Goal: Task Accomplishment & Management: Use online tool/utility

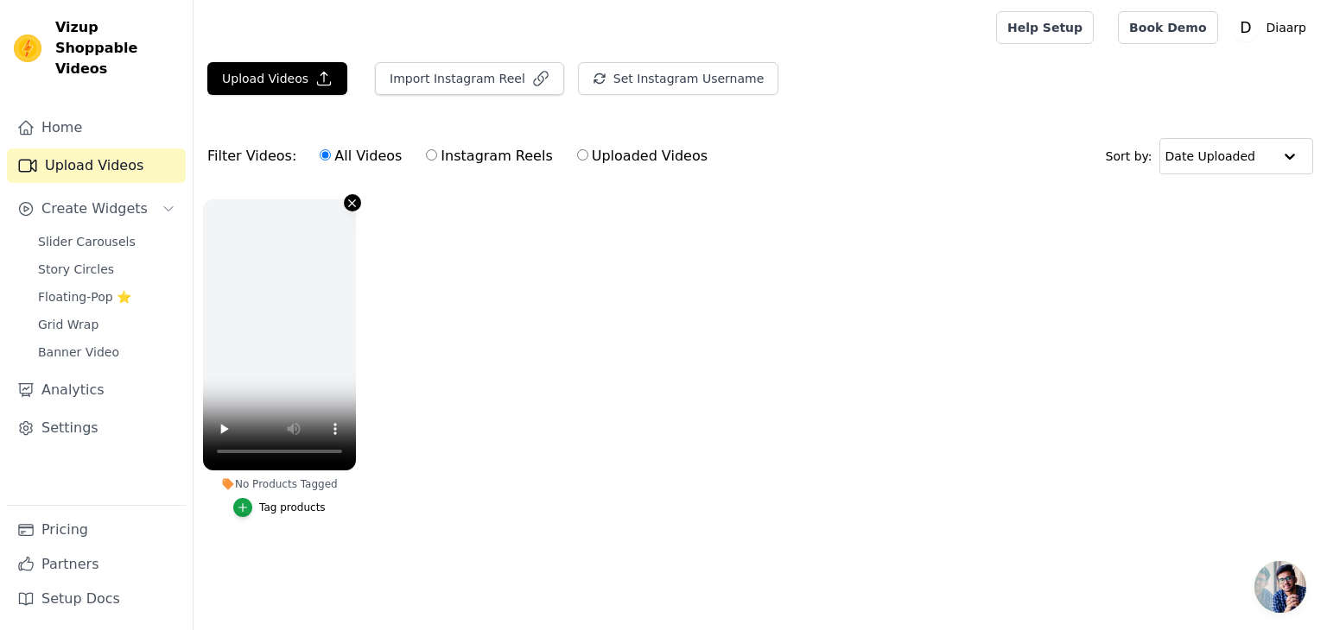
click at [350, 201] on icon "button" at bounding box center [351, 203] width 13 height 13
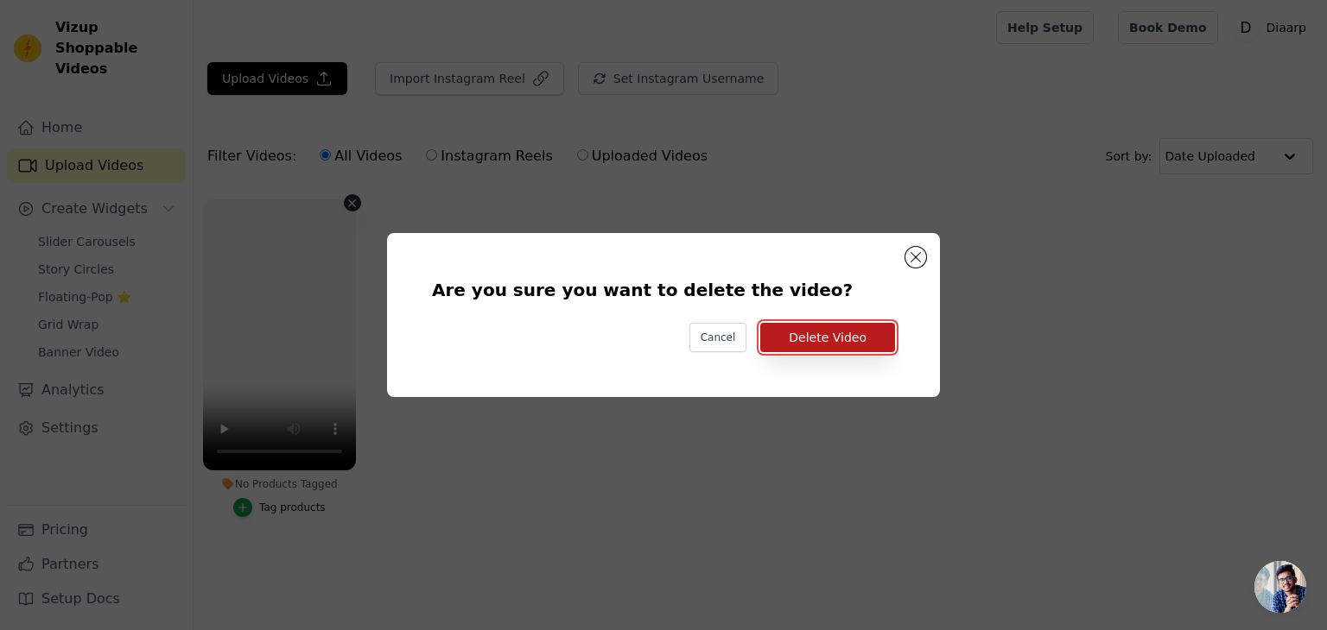
click at [834, 335] on button "Delete Video" at bounding box center [827, 337] width 135 height 29
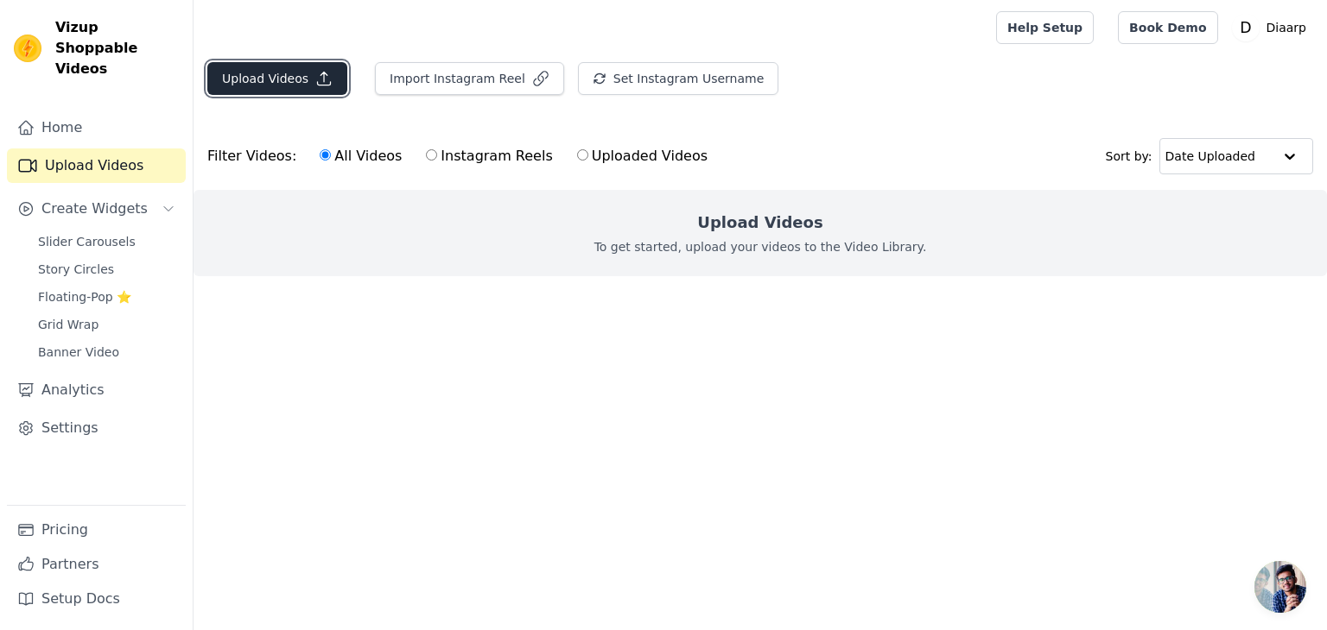
click at [274, 72] on button "Upload Videos" at bounding box center [277, 78] width 140 height 33
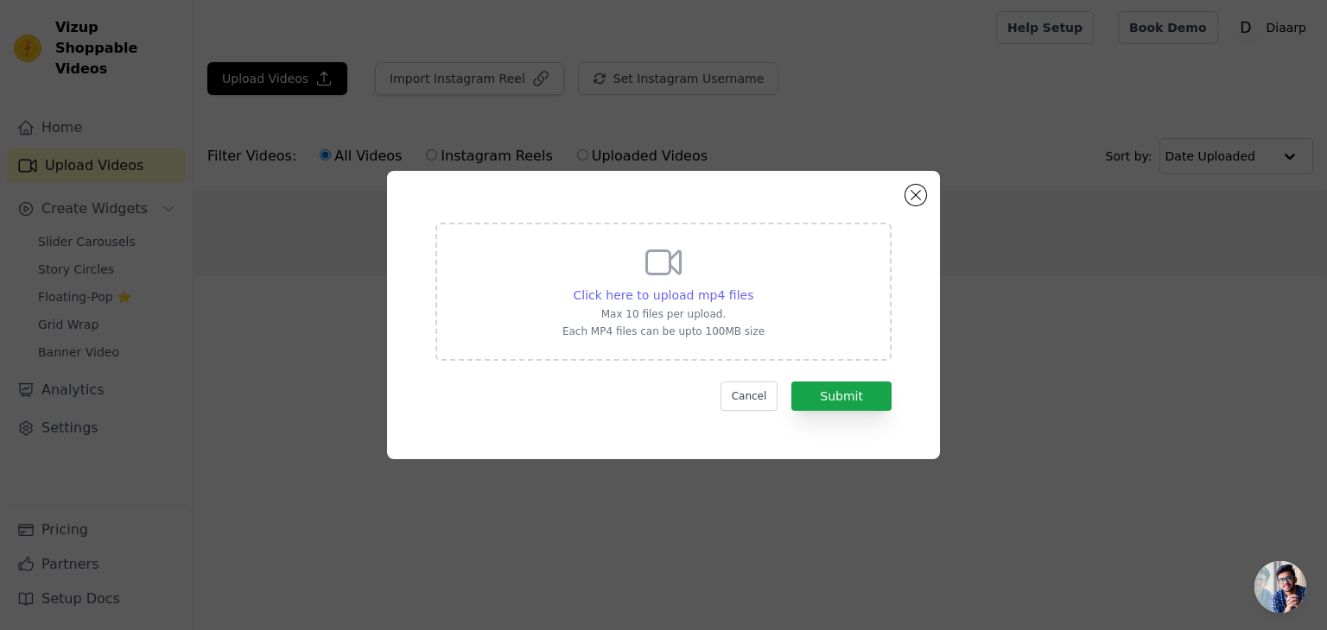
click at [671, 292] on span "Click here to upload mp4 files" at bounding box center [663, 295] width 181 height 14
click at [752, 287] on input "Click here to upload mp4 files Max 10 files per upload. Each MP4 files can be u…" at bounding box center [752, 286] width 1 height 1
click at [661, 299] on span "Click here to upload mp4 files" at bounding box center [663, 295] width 181 height 14
click at [752, 287] on input "Click here to upload mp4 files Max 10 files per upload. Each MP4 files can be u…" at bounding box center [752, 286] width 1 height 1
click at [637, 296] on span "Click here to upload mp4 files" at bounding box center [663, 295] width 181 height 14
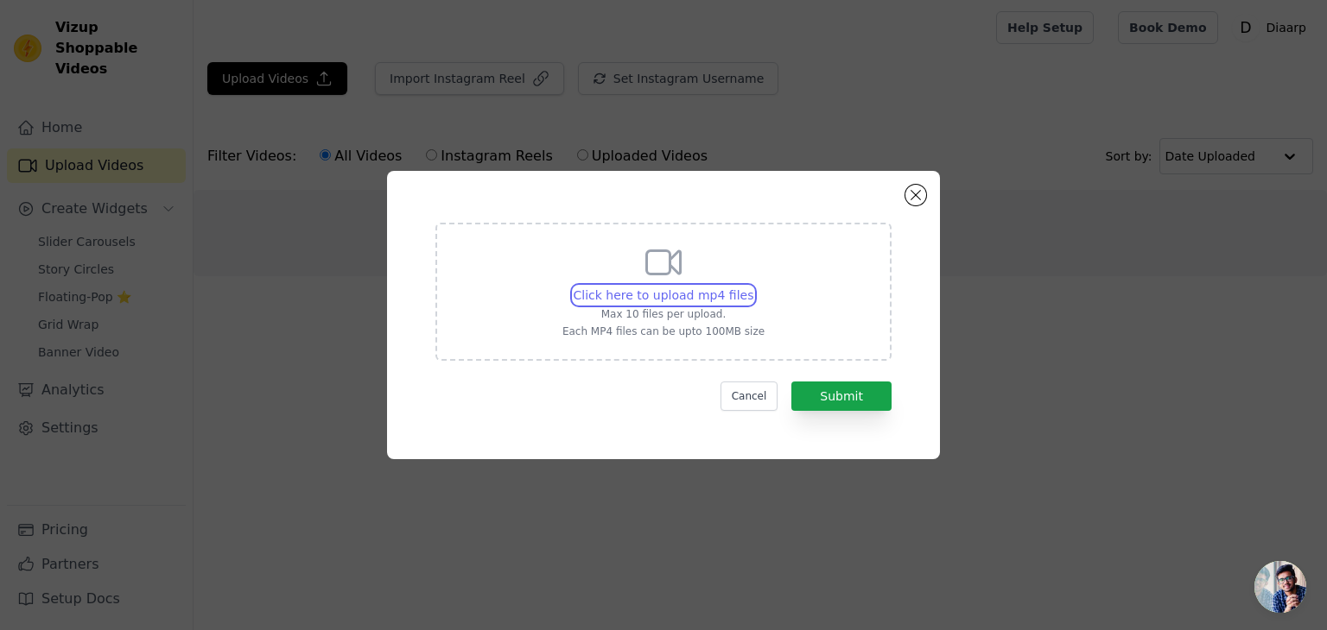
click at [752, 287] on input "Click here to upload mp4 files Max 10 files per upload. Each MP4 files can be u…" at bounding box center [752, 286] width 1 height 1
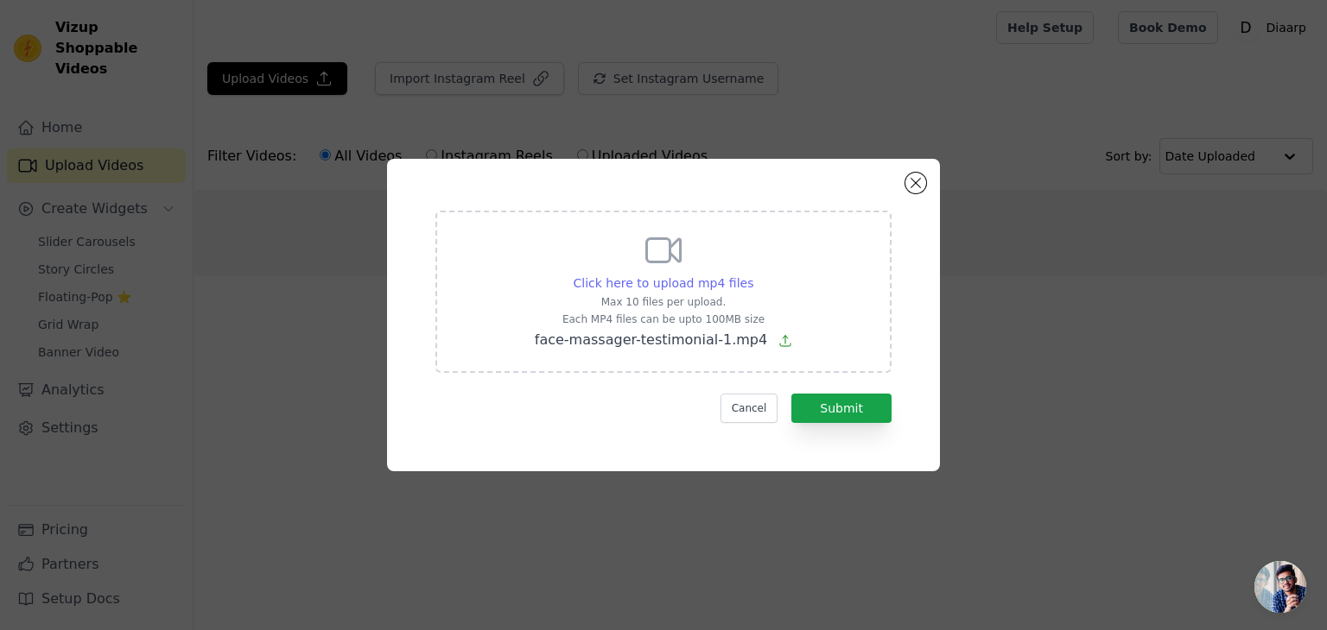
click at [728, 286] on span "Click here to upload mp4 files" at bounding box center [663, 283] width 181 height 14
click at [752, 275] on input "Click here to upload mp4 files Max 10 files per upload. Each MP4 files can be u…" at bounding box center [752, 274] width 1 height 1
click at [656, 278] on span "Click here to upload mp4 files" at bounding box center [663, 283] width 181 height 14
click at [752, 275] on input "Click here to upload mp4 files Max 10 files per upload. Each MP4 files can be u…" at bounding box center [752, 274] width 1 height 1
type input "C:\fakepath\face-massager-testimonial-2.mp4"
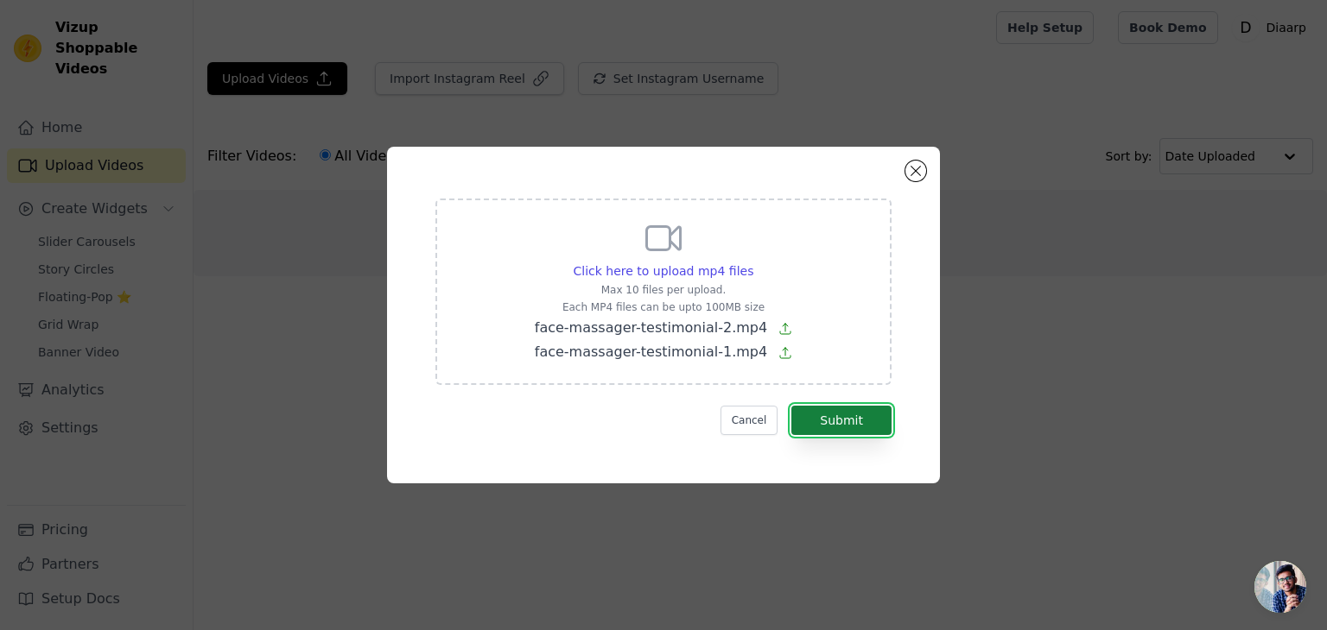
click at [842, 411] on button "Submit" at bounding box center [841, 420] width 100 height 29
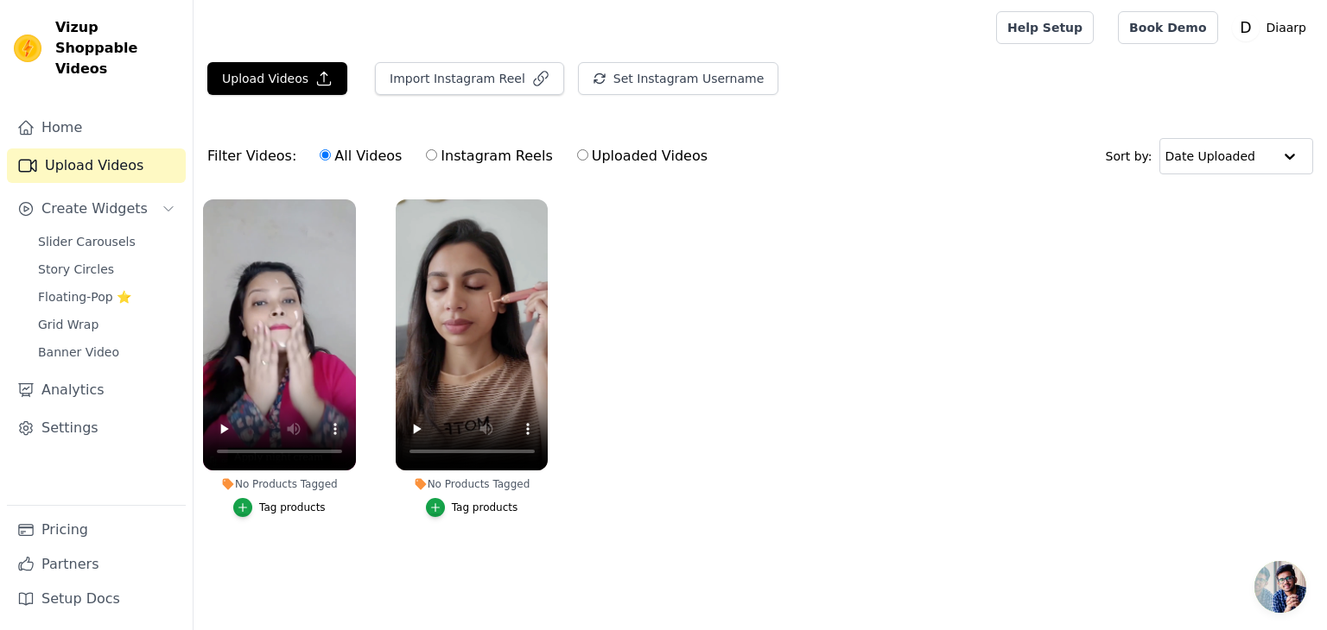
click at [833, 106] on div "Upload Videos Import Instagram Reel Set Instagram Username Import Latest IG Ree…" at bounding box center [759, 85] width 1133 height 47
click at [276, 80] on button "Upload Videos" at bounding box center [277, 78] width 140 height 33
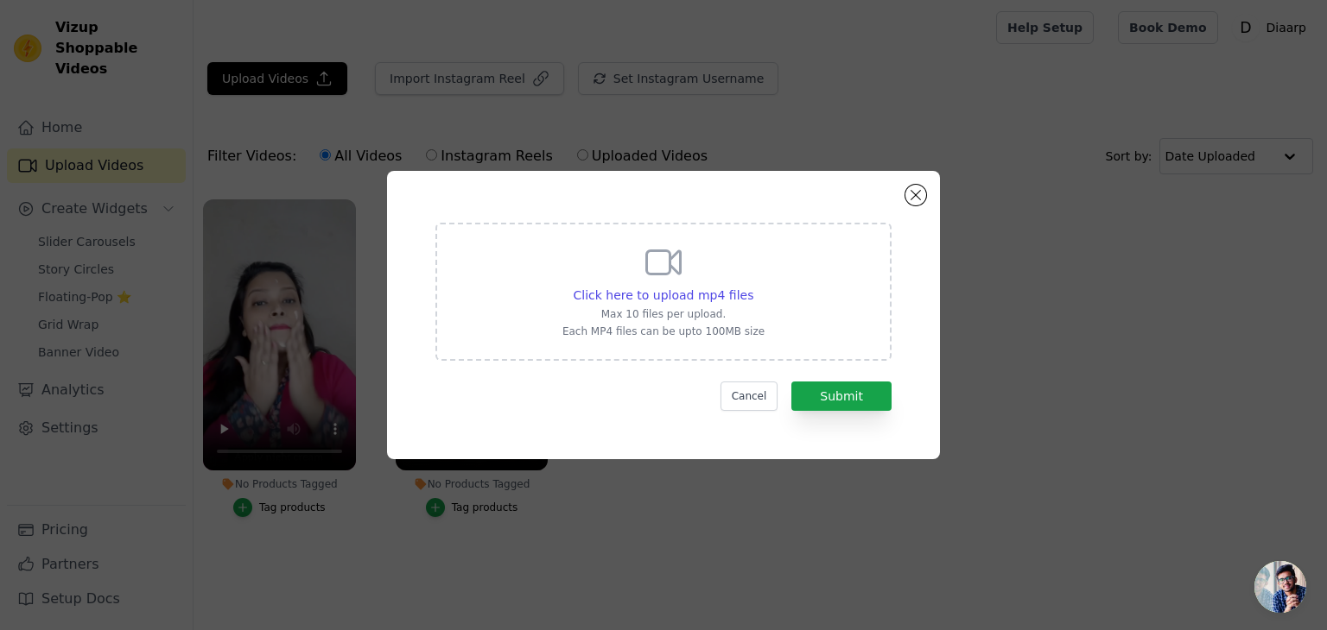
click at [763, 311] on div "Click here to upload mp4 files Max 10 files per upload. Each MP4 files can be u…" at bounding box center [663, 292] width 456 height 138
click at [753, 287] on input "Click here to upload mp4 files Max 10 files per upload. Each MP4 files can be u…" at bounding box center [752, 286] width 1 height 1
click at [912, 196] on button "Close modal" at bounding box center [915, 195] width 21 height 21
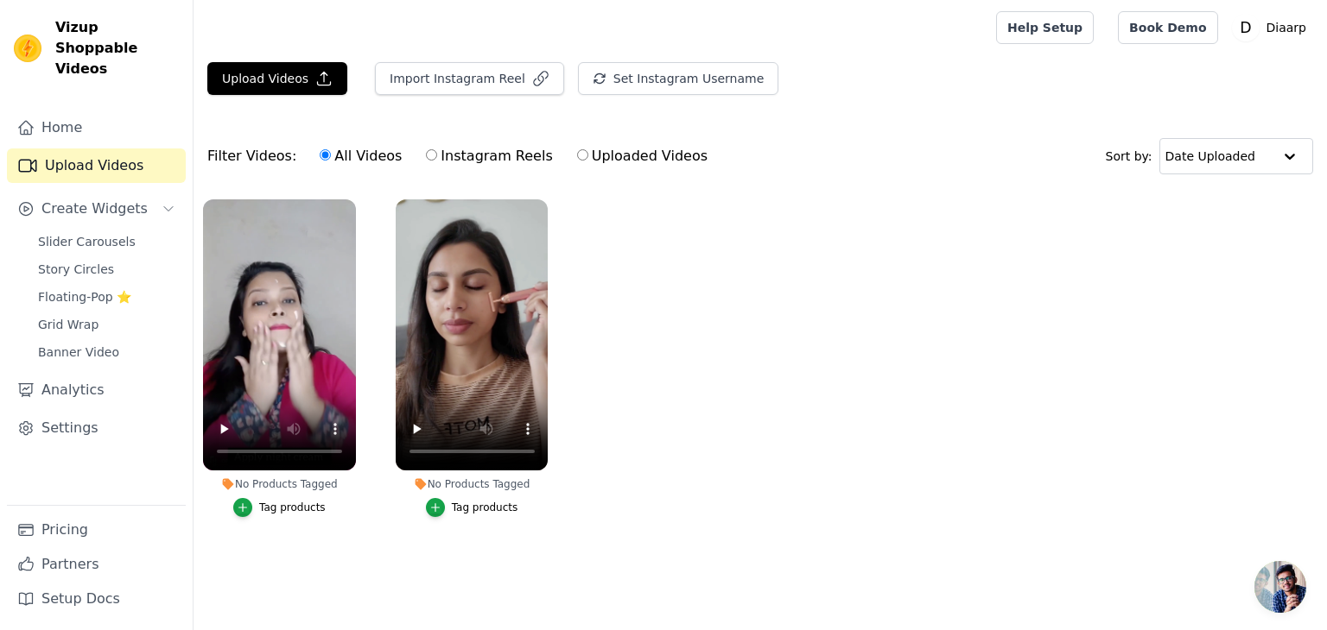
click at [466, 512] on div "Tag products" at bounding box center [485, 508] width 67 height 14
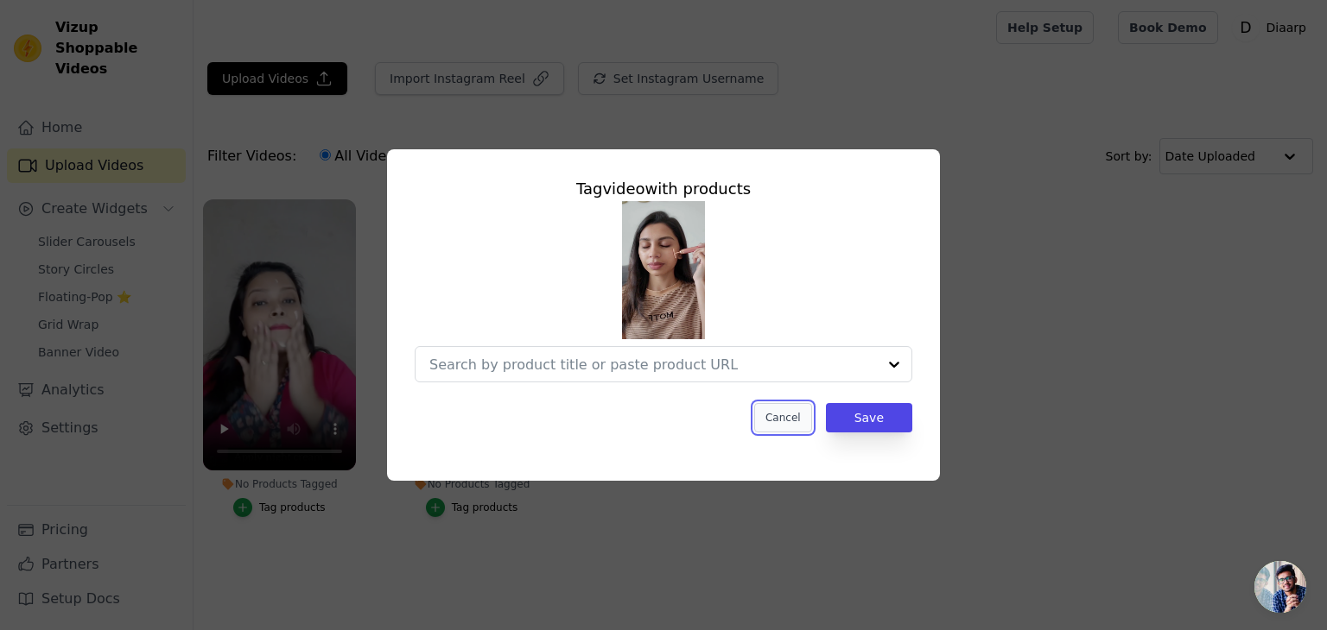
click at [785, 426] on button "Cancel" at bounding box center [783, 417] width 58 height 29
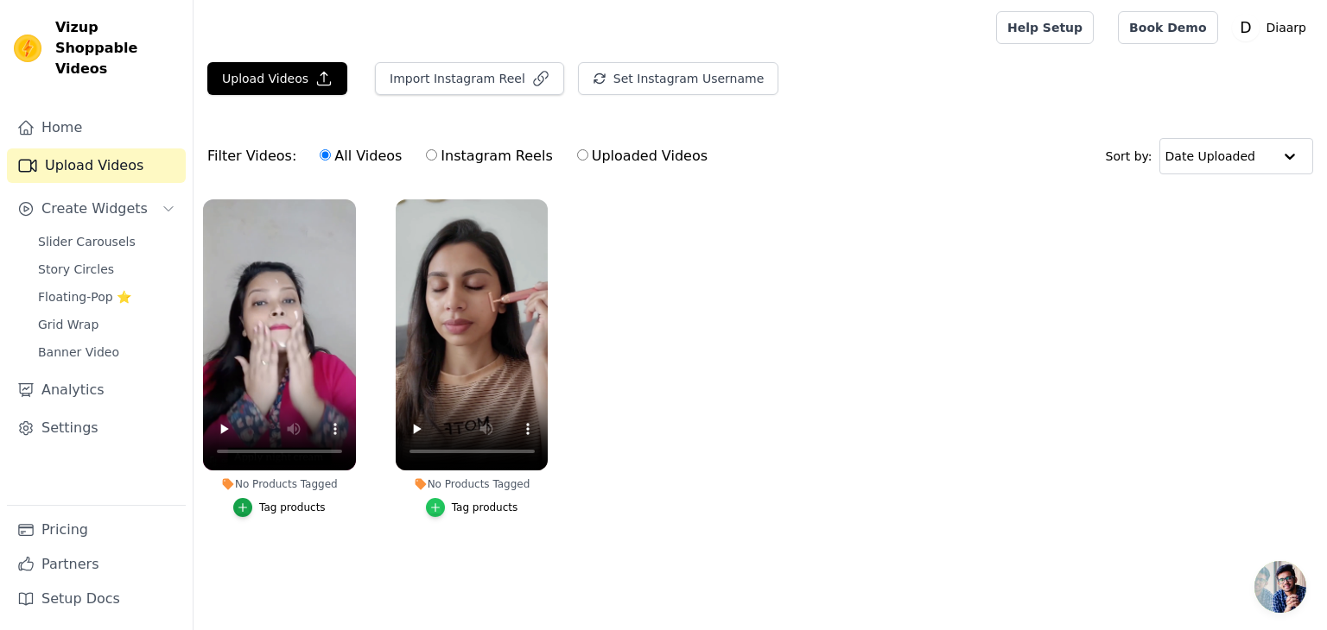
click at [445, 509] on div "button" at bounding box center [435, 507] width 19 height 19
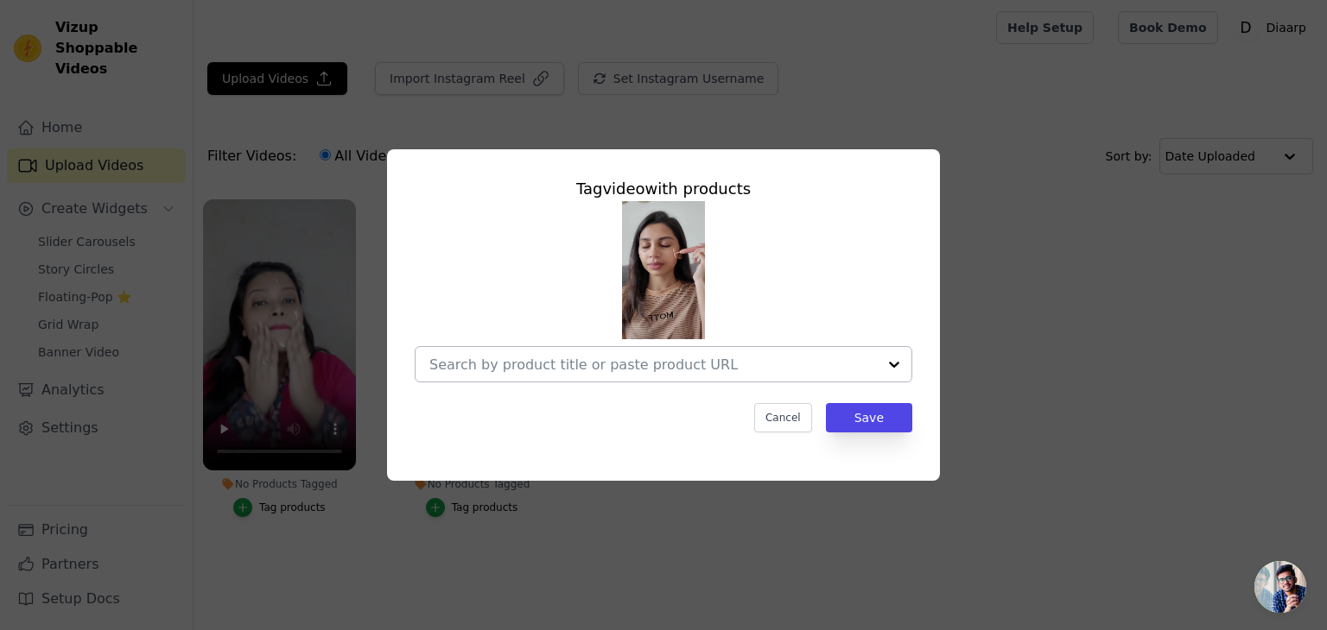
click at [549, 377] on div at bounding box center [652, 364] width 447 height 35
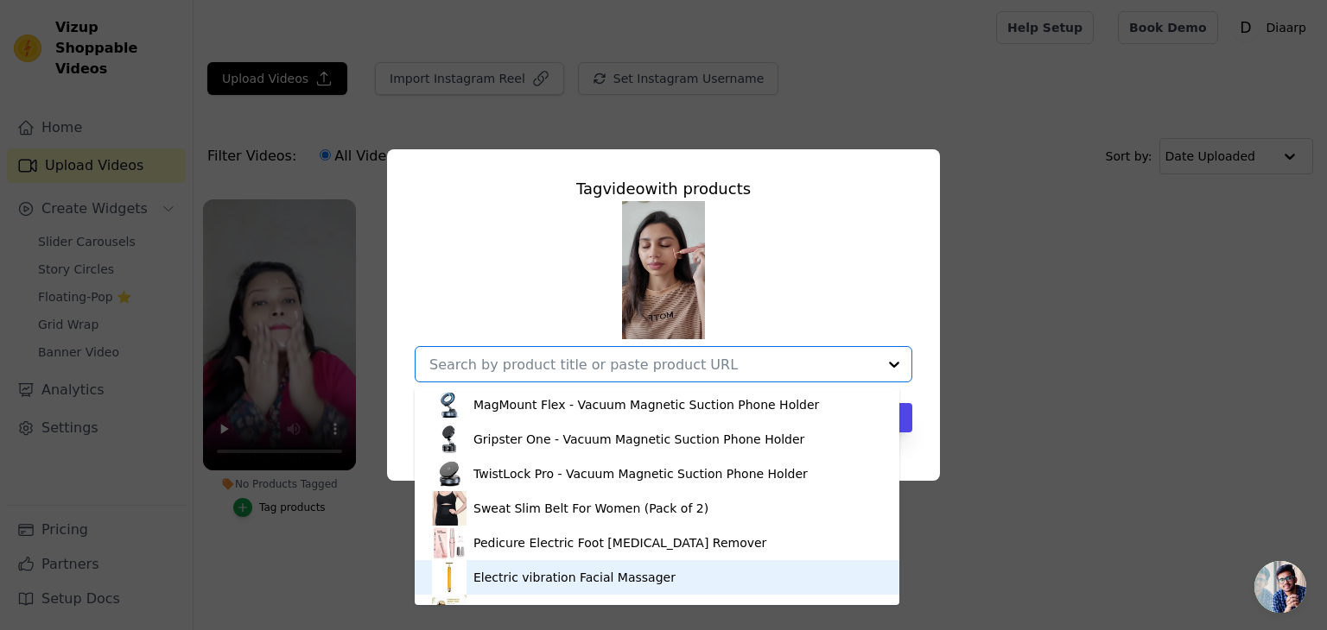
click at [525, 582] on div "Electric vibration Facial Massager" at bounding box center [574, 577] width 202 height 17
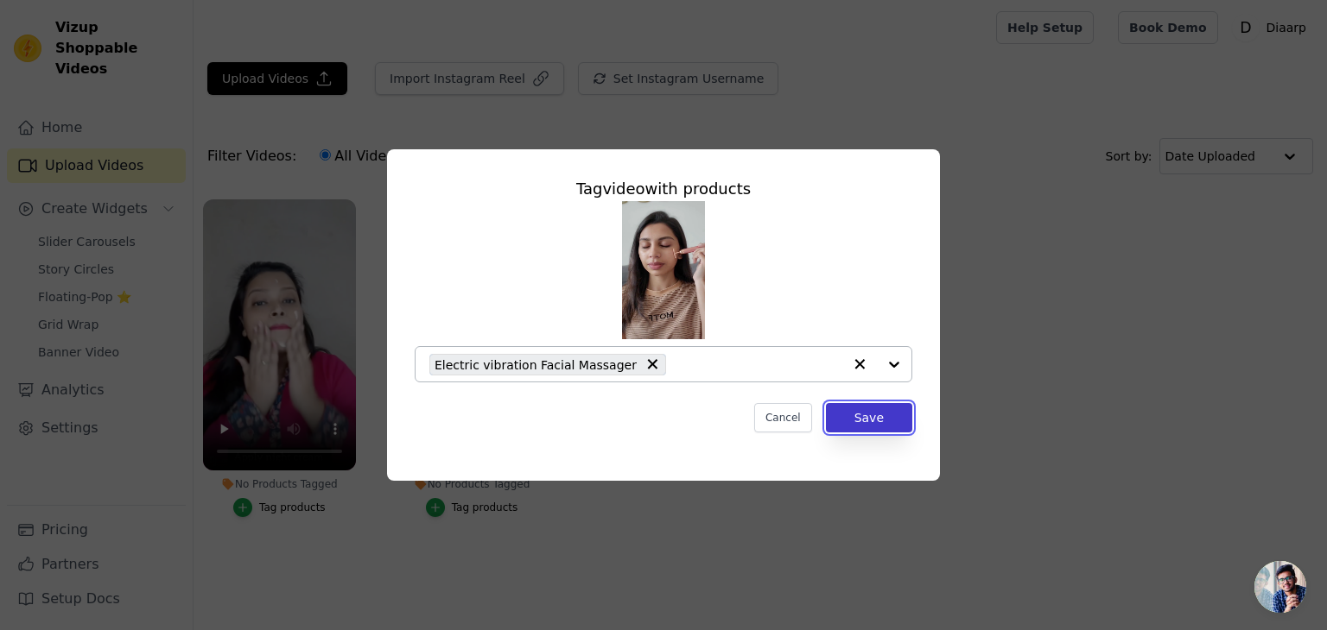
click at [871, 418] on button "Save" at bounding box center [869, 417] width 86 height 29
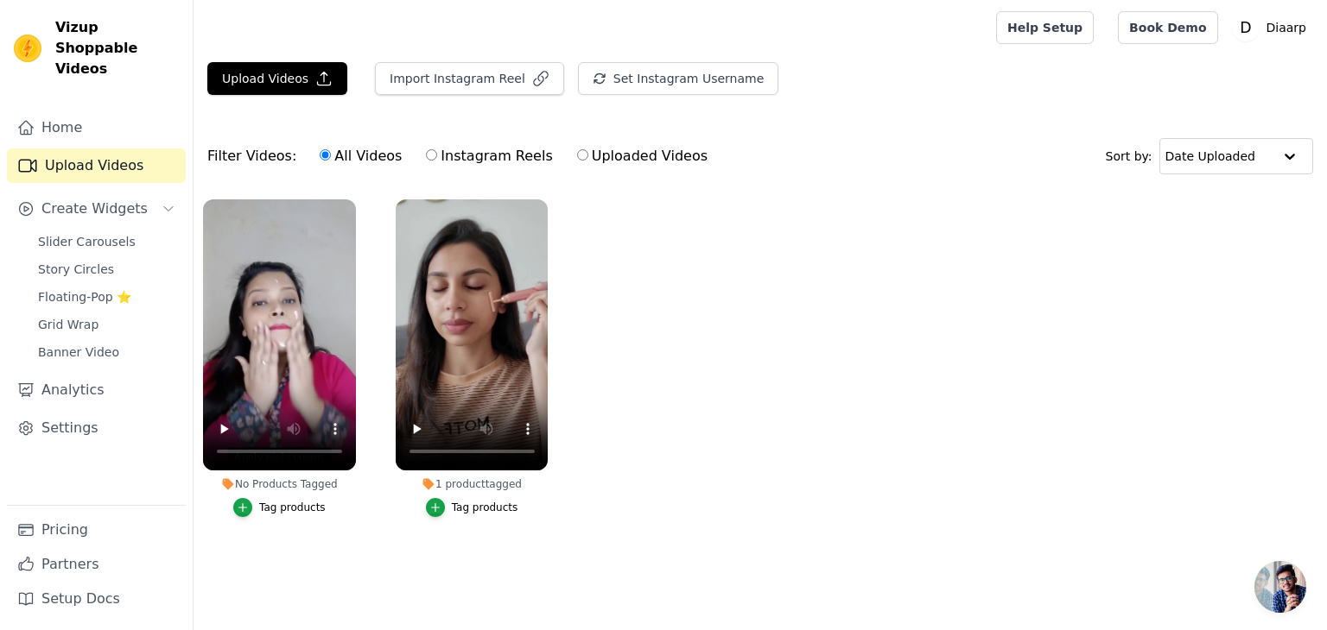
click at [288, 512] on div "Tag products" at bounding box center [292, 508] width 67 height 14
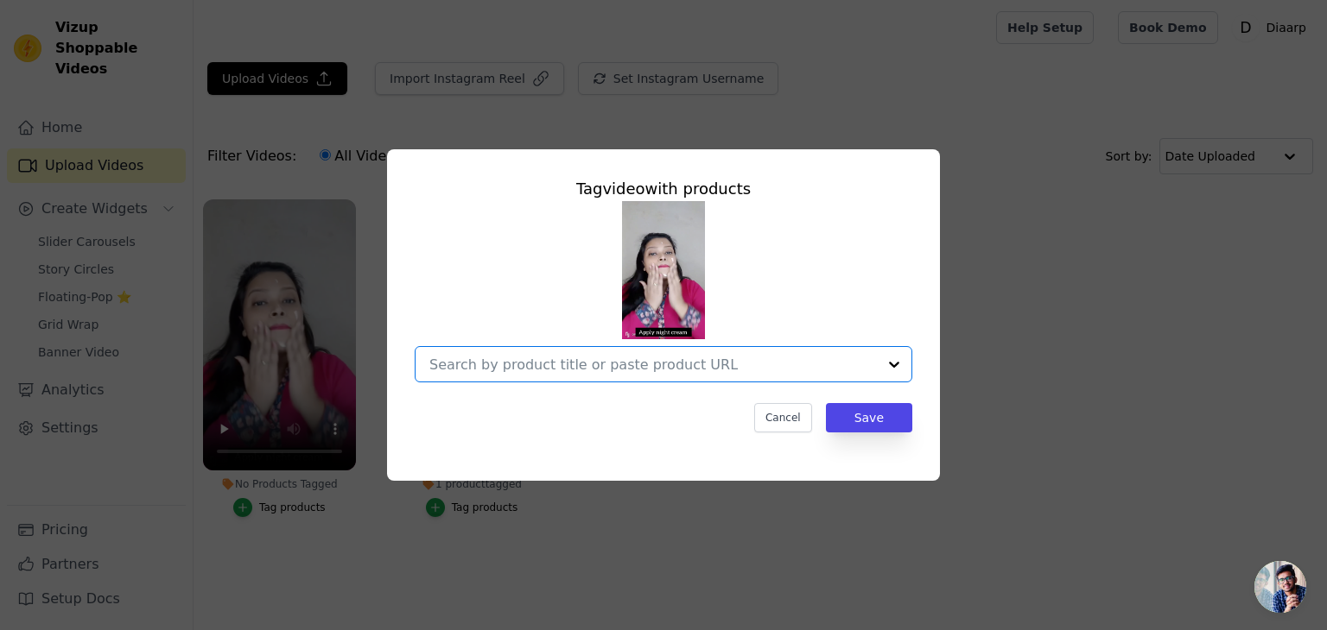
click at [530, 372] on input "No Products Tagged Tag video with products Option undefined, selected. Select i…" at bounding box center [652, 365] width 447 height 16
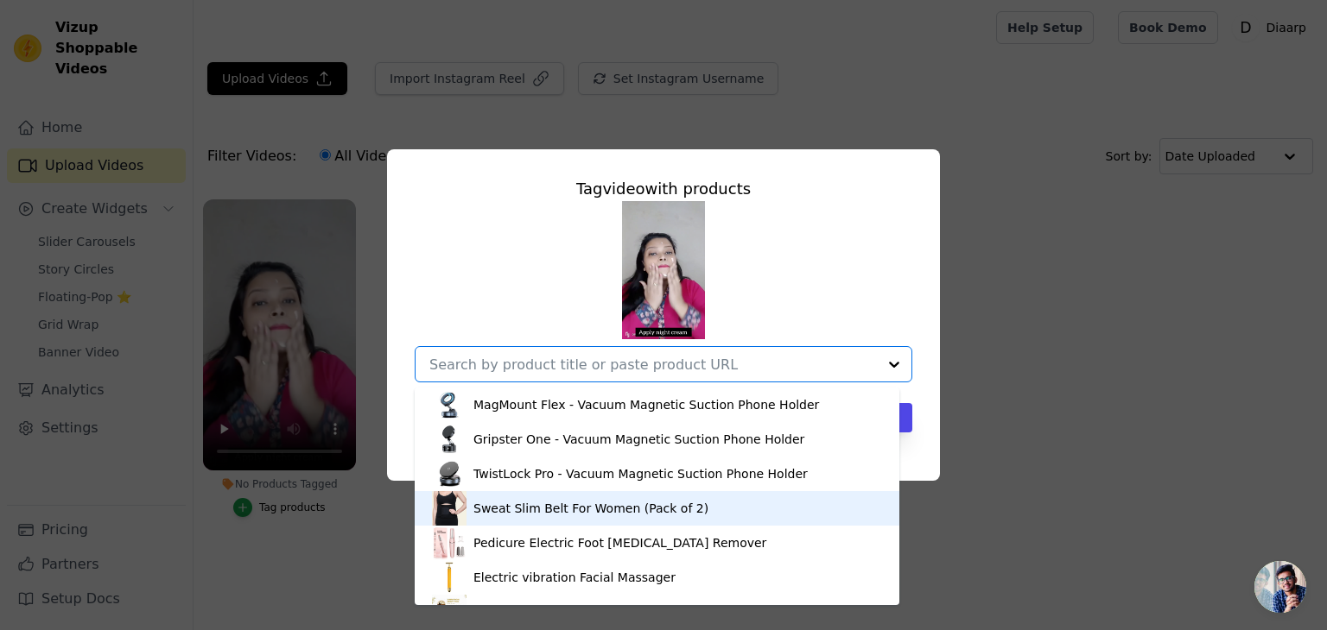
scroll to position [59, 0]
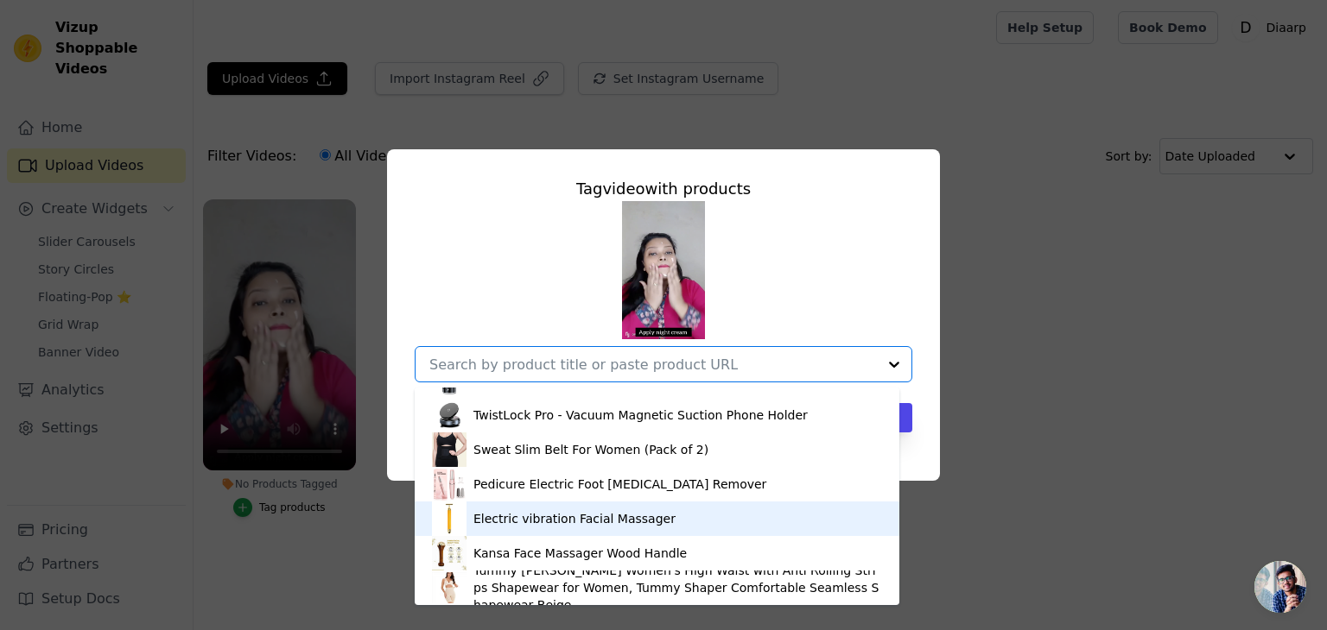
click at [535, 513] on div "Electric vibration Facial Massager" at bounding box center [574, 518] width 202 height 17
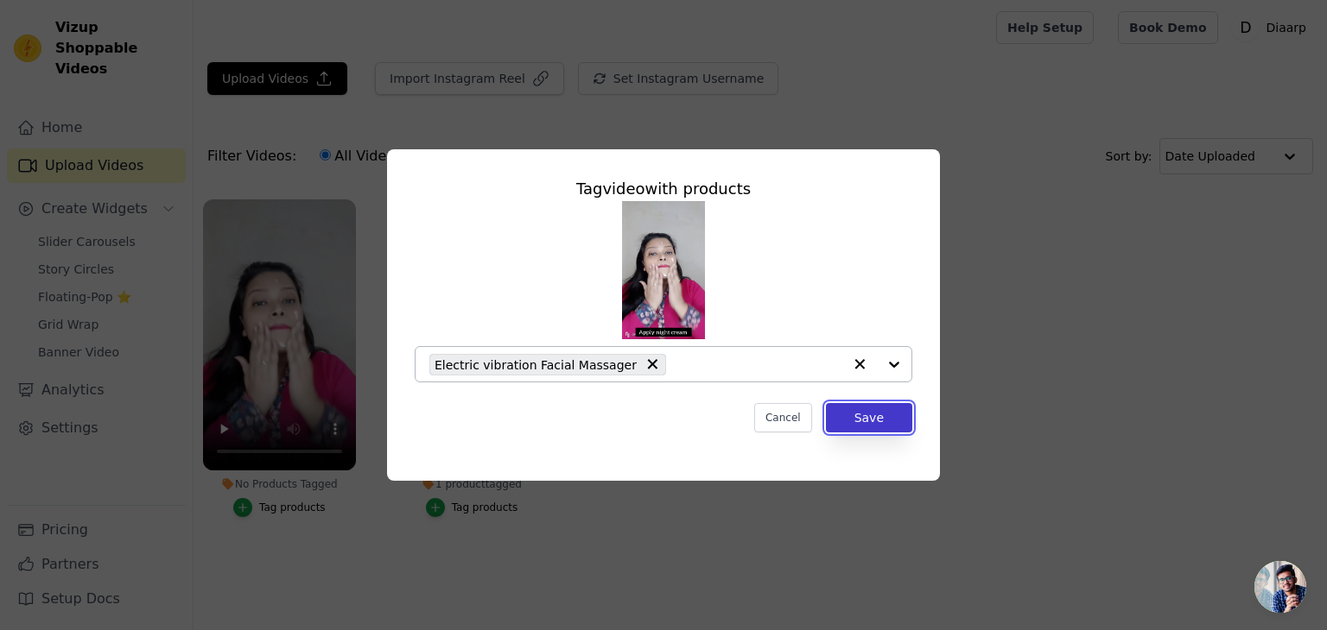
click at [871, 423] on button "Save" at bounding box center [869, 417] width 86 height 29
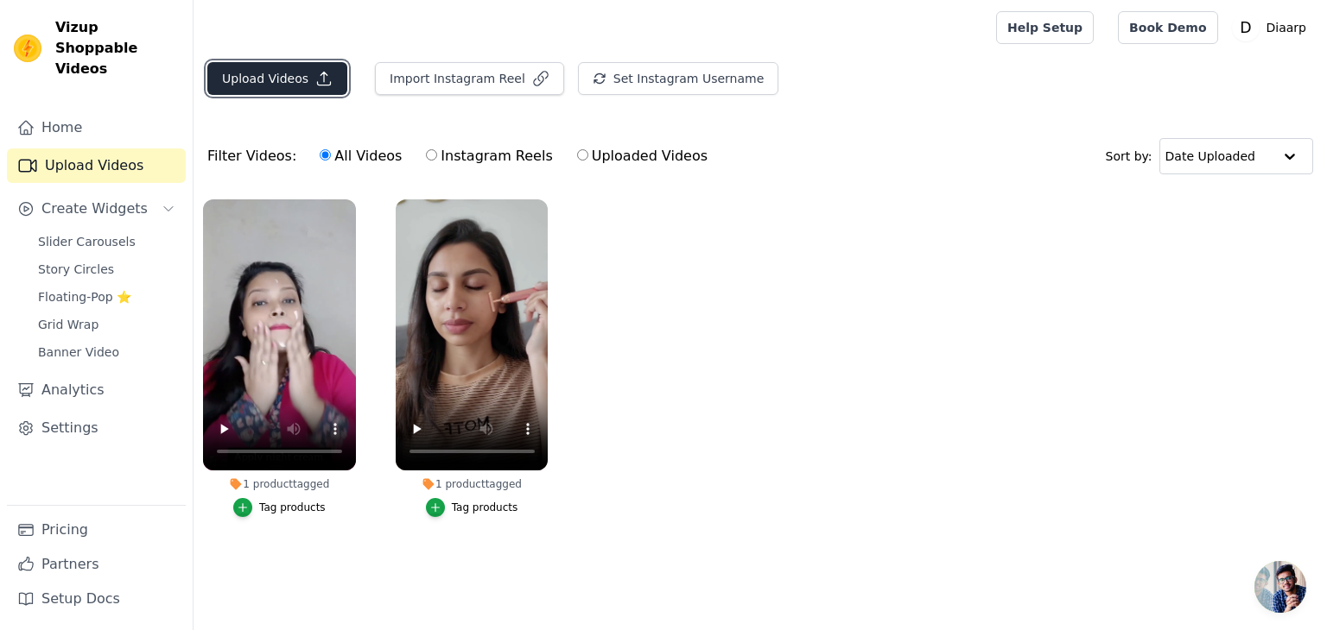
click at [285, 76] on button "Upload Videos" at bounding box center [277, 78] width 140 height 33
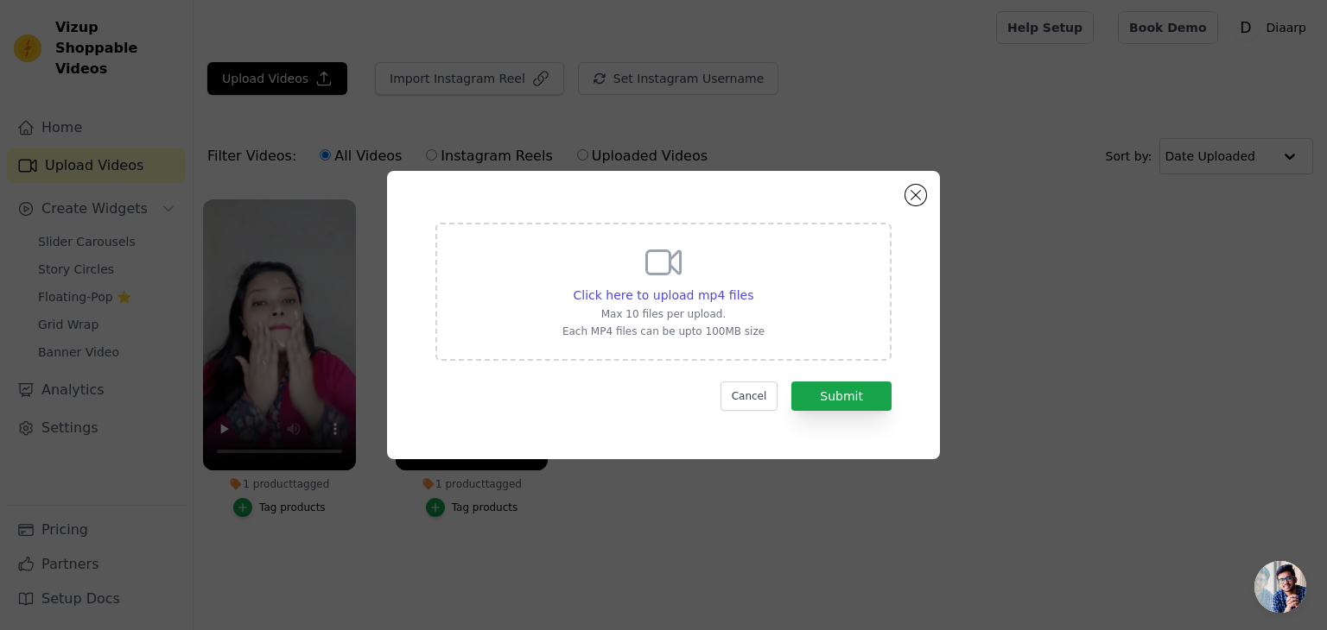
click at [725, 304] on div "Click here to upload mp4 files Max 10 files per upload. Each MP4 files can be u…" at bounding box center [663, 290] width 202 height 97
click at [752, 287] on input "Click here to upload mp4 files Max 10 files per upload. Each MP4 files can be u…" at bounding box center [752, 286] width 1 height 1
type input "C:\fakepath\facial-massage-testimonial-4.mp4"
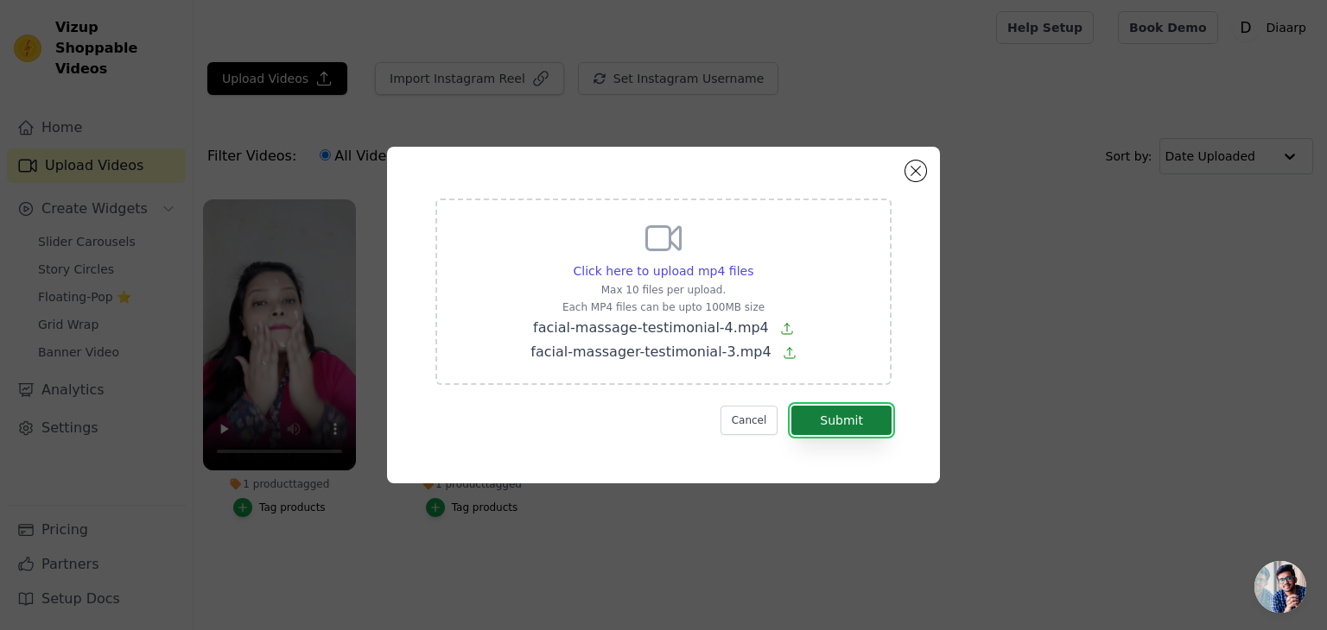
click at [860, 427] on button "Submit" at bounding box center [841, 420] width 100 height 29
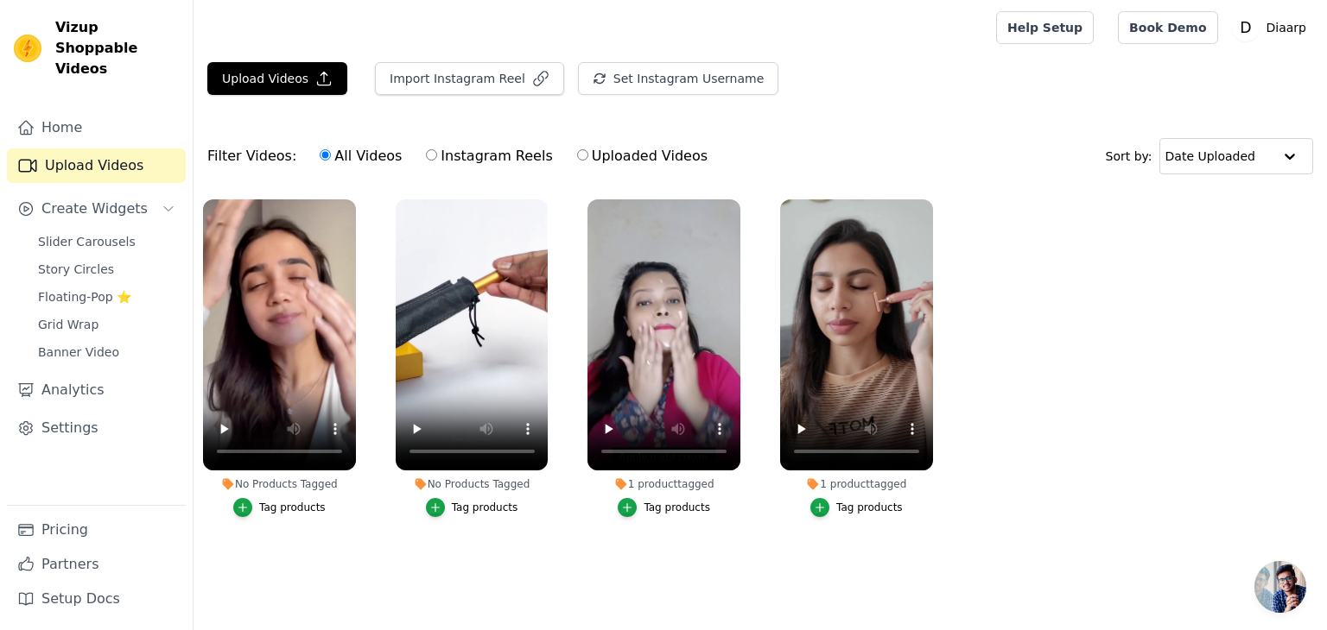
click at [487, 505] on div "Tag products" at bounding box center [485, 508] width 67 height 14
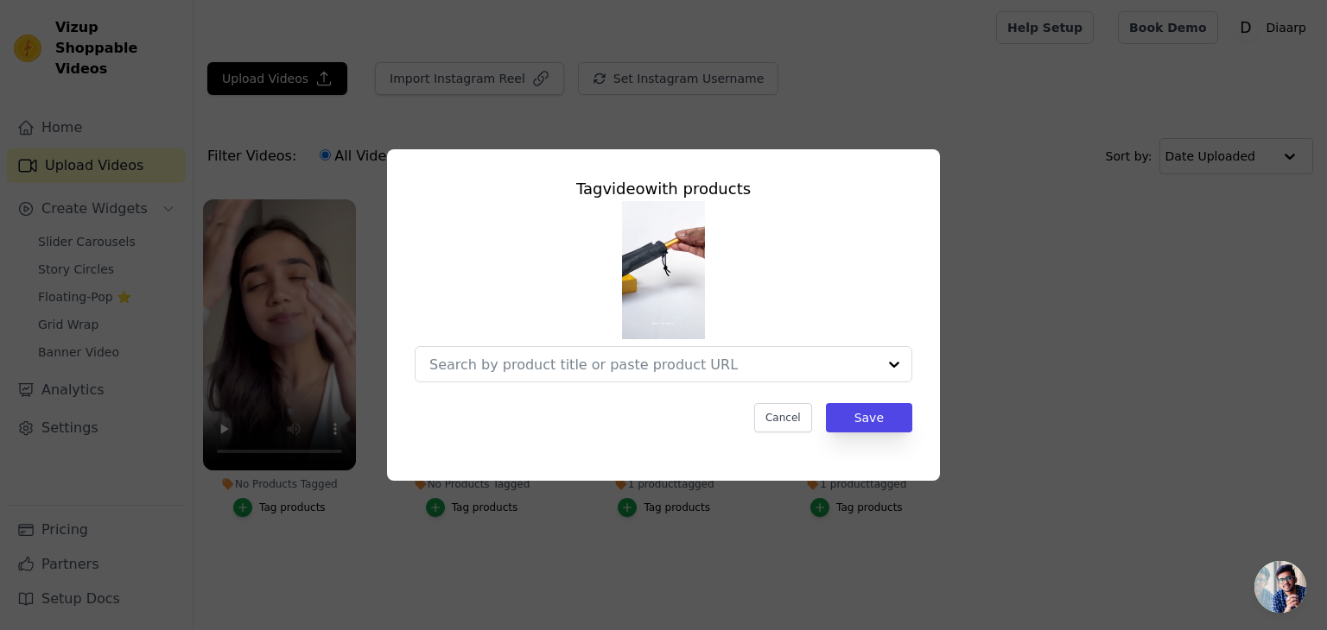
click at [535, 383] on div "Tag video with products Cancel Save" at bounding box center [663, 304] width 525 height 283
click at [533, 372] on input "No Products Tagged Tag video with products Option undefined, selected. Select i…" at bounding box center [652, 365] width 447 height 16
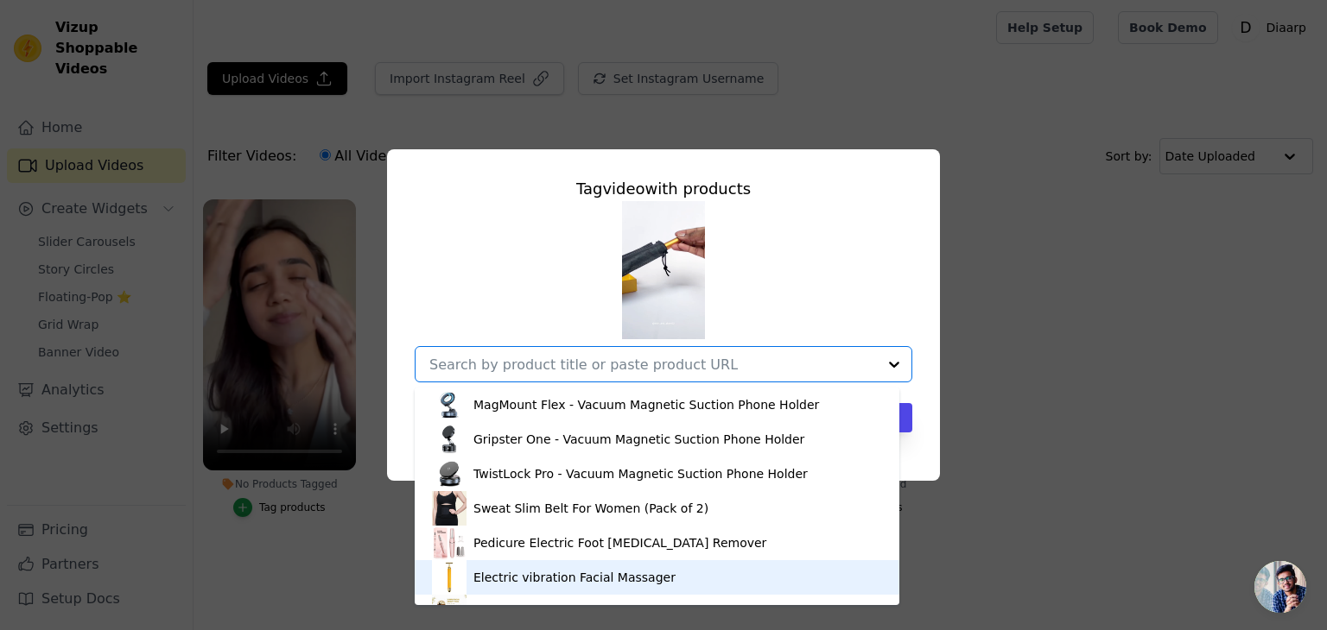
click at [530, 574] on div "Electric vibration Facial Massager" at bounding box center [574, 577] width 202 height 17
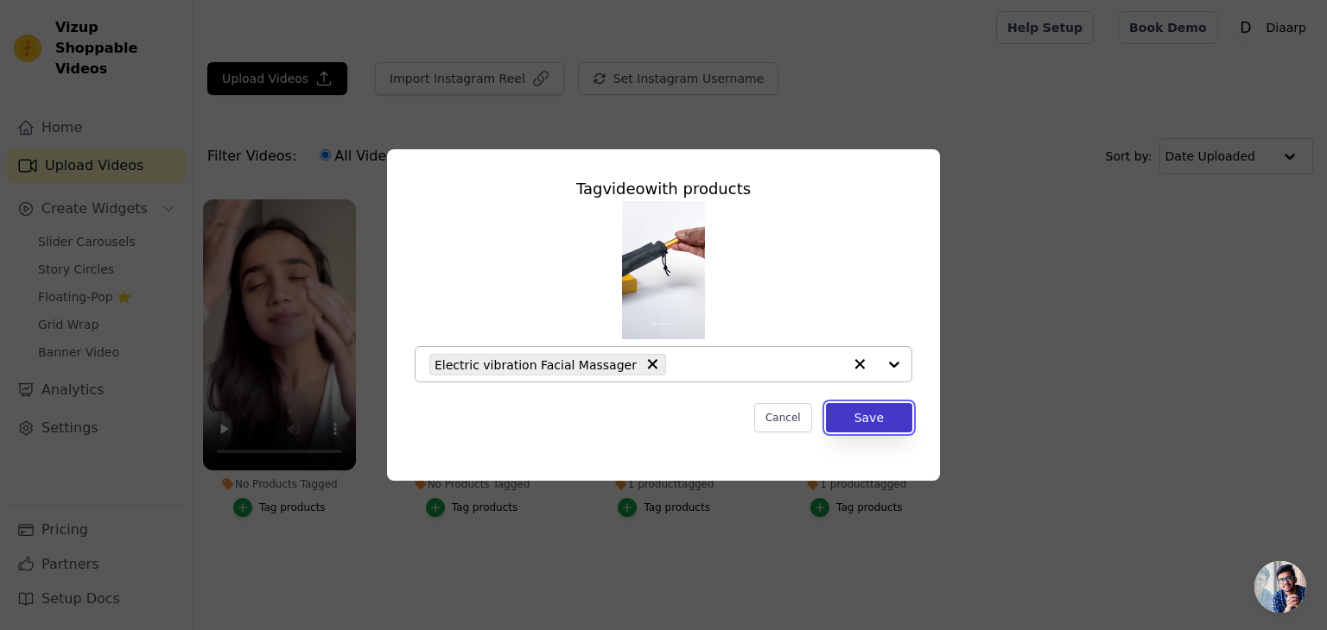
click at [875, 416] on button "Save" at bounding box center [869, 417] width 86 height 29
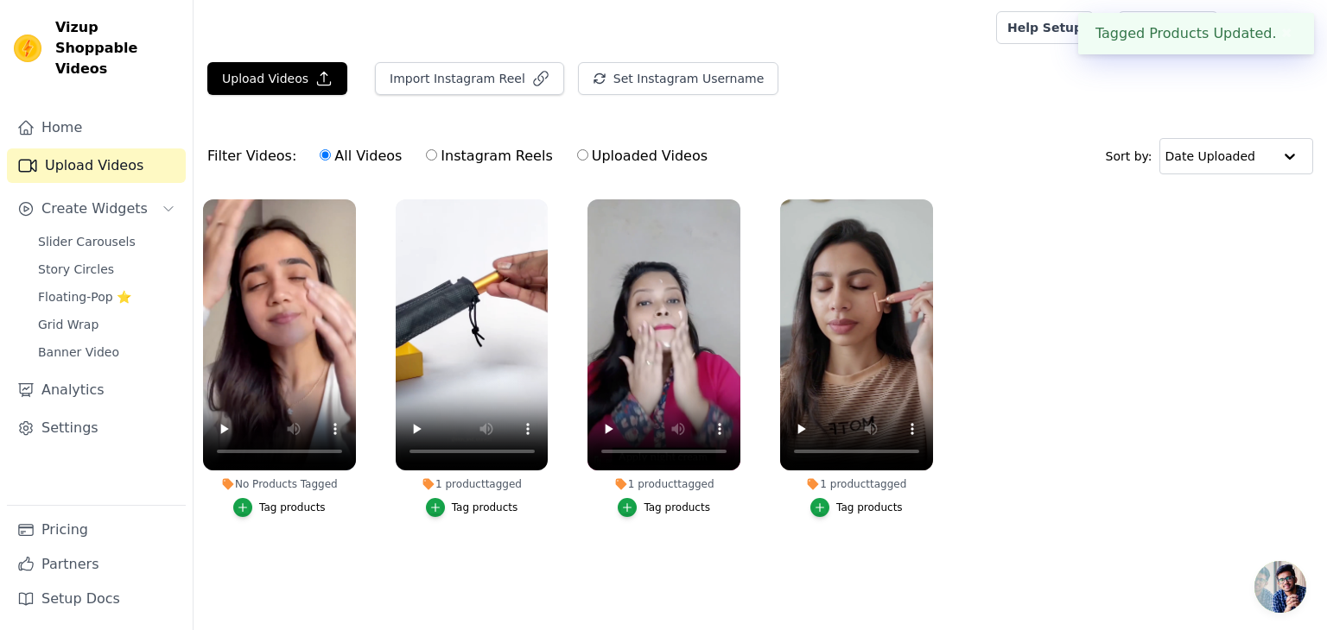
click at [305, 508] on div "Tag products" at bounding box center [292, 508] width 67 height 14
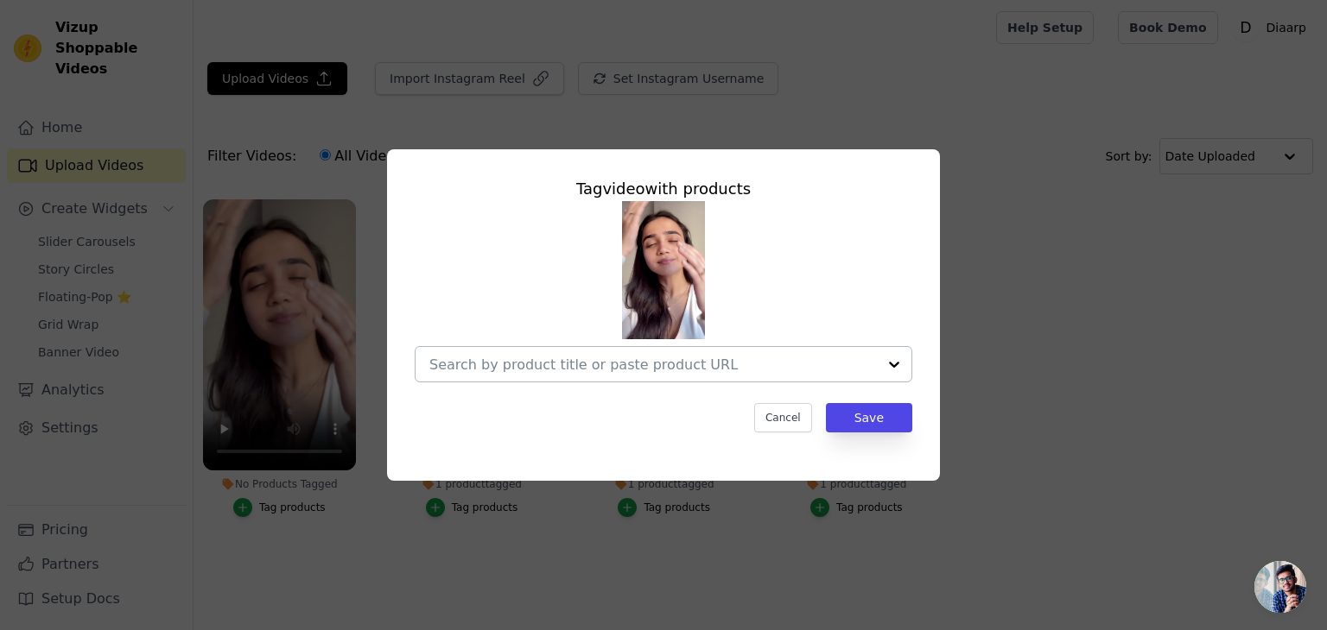
click at [509, 375] on div at bounding box center [652, 364] width 447 height 35
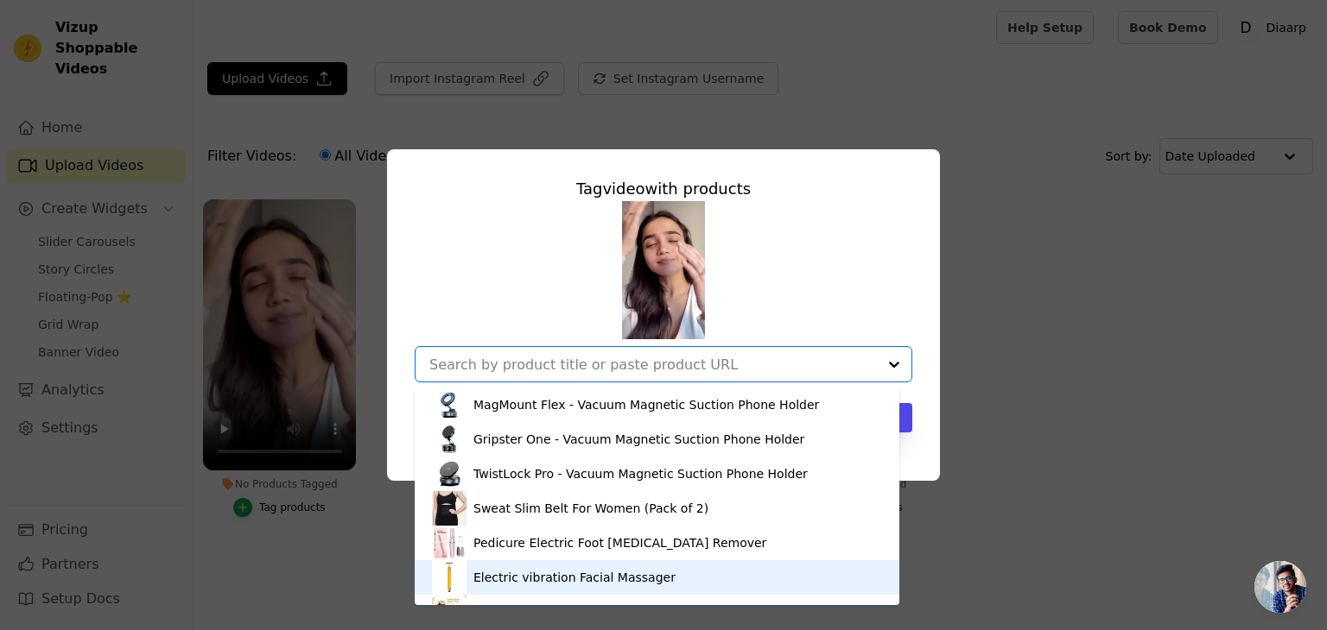
click at [523, 571] on div "Electric vibration Facial Massager" at bounding box center [574, 577] width 202 height 17
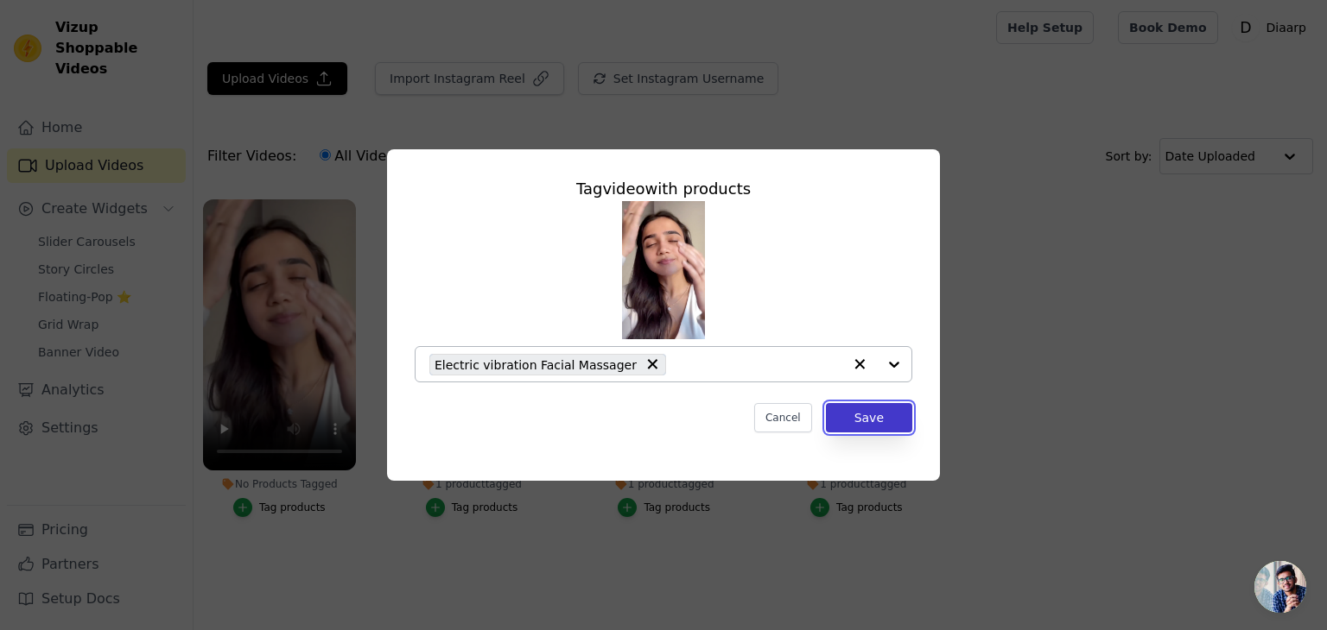
click at [884, 420] on button "Save" at bounding box center [869, 417] width 86 height 29
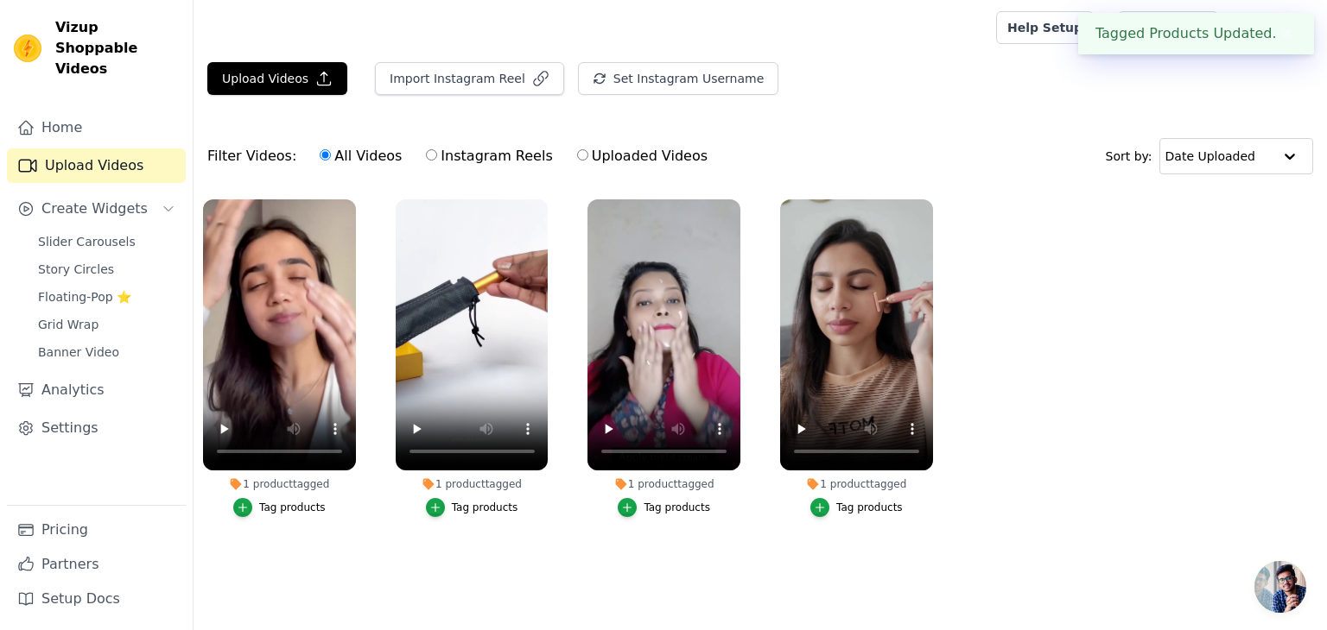
click at [857, 509] on div "Tag products" at bounding box center [869, 508] width 67 height 14
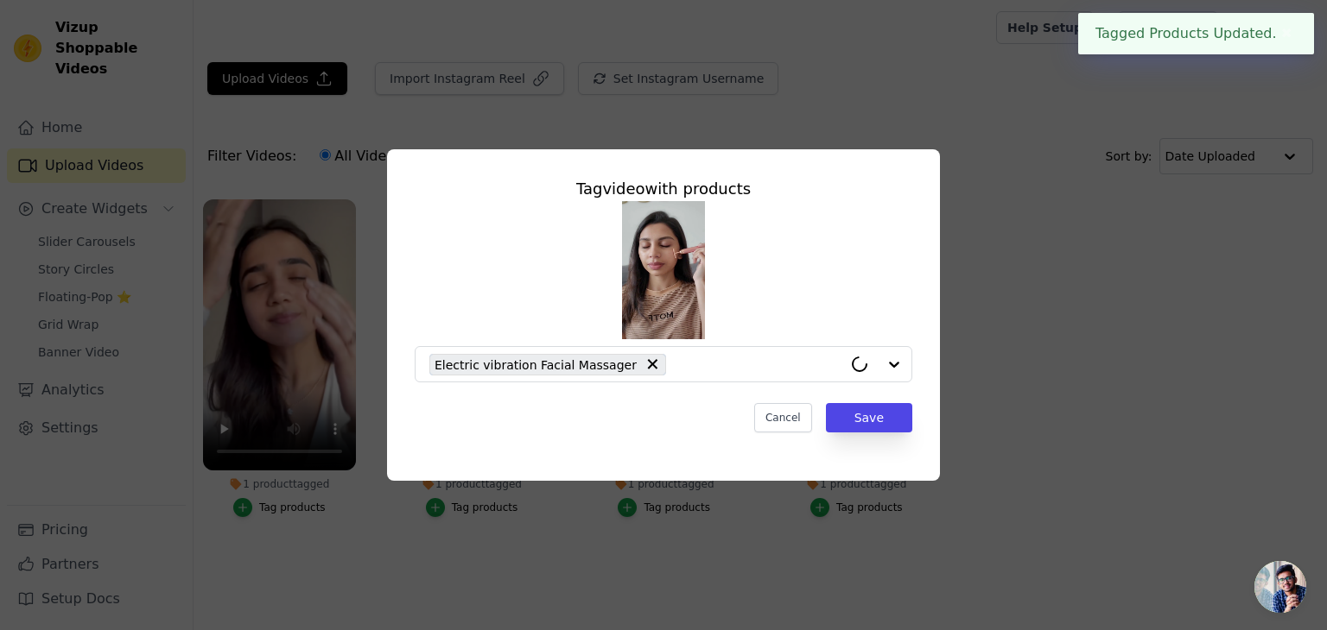
click at [1029, 447] on div "Tag video with products Electric vibration Facial Massager Cancel Save" at bounding box center [663, 315] width 1271 height 387
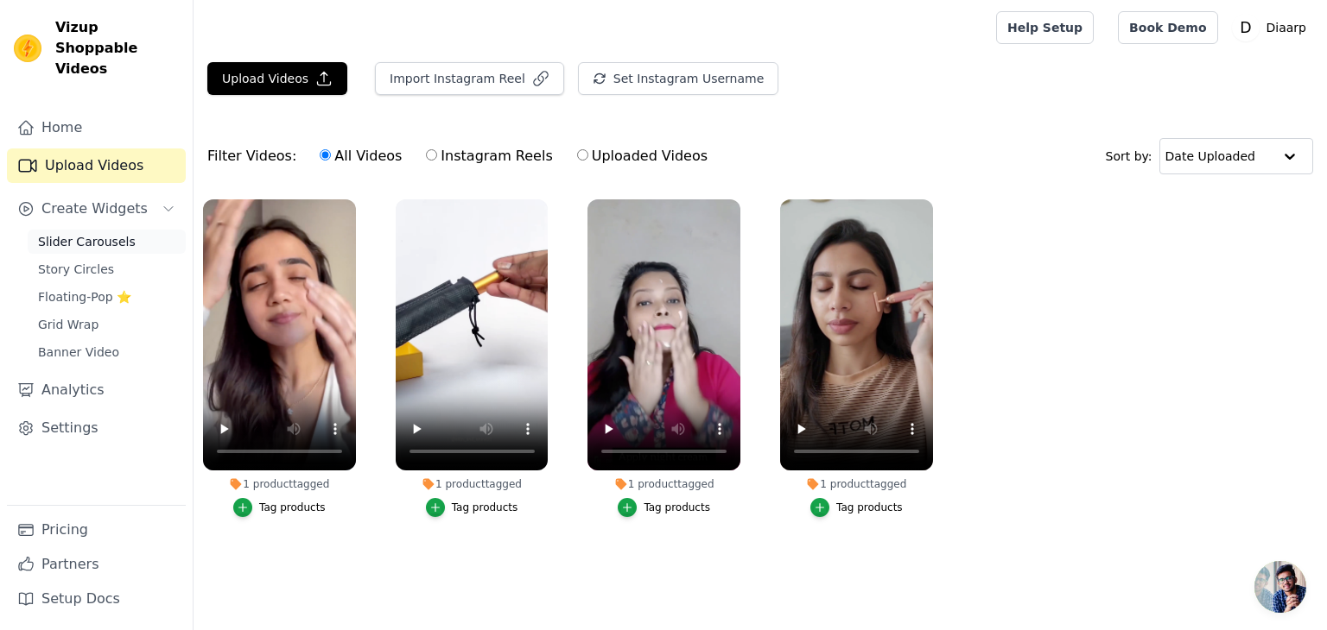
click at [106, 233] on span "Slider Carousels" at bounding box center [87, 241] width 98 height 17
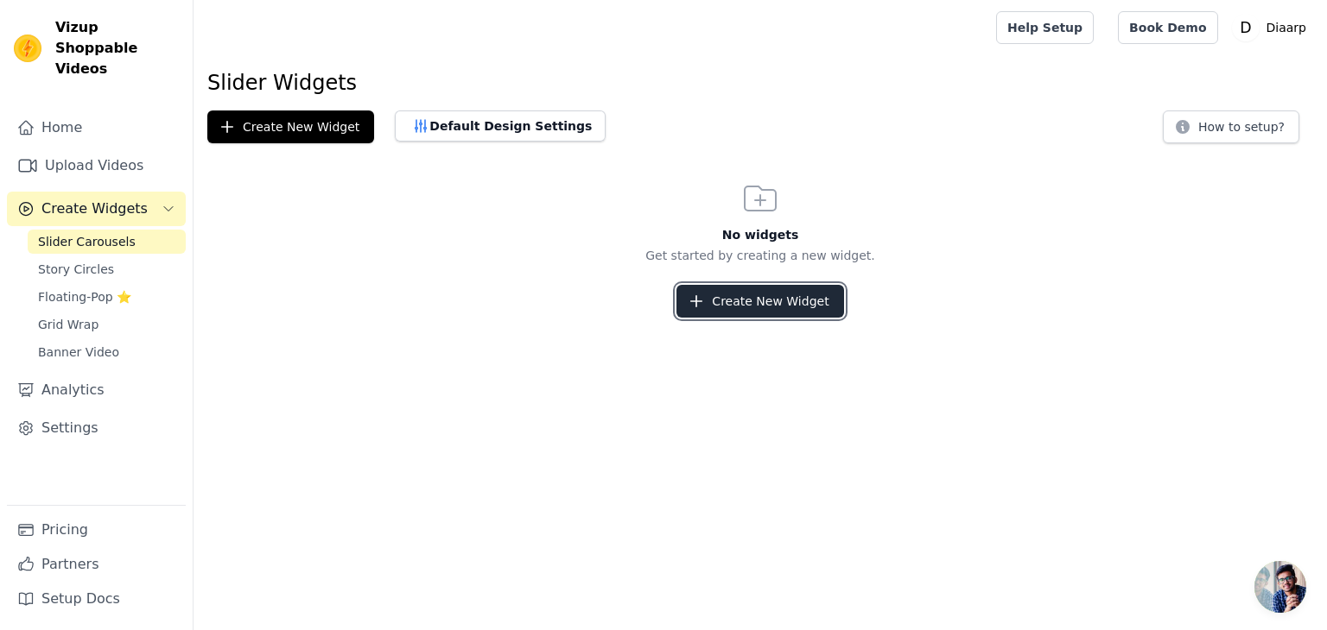
click at [774, 301] on button "Create New Widget" at bounding box center [759, 301] width 167 height 33
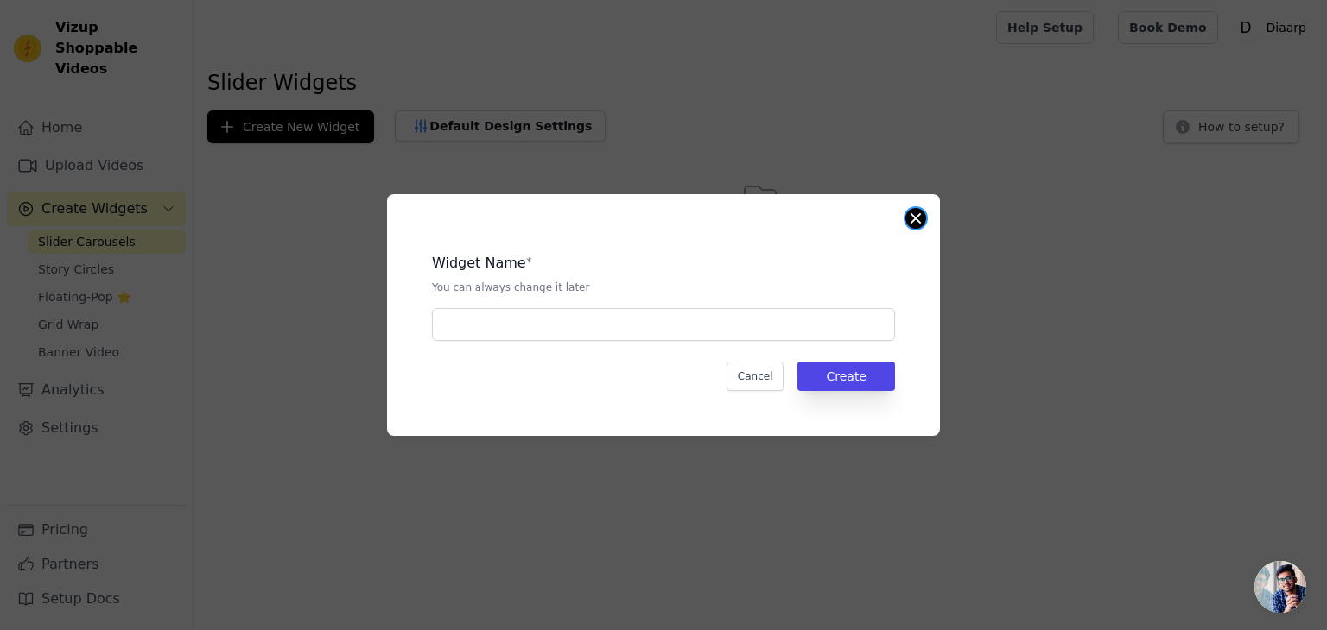
click at [907, 218] on button "Close modal" at bounding box center [915, 218] width 21 height 21
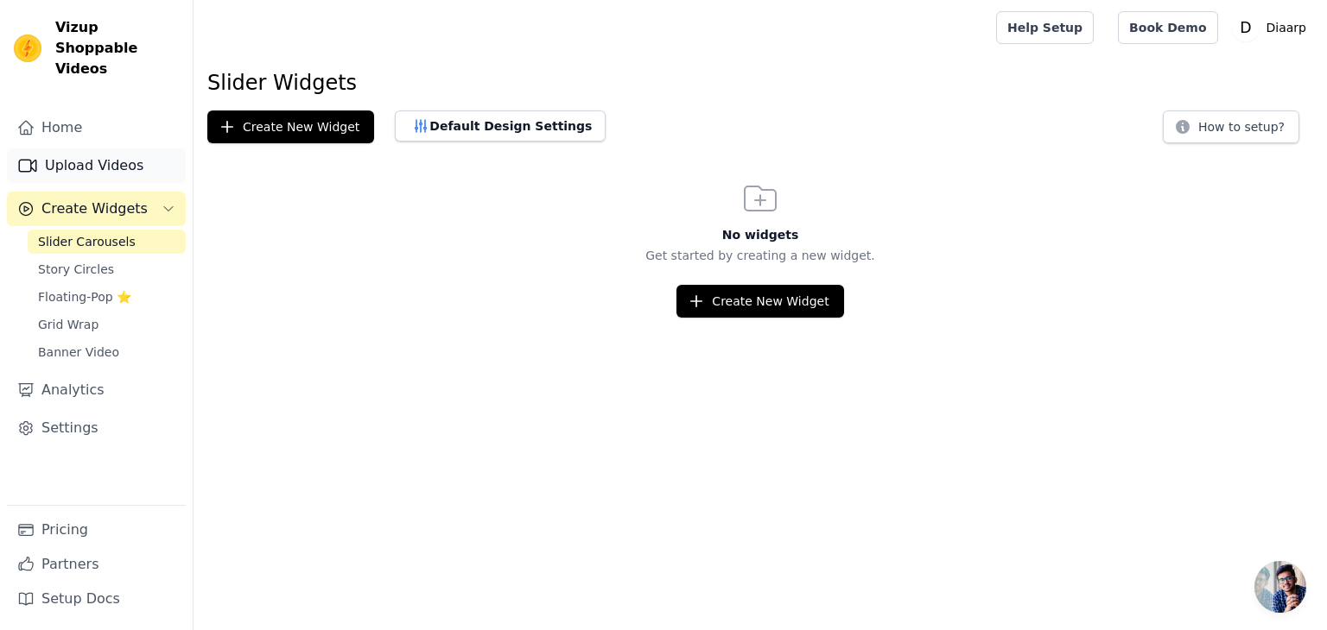
click at [127, 149] on link "Upload Videos" at bounding box center [96, 166] width 179 height 35
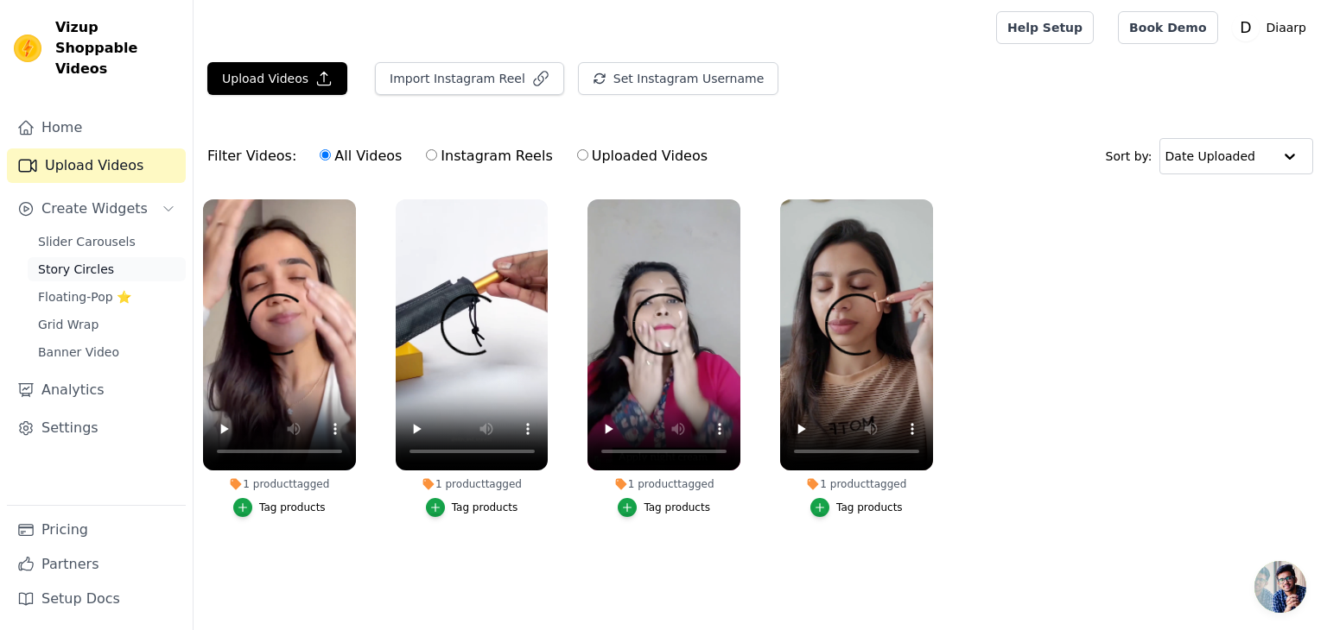
click at [82, 261] on span "Story Circles" at bounding box center [76, 269] width 76 height 17
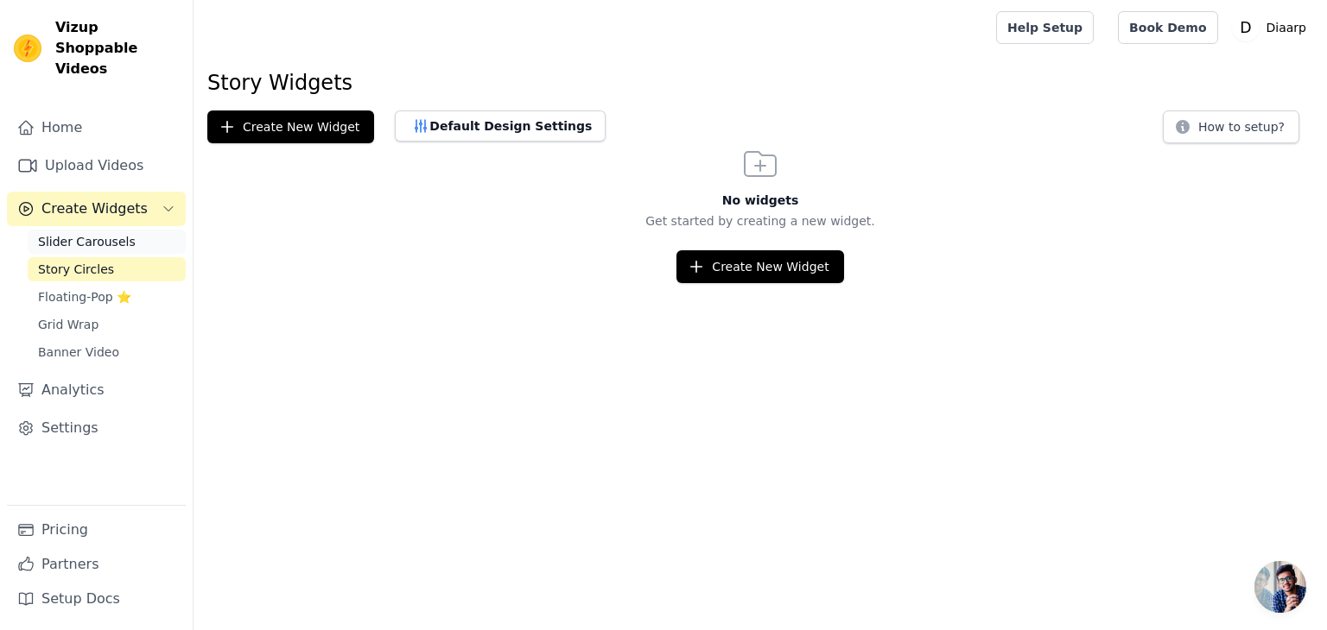
click at [87, 233] on span "Slider Carousels" at bounding box center [87, 241] width 98 height 17
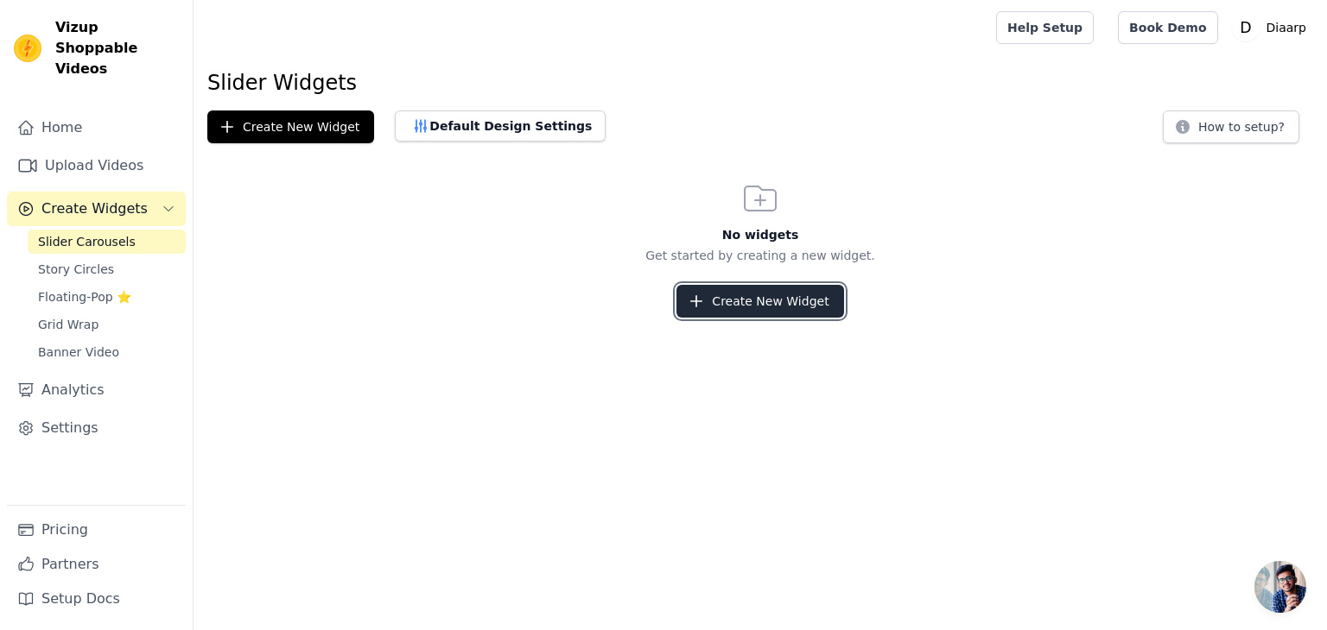
click at [769, 303] on button "Create New Widget" at bounding box center [759, 301] width 167 height 33
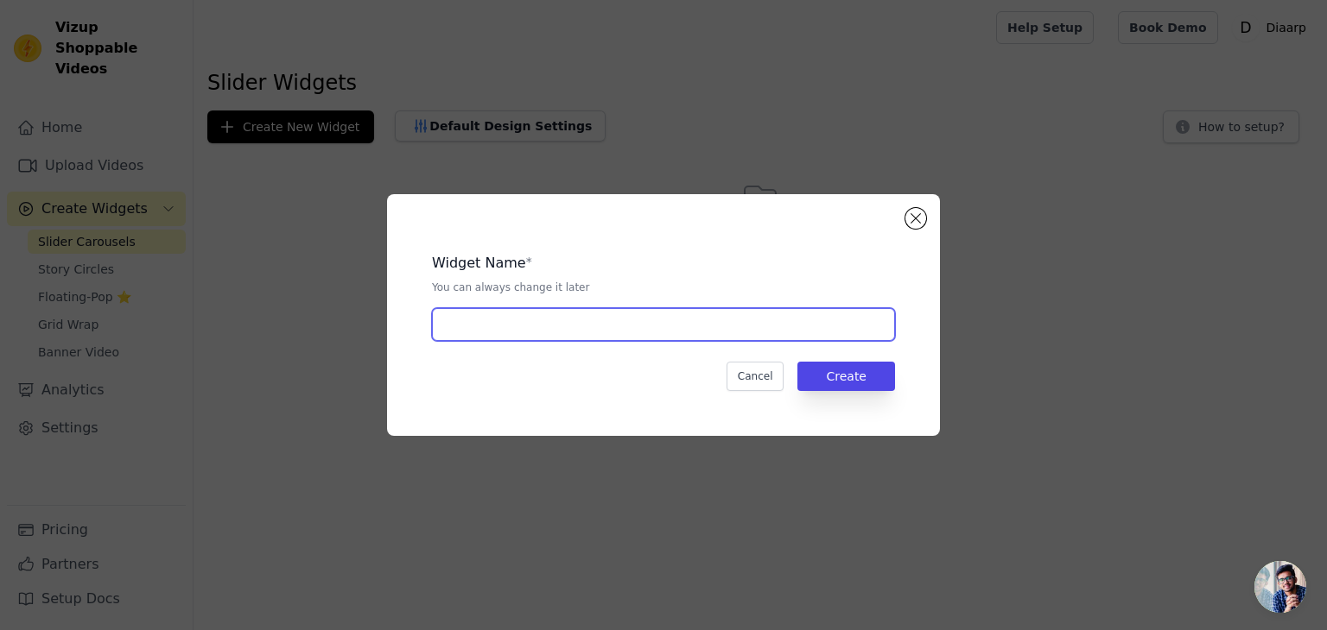
click at [550, 324] on input "text" at bounding box center [663, 324] width 463 height 33
type input "T-facial-massager"
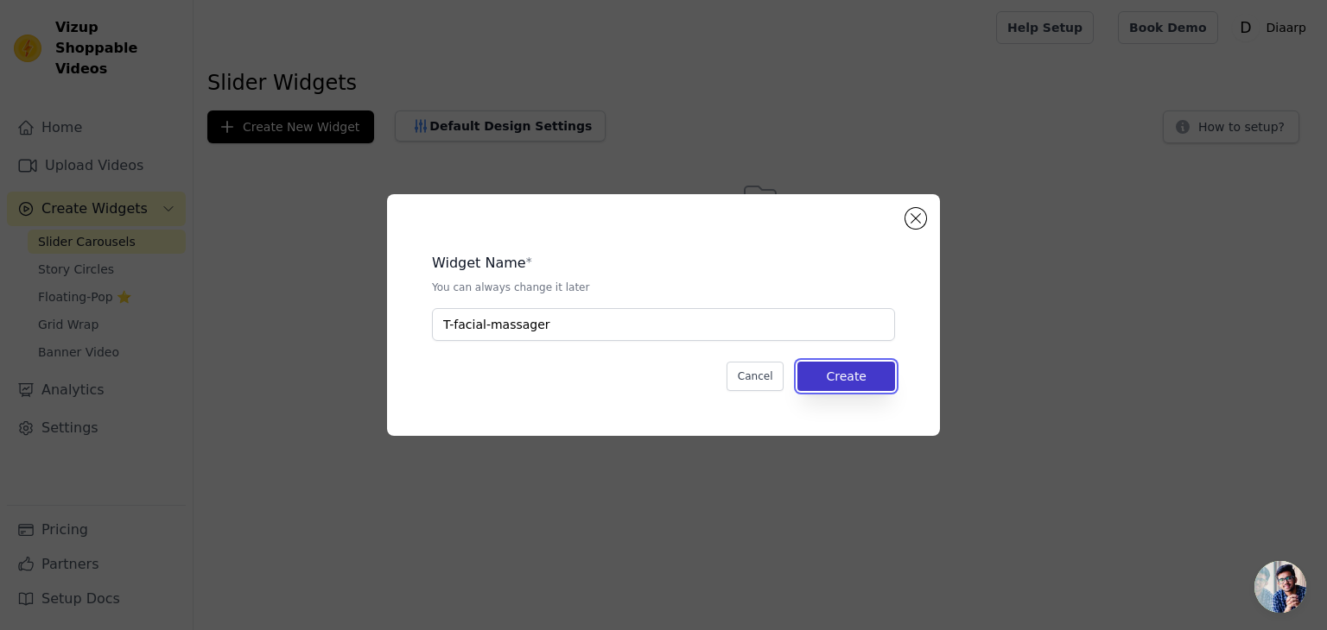
click at [829, 377] on button "Create" at bounding box center [846, 376] width 98 height 29
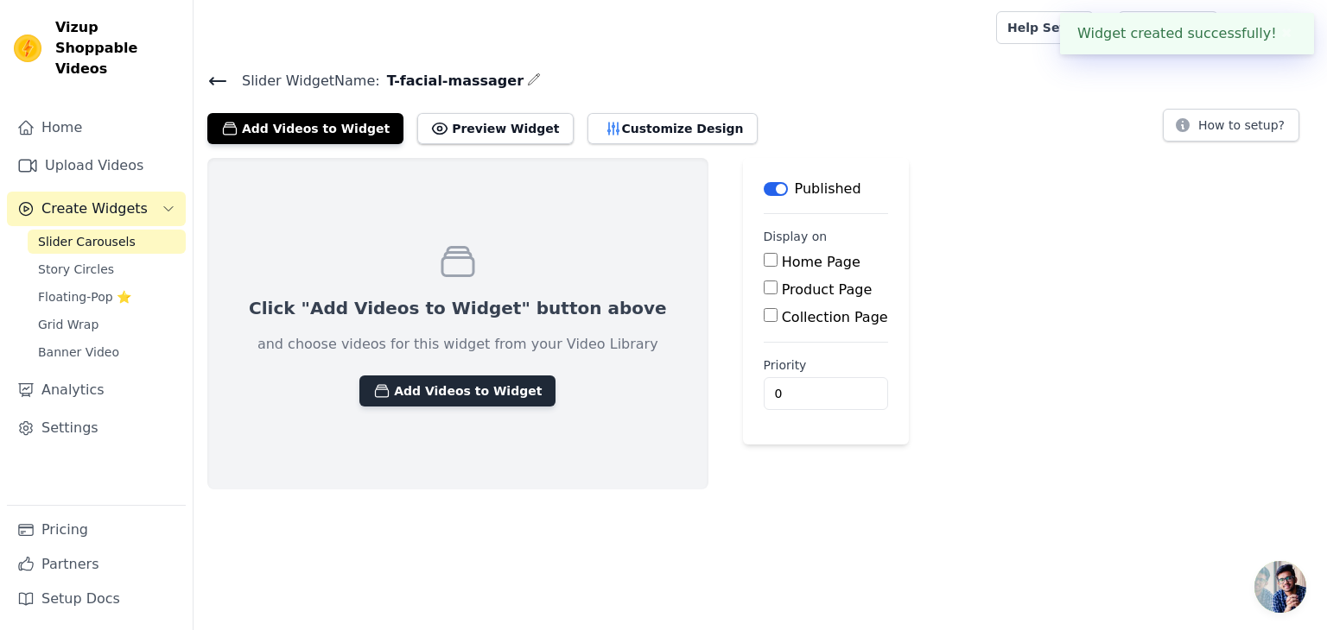
click at [431, 397] on button "Add Videos to Widget" at bounding box center [457, 391] width 196 height 31
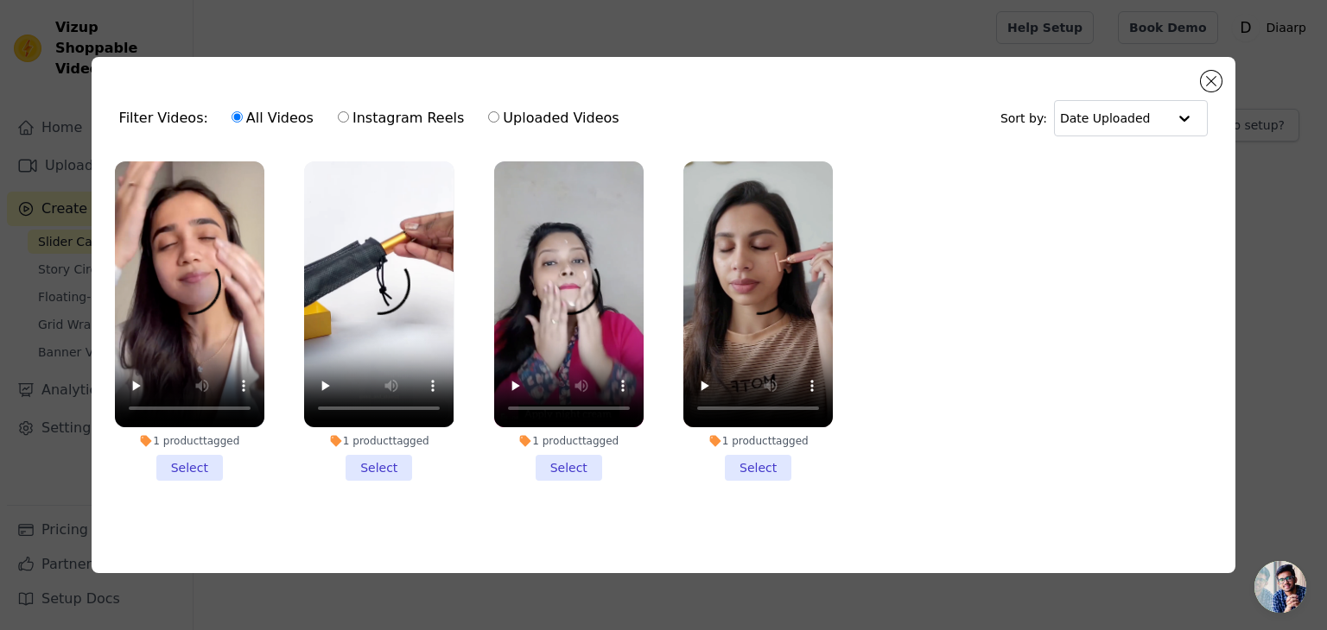
click at [206, 465] on li "1 product tagged Select" at bounding box center [189, 322] width 149 height 320
click at [0, 0] on input "1 product tagged Select" at bounding box center [0, 0] width 0 height 0
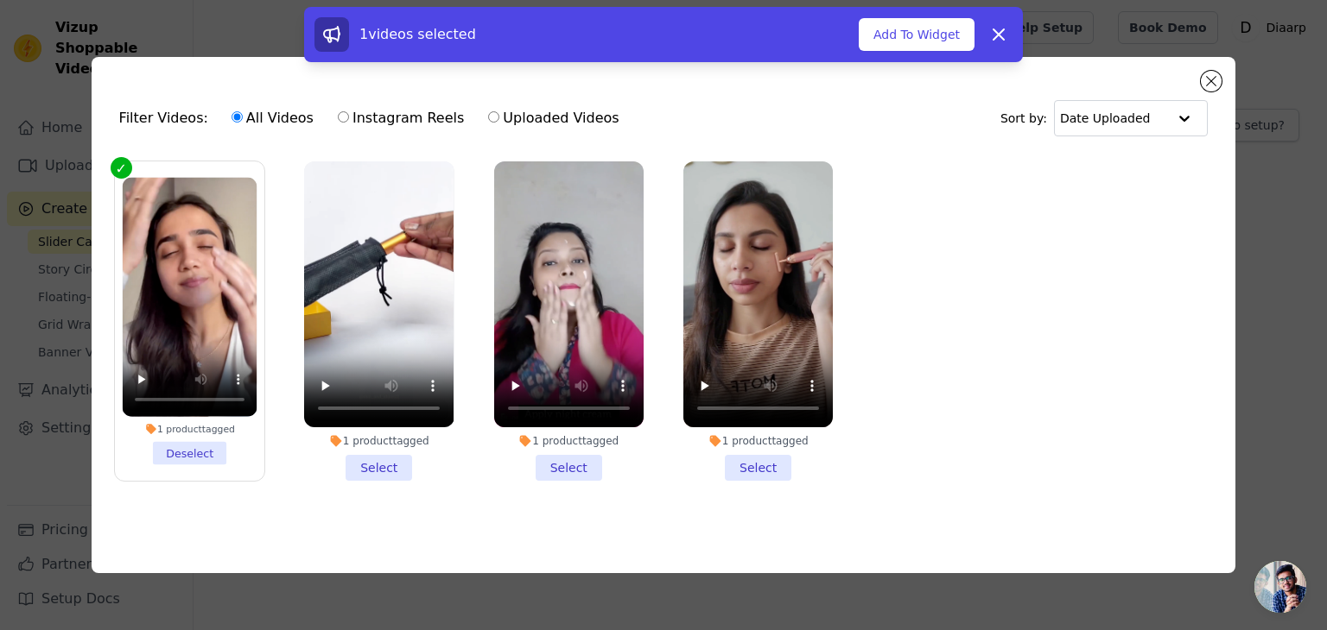
click at [389, 457] on li "1 product tagged Select" at bounding box center [378, 322] width 149 height 320
click at [0, 0] on input "1 product tagged Select" at bounding box center [0, 0] width 0 height 0
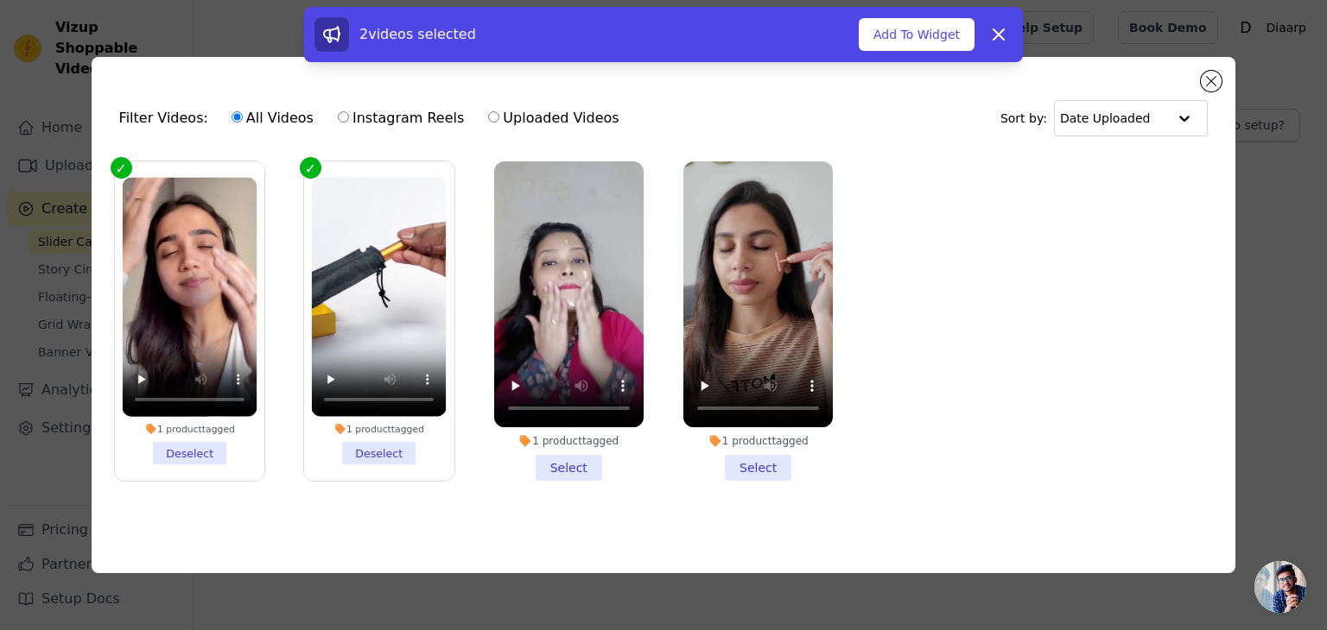
click at [580, 441] on div "1 product tagged" at bounding box center [568, 441] width 149 height 14
click at [0, 0] on input "1 product tagged Select" at bounding box center [0, 0] width 0 height 0
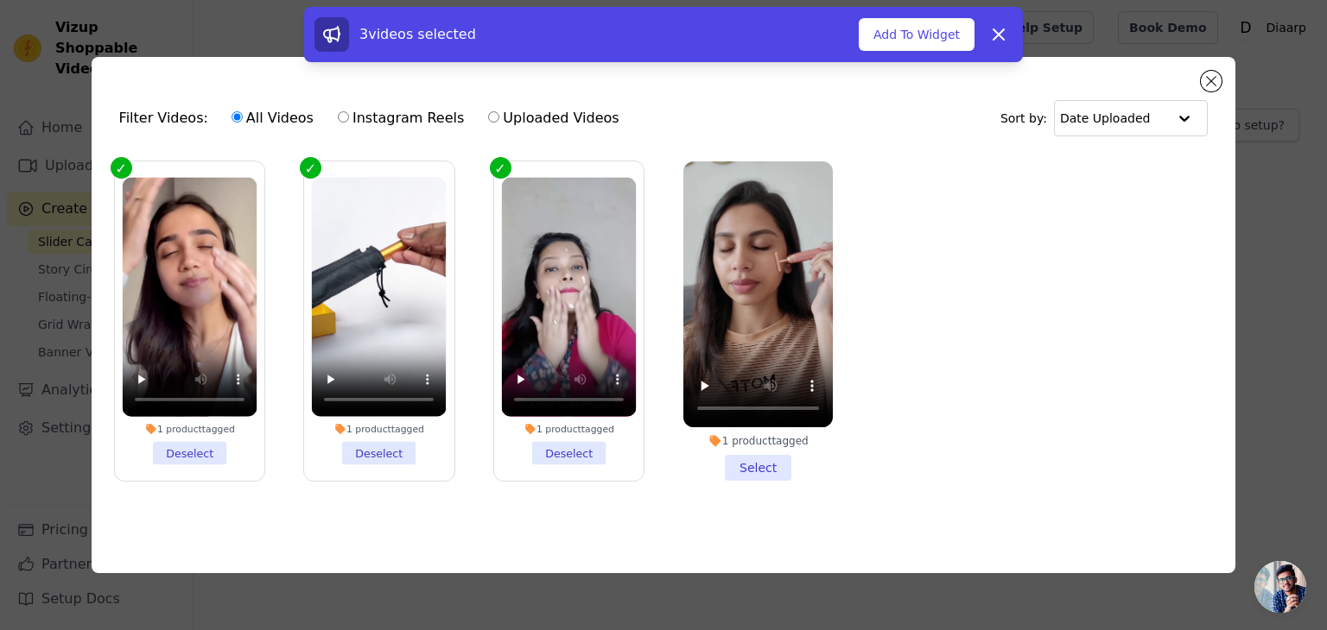
click at [750, 454] on li "1 product tagged Select" at bounding box center [757, 322] width 149 height 320
click at [0, 0] on input "1 product tagged Select" at bounding box center [0, 0] width 0 height 0
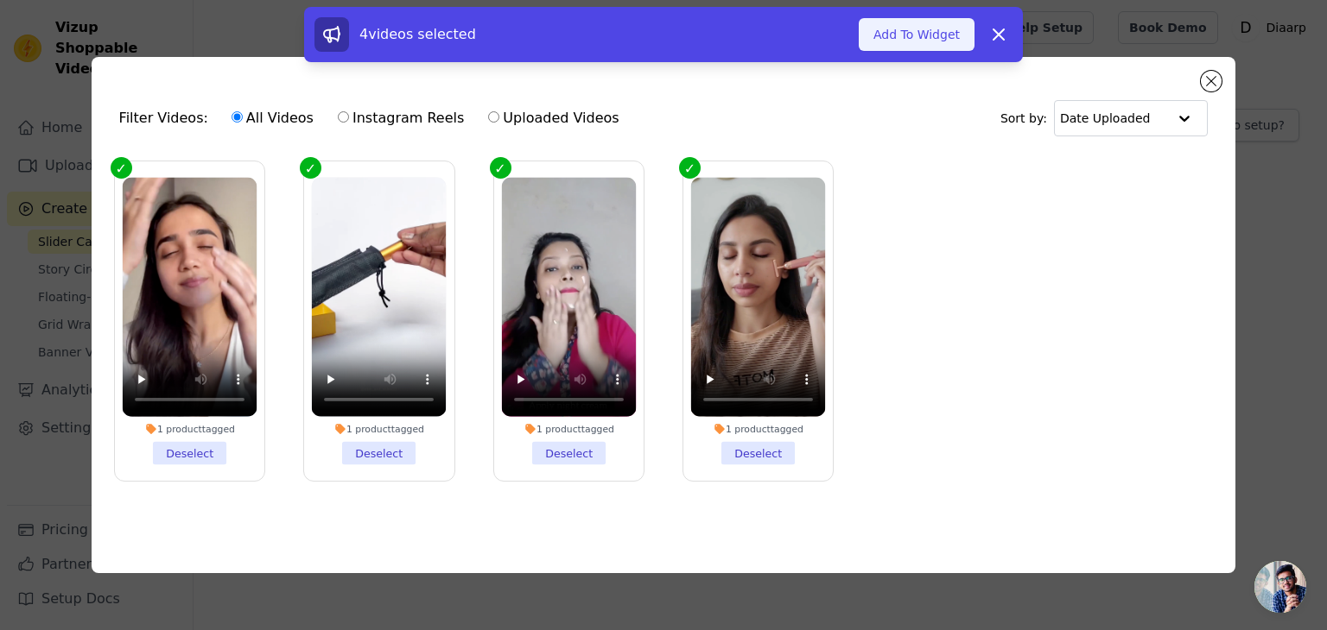
click at [918, 41] on button "Add To Widget" at bounding box center [916, 34] width 116 height 33
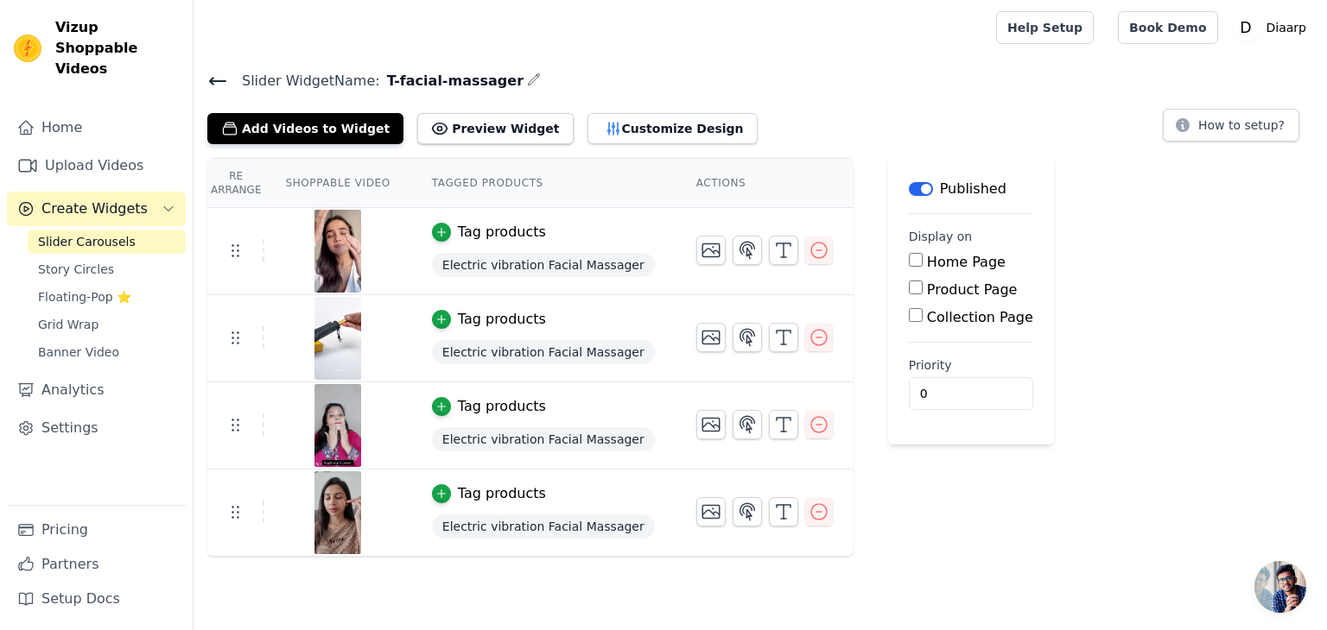
click at [909, 288] on input "Product Page" at bounding box center [916, 288] width 14 height 14
checkbox input "true"
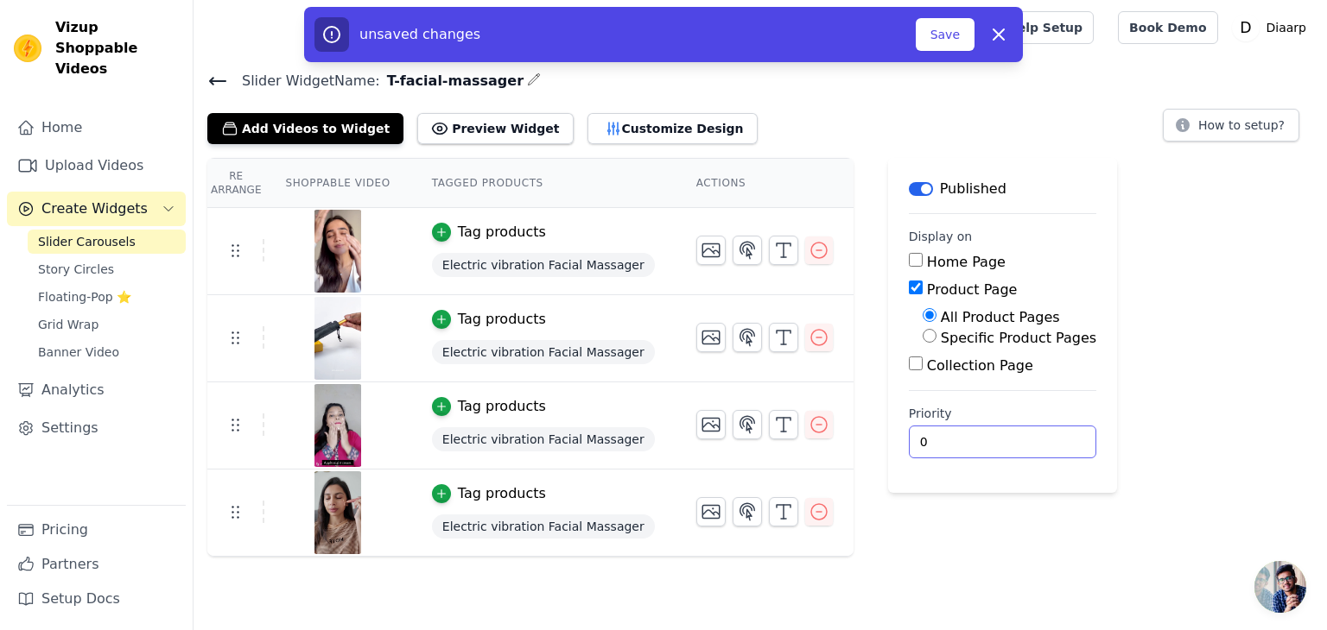
click at [910, 435] on input "0" at bounding box center [1002, 442] width 187 height 33
click at [1002, 437] on input "1" at bounding box center [1002, 442] width 187 height 33
type input "0"
click at [1004, 447] on input "0" at bounding box center [1002, 442] width 187 height 33
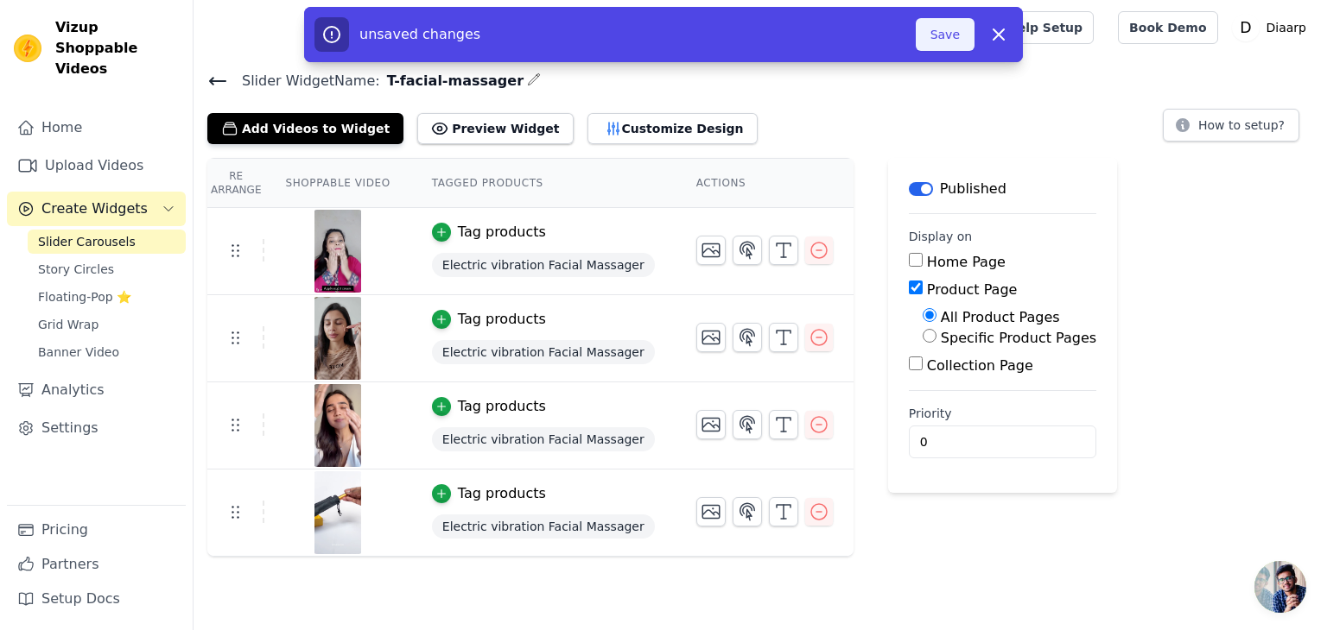
click at [953, 32] on button "Save" at bounding box center [944, 34] width 59 height 33
click at [922, 333] on input "Specific Product Pages" at bounding box center [929, 336] width 14 height 14
radio input "true"
click at [922, 377] on button "Select Products" at bounding box center [980, 377] width 116 height 29
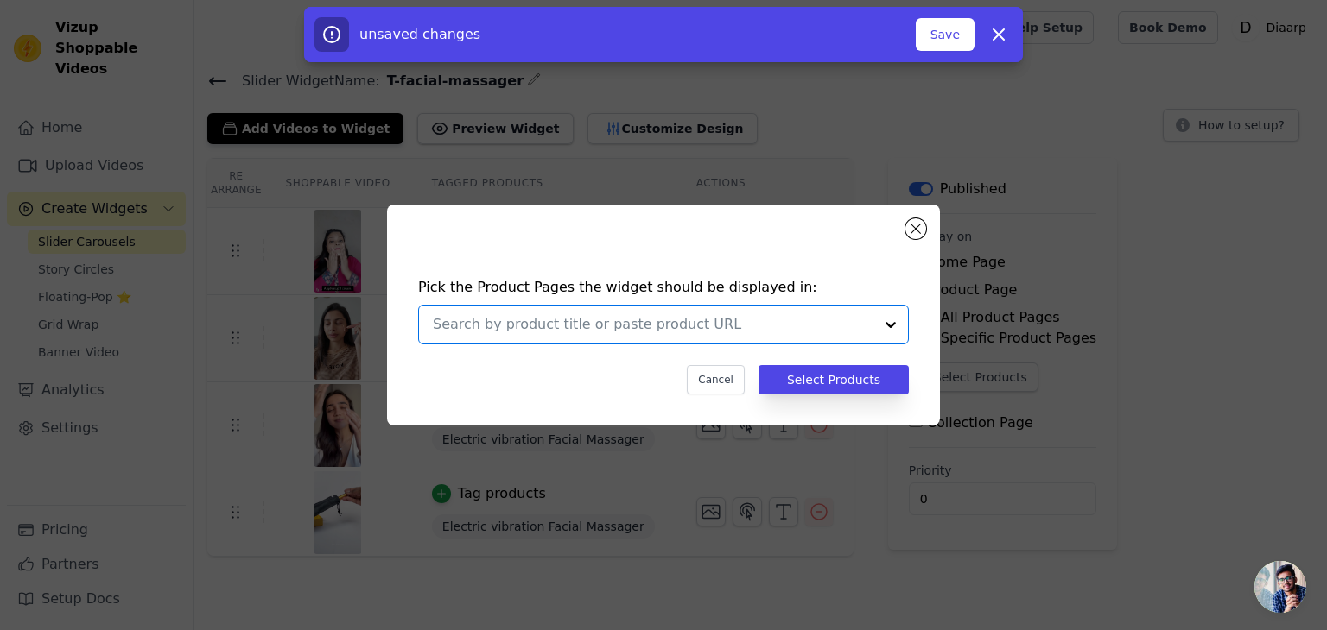
click at [675, 329] on input "text" at bounding box center [653, 324] width 440 height 21
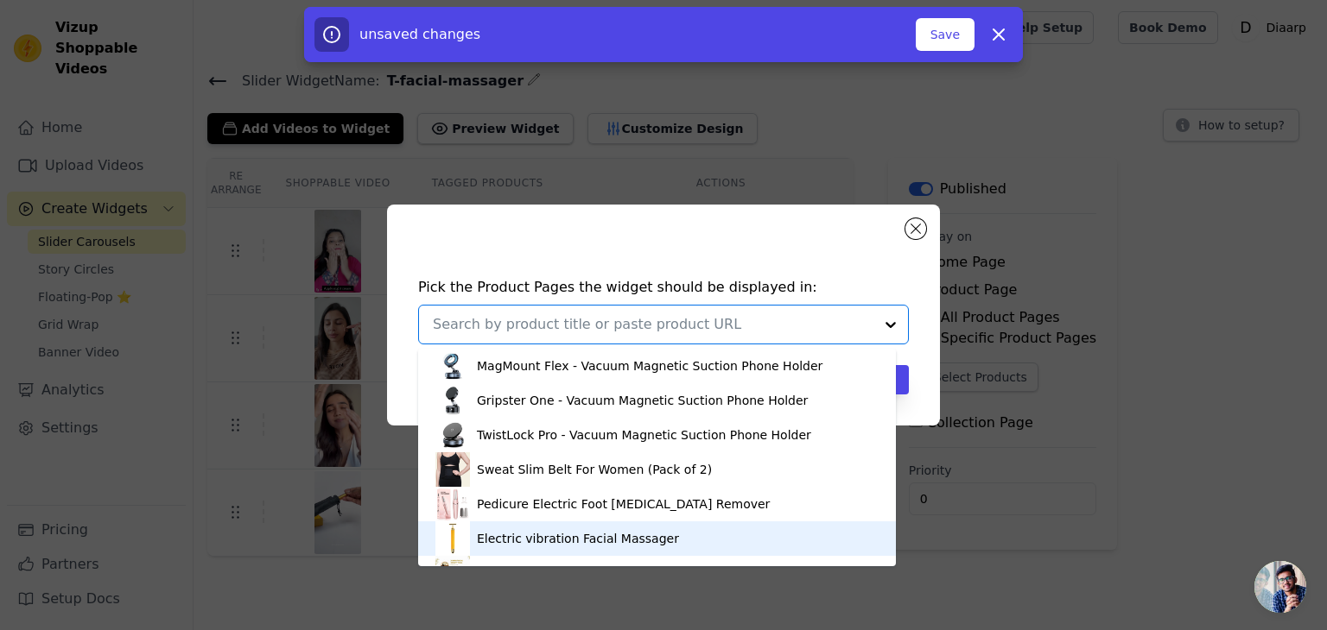
click at [542, 527] on div "Electric vibration Facial Massager" at bounding box center [656, 539] width 443 height 35
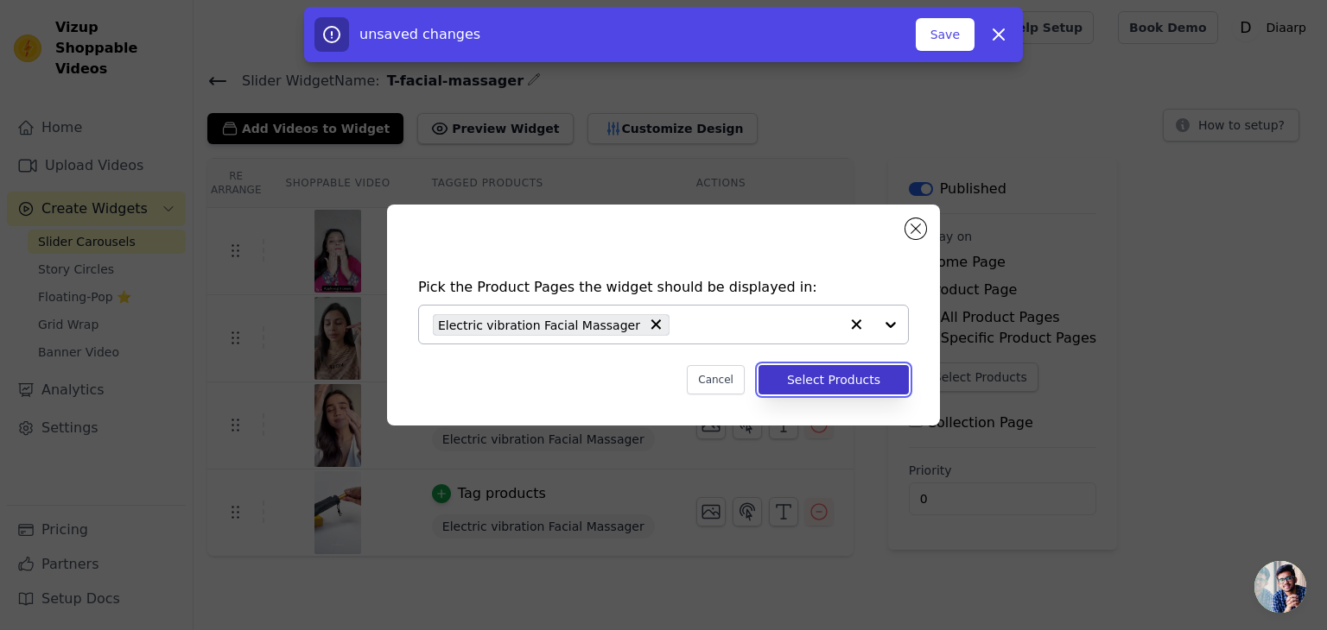
click at [821, 376] on button "Select Products" at bounding box center [833, 379] width 150 height 29
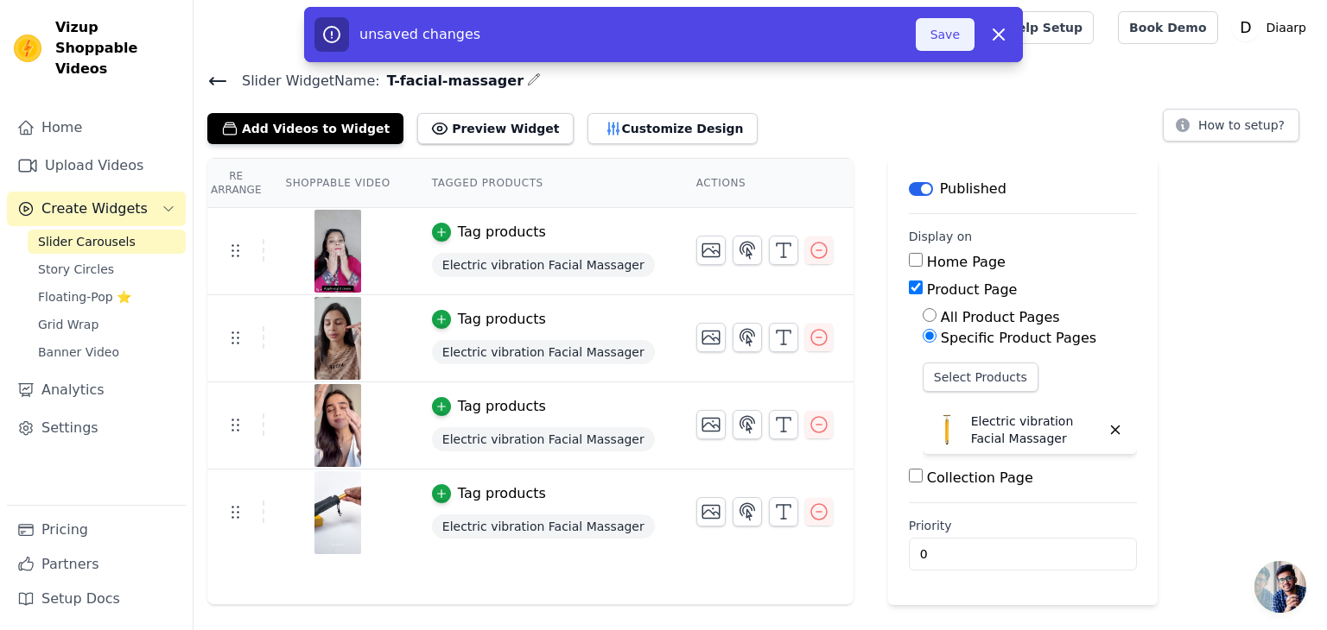
click at [939, 42] on button "Save" at bounding box center [944, 34] width 59 height 33
click at [1059, 546] on input "1" at bounding box center [1023, 554] width 228 height 33
click at [1062, 546] on input "2" at bounding box center [1023, 554] width 228 height 33
click at [1062, 546] on input "3" at bounding box center [1023, 554] width 228 height 33
click at [1062, 546] on input "4" at bounding box center [1023, 554] width 228 height 33
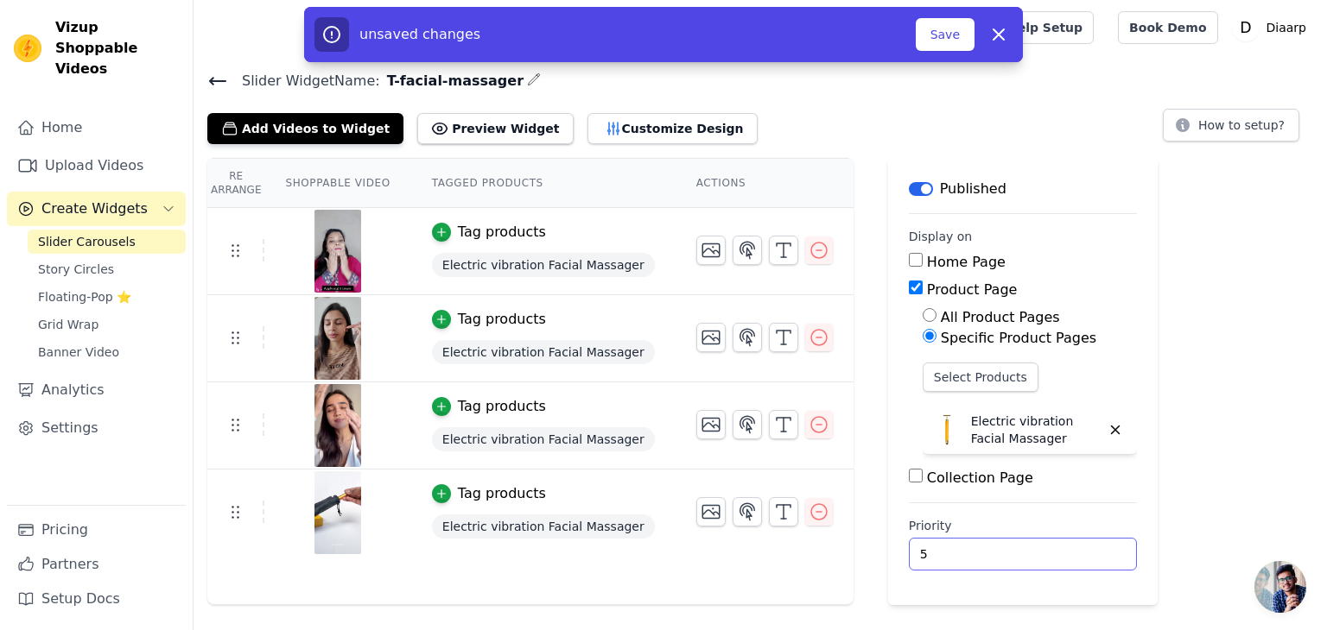
click at [1062, 546] on input "5" at bounding box center [1023, 554] width 228 height 33
click at [1062, 546] on input "6" at bounding box center [1023, 554] width 228 height 33
drag, startPoint x: 1062, startPoint y: 546, endPoint x: 1061, endPoint y: 555, distance: 9.5
click at [1061, 555] on input "6" at bounding box center [1023, 554] width 228 height 33
click at [1061, 555] on input "5" at bounding box center [1023, 554] width 228 height 33
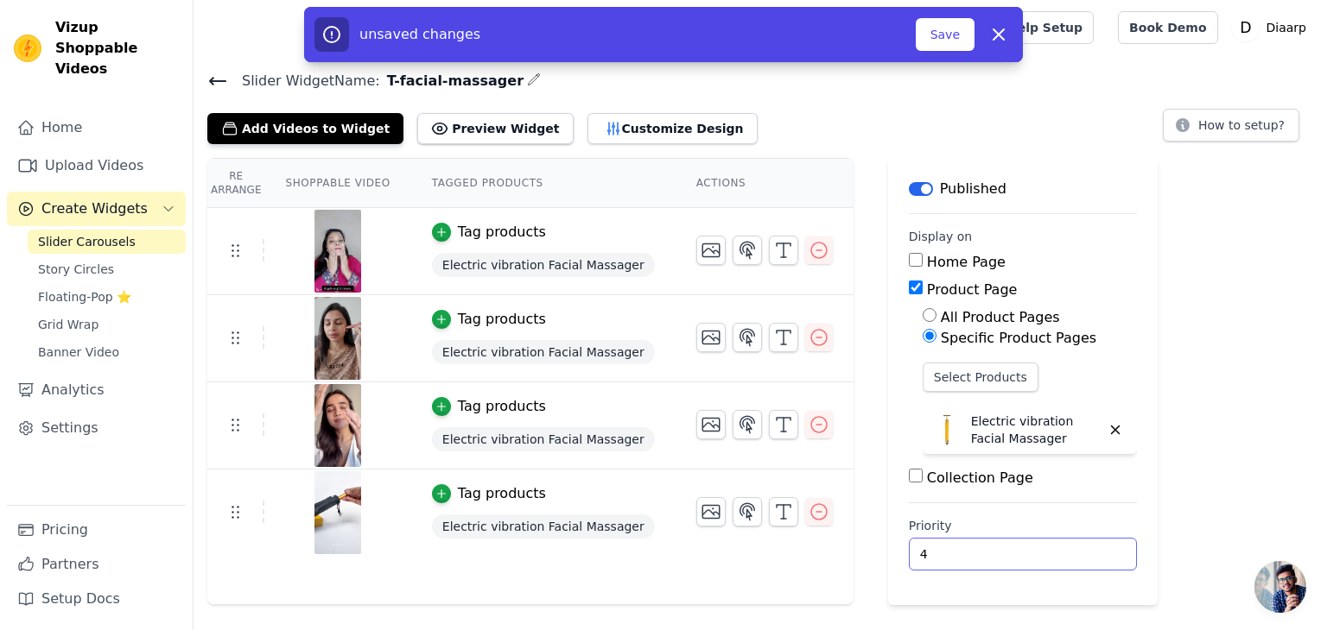
click at [1061, 555] on input "4" at bounding box center [1023, 554] width 228 height 33
click at [1061, 555] on input "3" at bounding box center [1023, 554] width 228 height 33
click at [1061, 555] on input "2" at bounding box center [1023, 554] width 228 height 33
click at [1061, 555] on input "1" at bounding box center [1023, 554] width 228 height 33
click at [1061, 555] on input "0" at bounding box center [1023, 554] width 228 height 33
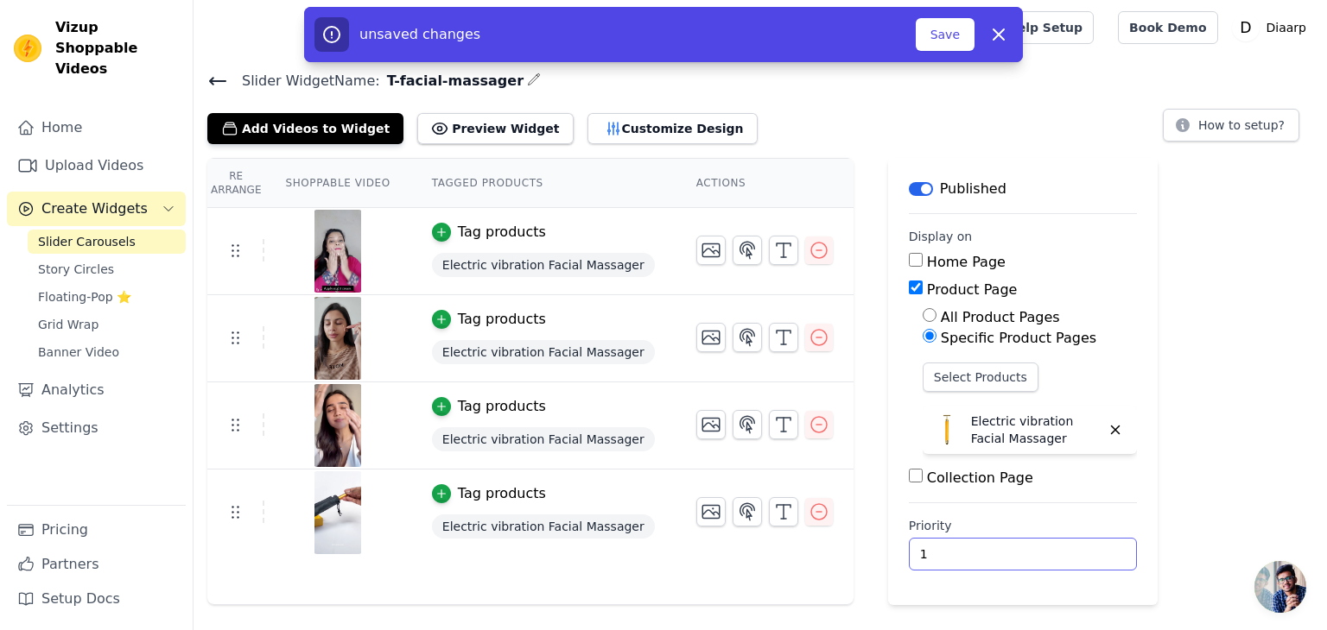
click at [1061, 543] on input "1" at bounding box center [1023, 554] width 228 height 33
type input "0"
click at [1061, 554] on input "0" at bounding box center [1023, 554] width 228 height 33
click at [942, 41] on button "Save" at bounding box center [944, 34] width 59 height 33
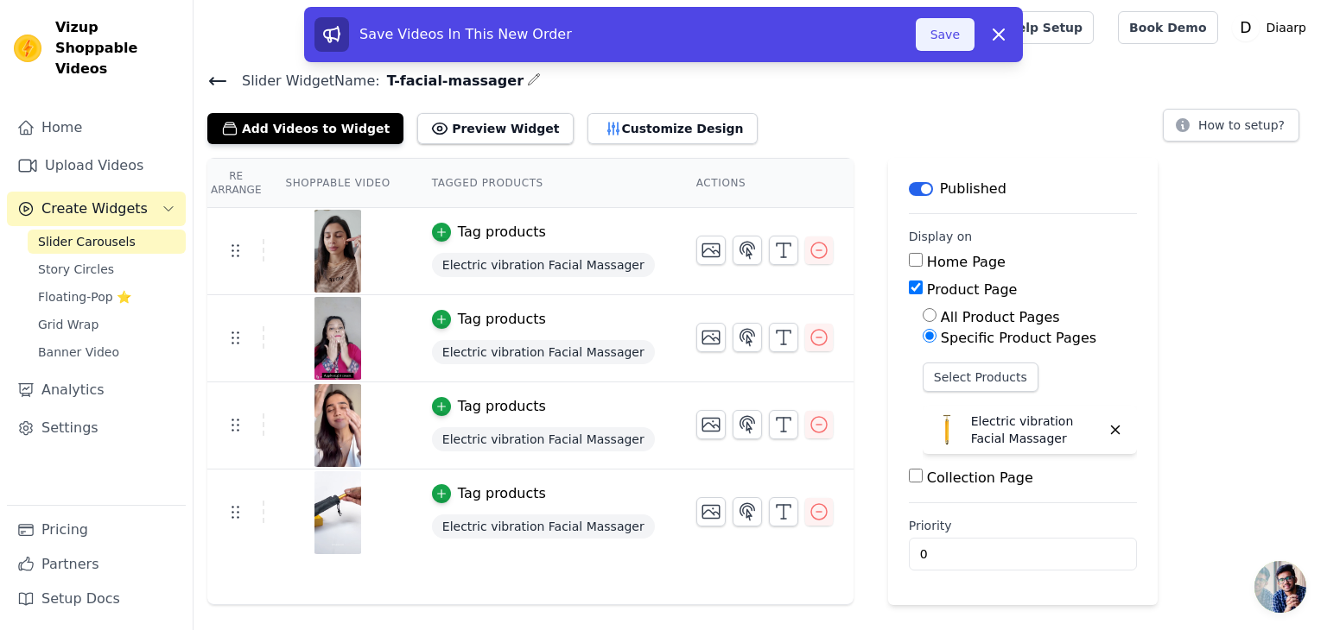
click at [948, 33] on button "Save" at bounding box center [944, 34] width 59 height 33
click at [941, 39] on button "Save" at bounding box center [944, 34] width 59 height 33
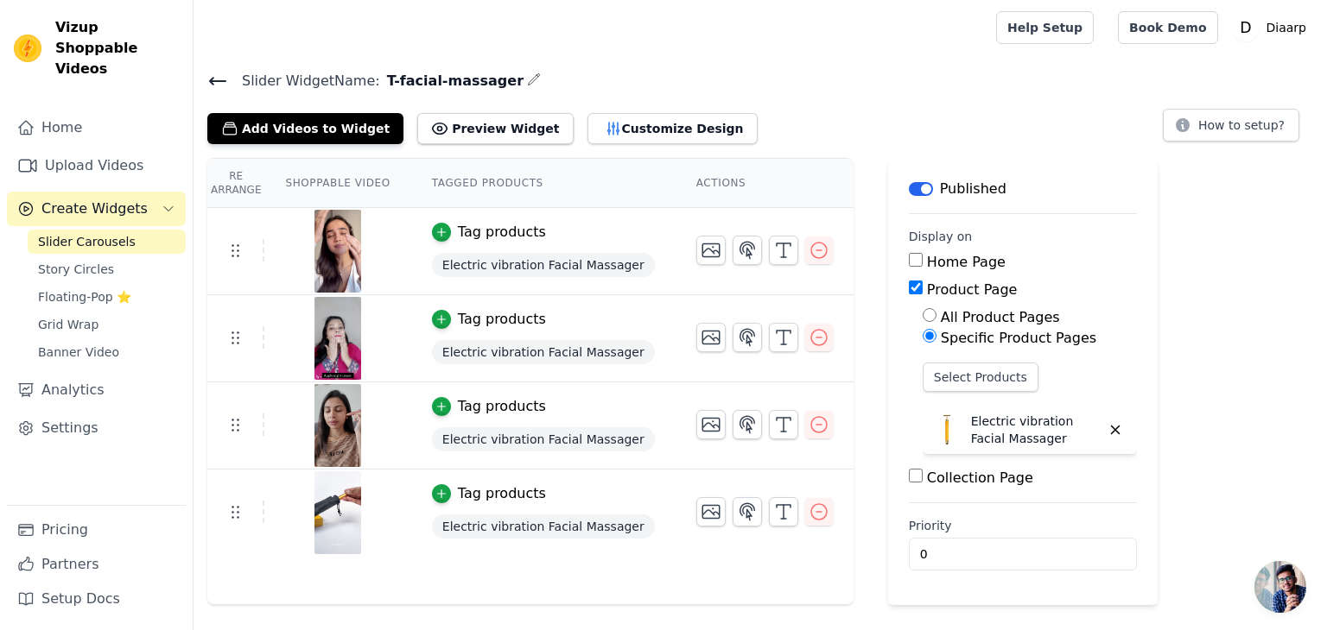
click at [1150, 357] on div "Re Arrange Shoppable Video Tagged Products Actions Tag products Electric vibrat…" at bounding box center [759, 381] width 1133 height 447
click at [481, 119] on button "Preview Widget" at bounding box center [494, 128] width 155 height 31
click at [605, 135] on icon "button" at bounding box center [613, 128] width 17 height 17
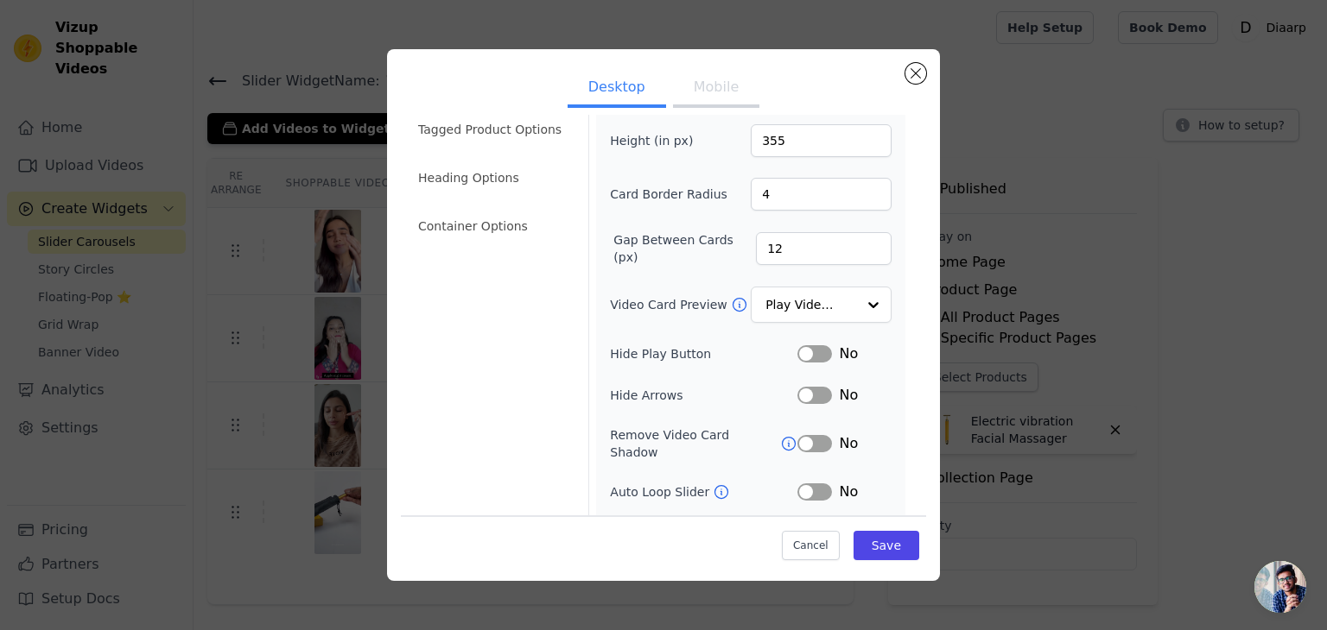
scroll to position [72, 0]
click at [871, 295] on div at bounding box center [872, 303] width 35 height 35
click at [864, 293] on div at bounding box center [872, 303] width 35 height 35
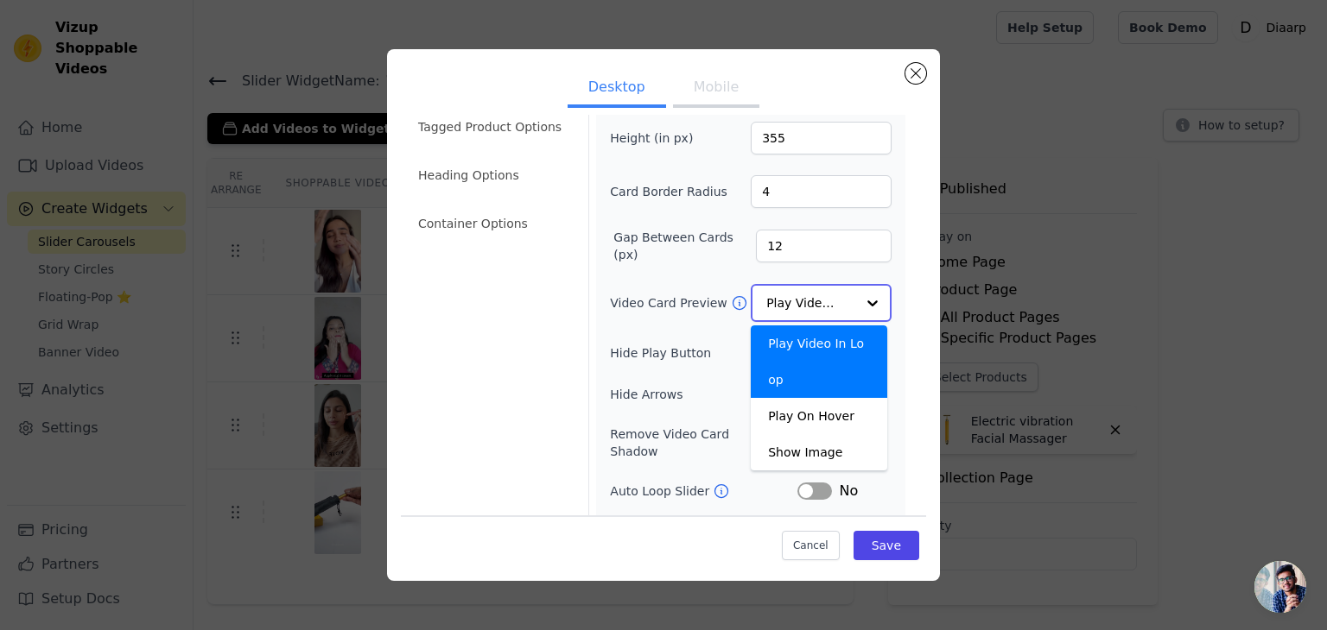
click at [842, 305] on div "Play Video In Loop Play On Hover Show Image Option Play Video In Loop, selected…" at bounding box center [821, 303] width 141 height 38
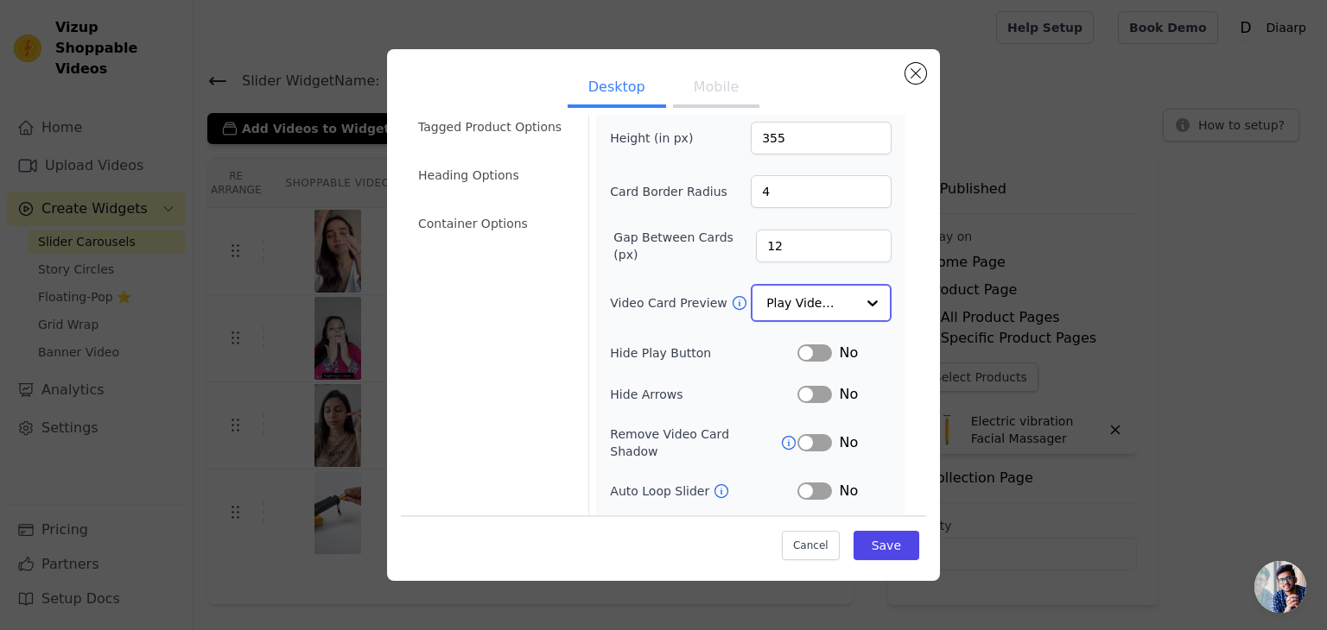
click at [855, 293] on div at bounding box center [872, 303] width 35 height 35
click at [874, 299] on div at bounding box center [872, 303] width 35 height 35
click at [892, 302] on form "Width (in px) 200 Height (in px) 355 Card Border Radius 4 Gap Between Cards (px…" at bounding box center [750, 322] width 324 height 549
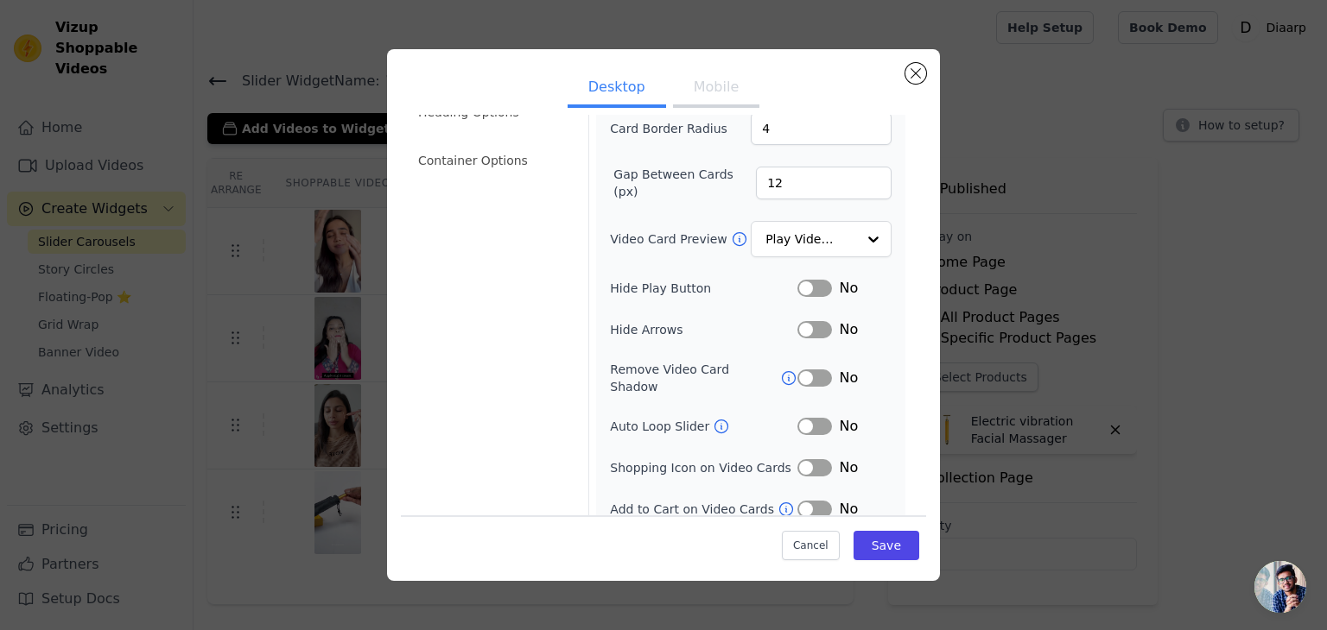
scroll to position [0, 0]
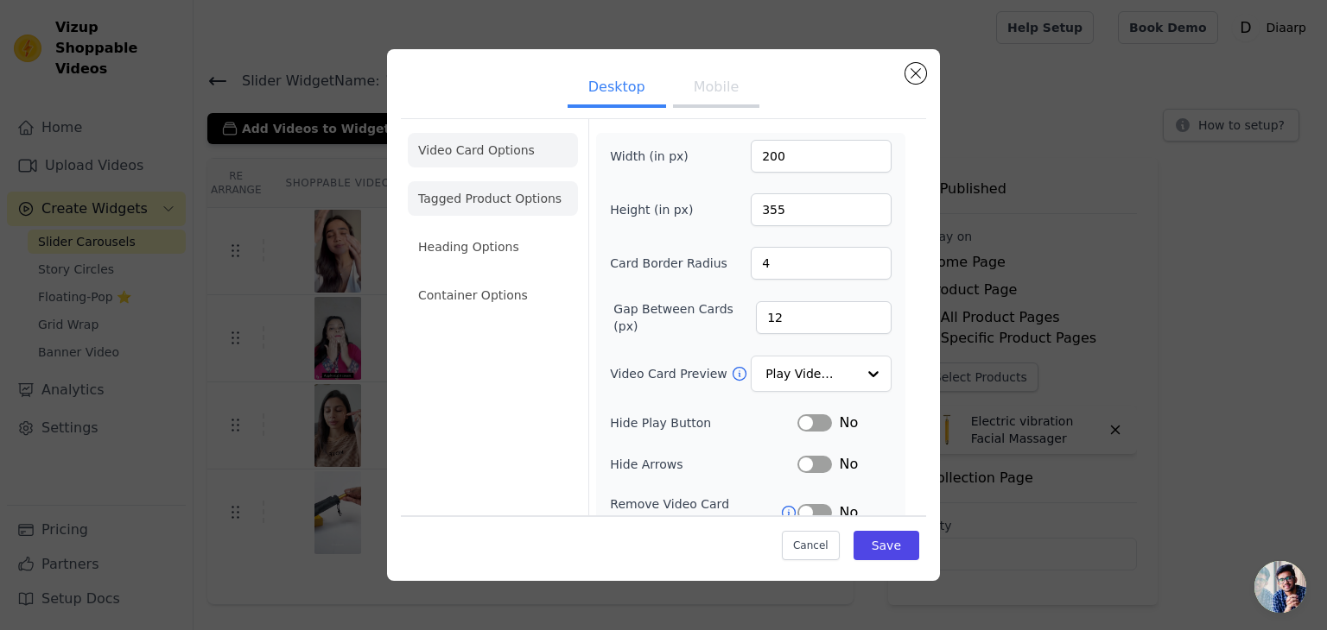
click at [497, 183] on li "Tagged Product Options" at bounding box center [493, 198] width 170 height 35
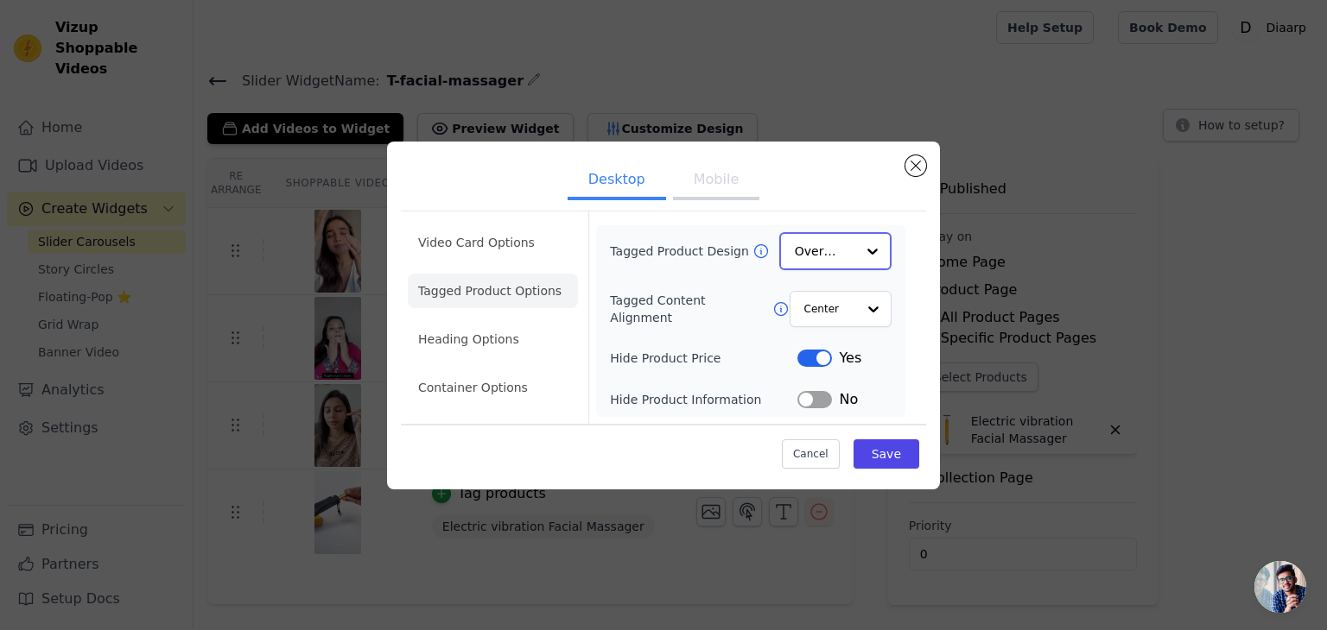
click at [870, 260] on div at bounding box center [872, 251] width 35 height 35
click at [871, 250] on div at bounding box center [872, 251] width 35 height 35
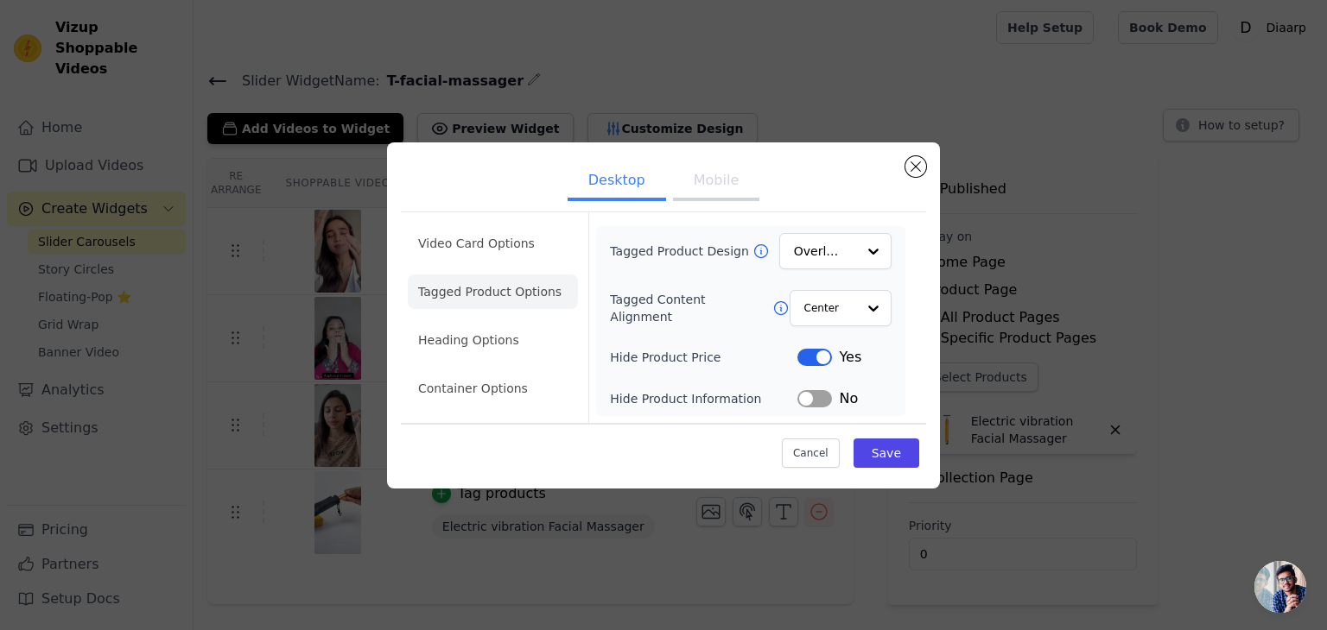
click at [905, 235] on form "Tagged Product Design Overlay Tagged Content Alignment Center Hide Product Pric…" at bounding box center [750, 317] width 324 height 211
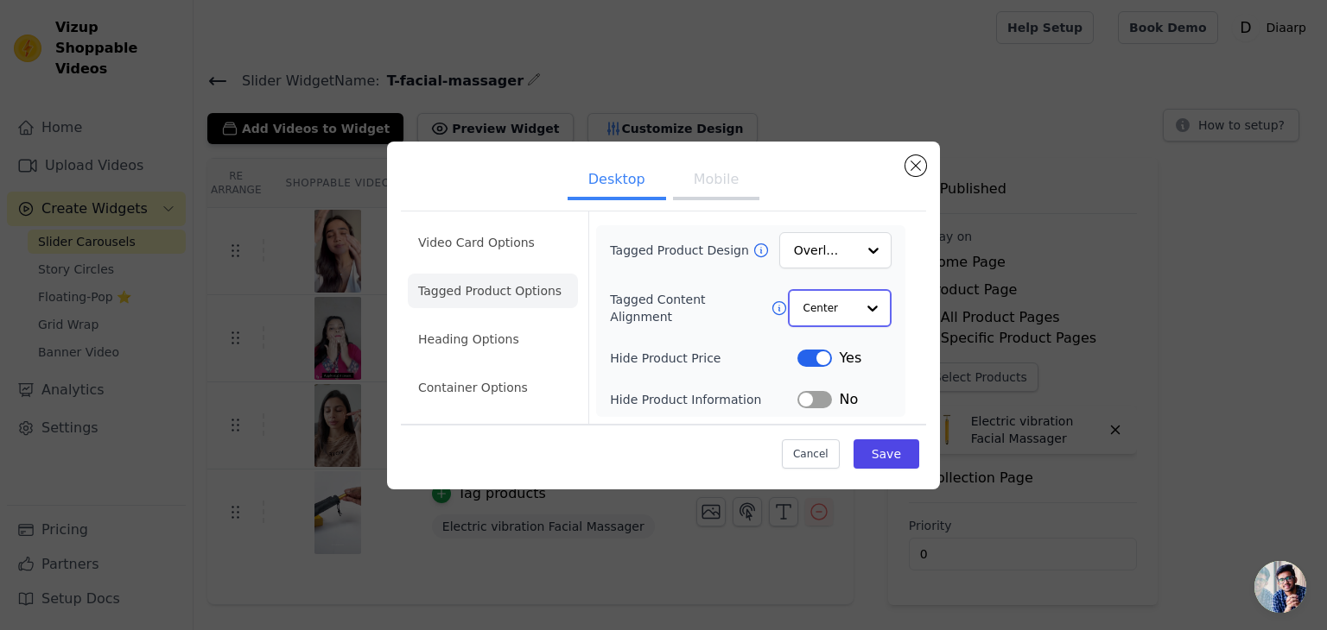
click at [866, 307] on div at bounding box center [872, 308] width 35 height 35
click at [877, 307] on div at bounding box center [872, 308] width 35 height 35
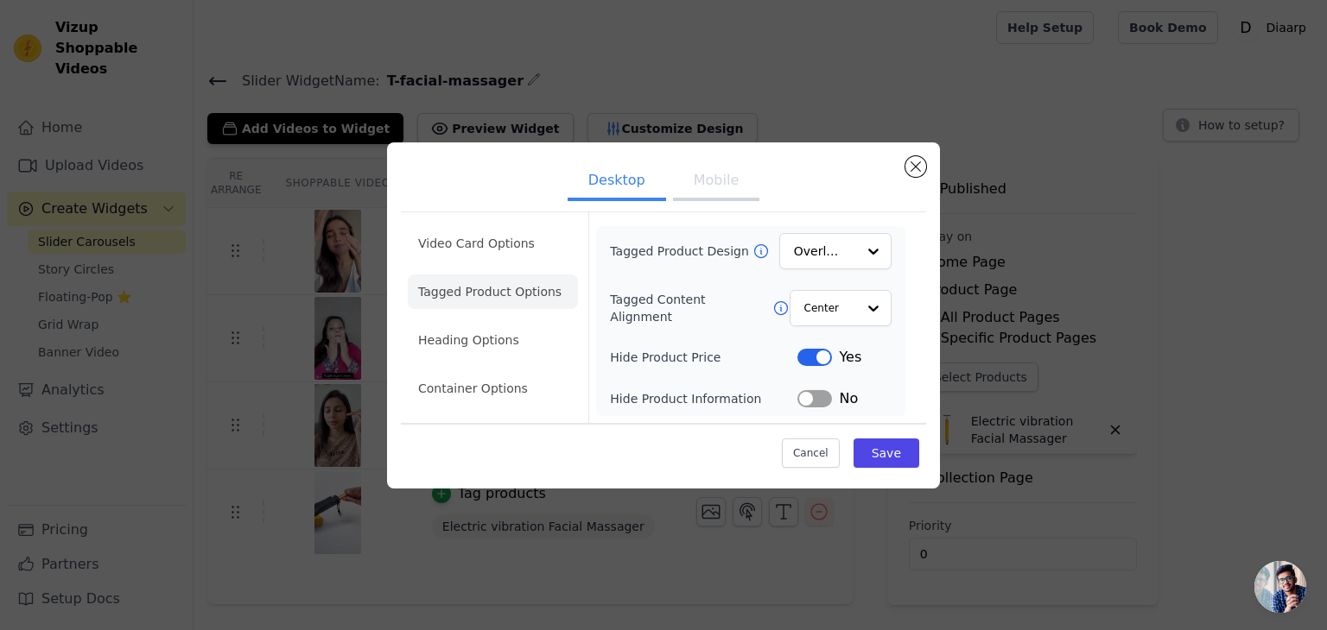
click at [902, 313] on div "Tagged Product Design Overlay Tagged Content Alignment Center Hide Product Pric…" at bounding box center [750, 321] width 309 height 190
click at [511, 332] on li "Heading Options" at bounding box center [493, 340] width 170 height 35
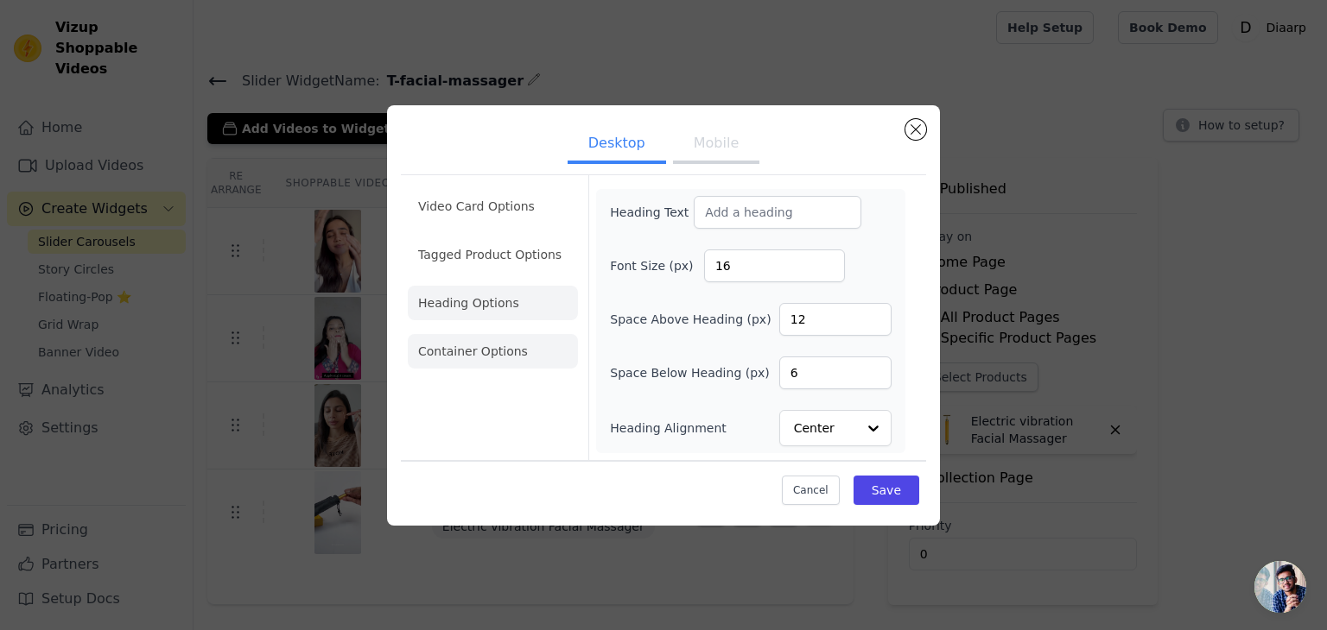
click at [516, 360] on li "Container Options" at bounding box center [493, 351] width 170 height 35
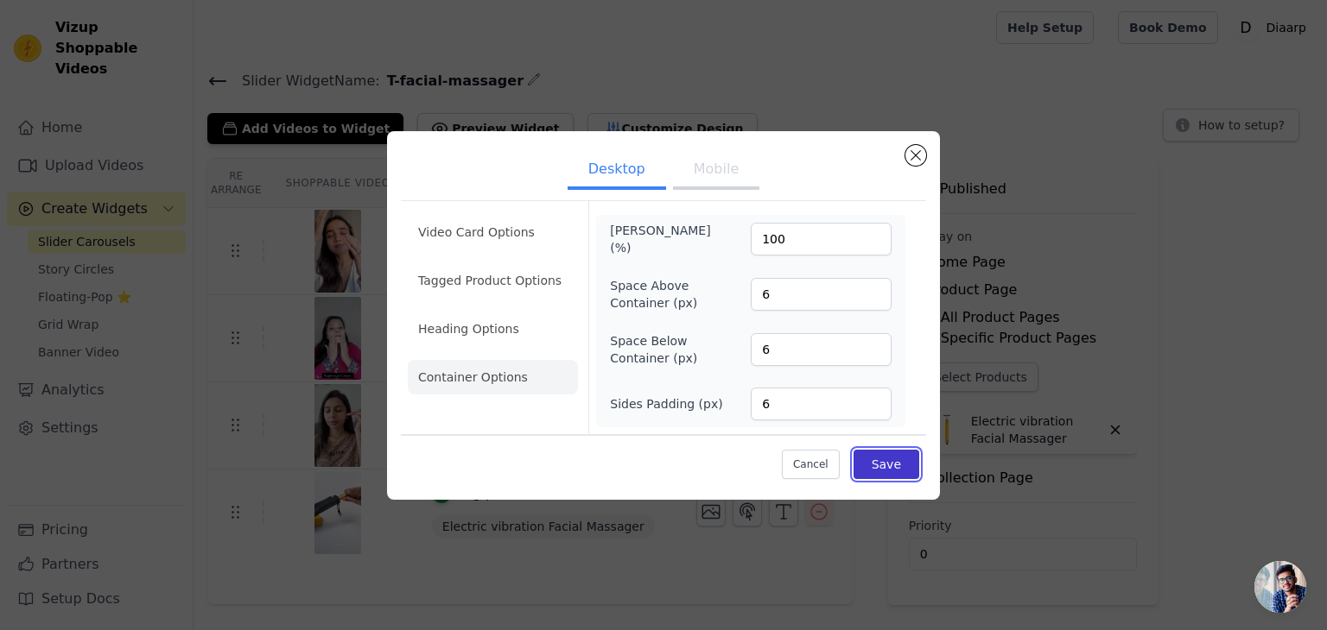
click at [903, 467] on button "Save" at bounding box center [886, 464] width 66 height 29
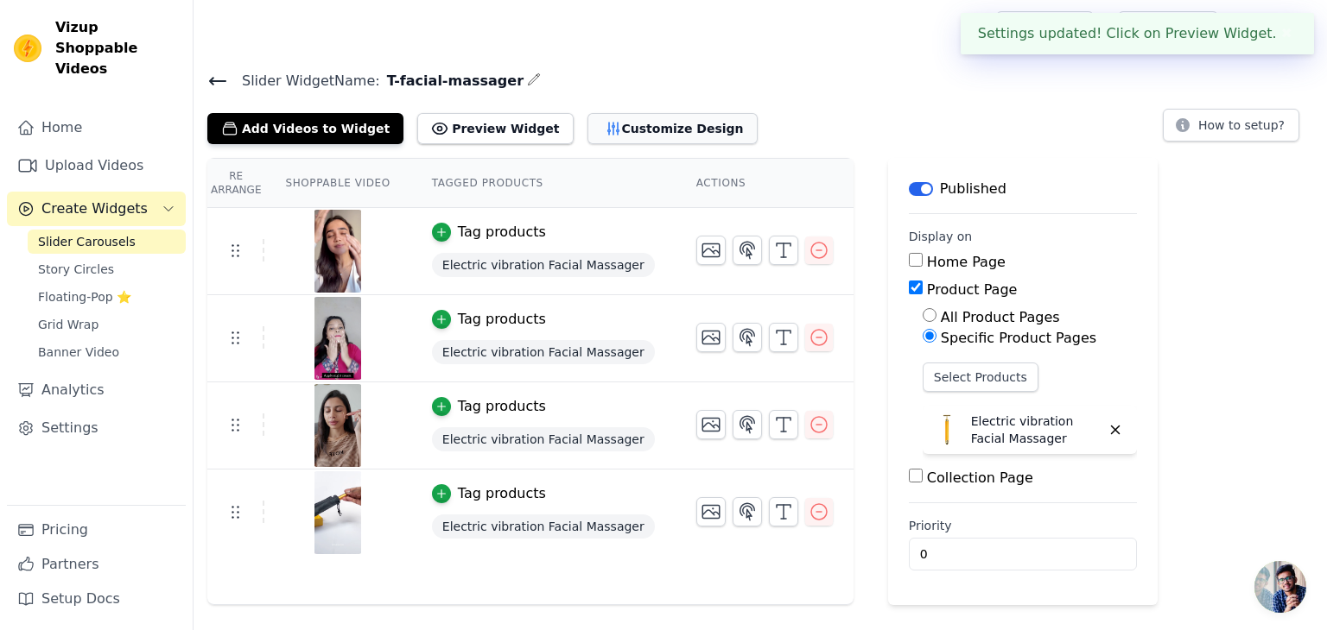
click at [607, 128] on icon "button" at bounding box center [612, 129] width 11 height 12
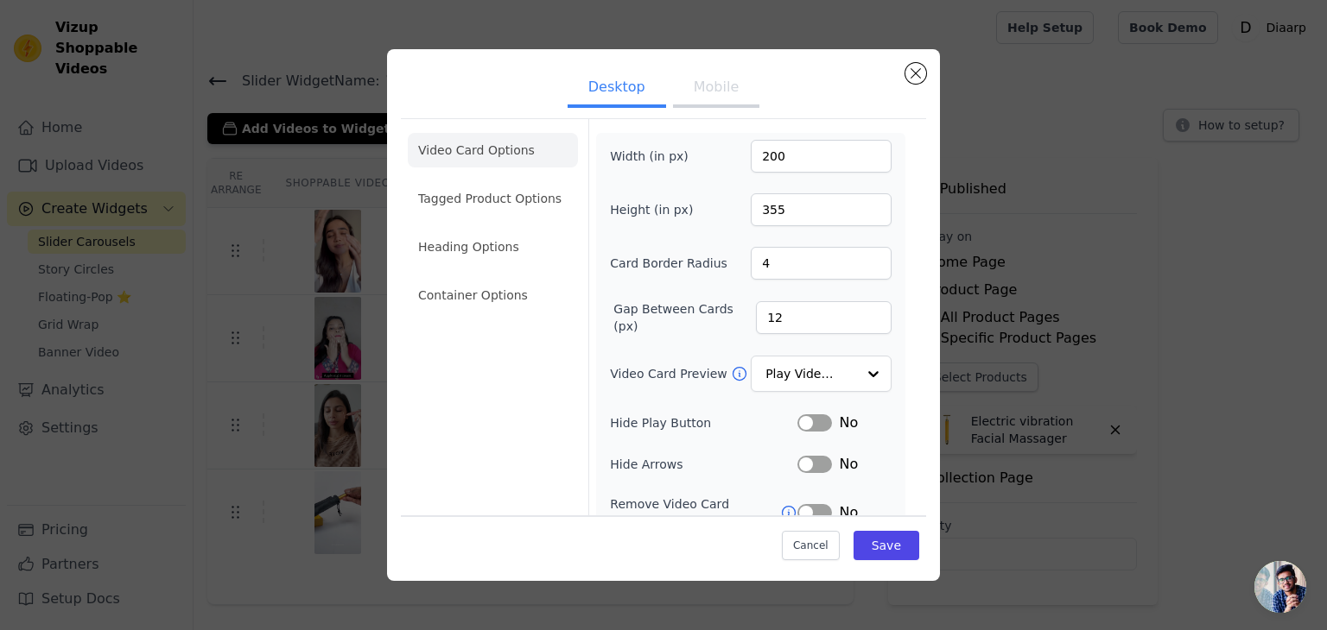
click at [701, 87] on button "Mobile" at bounding box center [716, 89] width 86 height 38
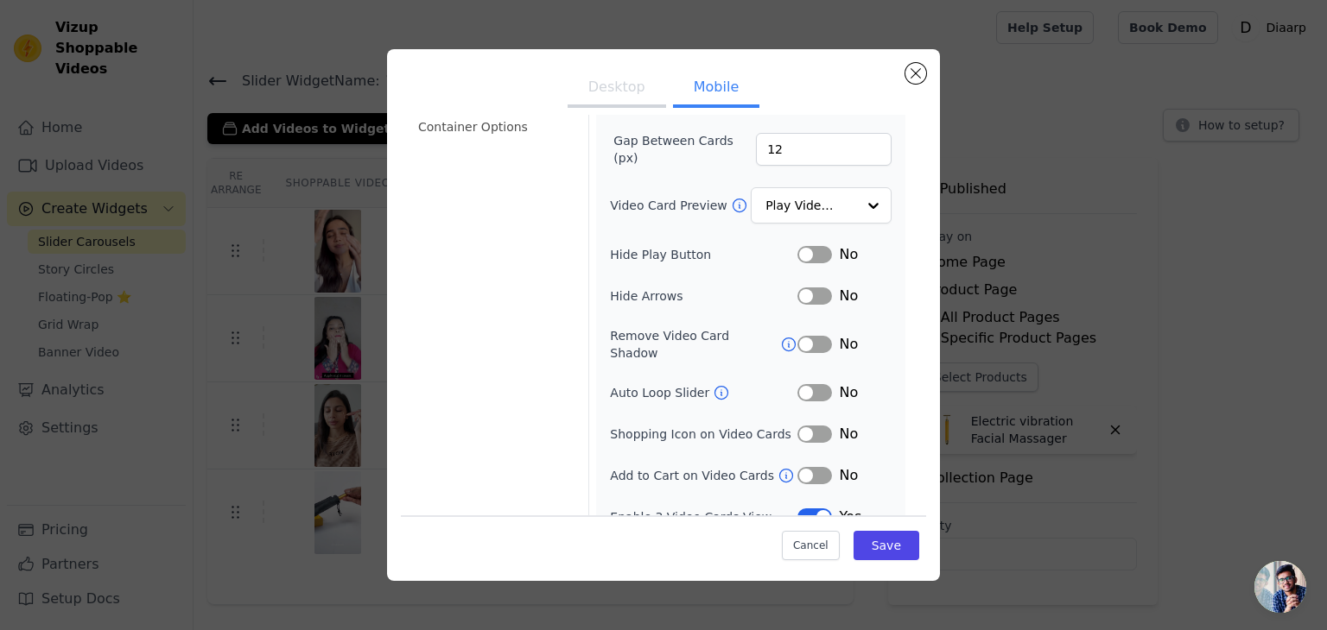
scroll to position [176, 0]
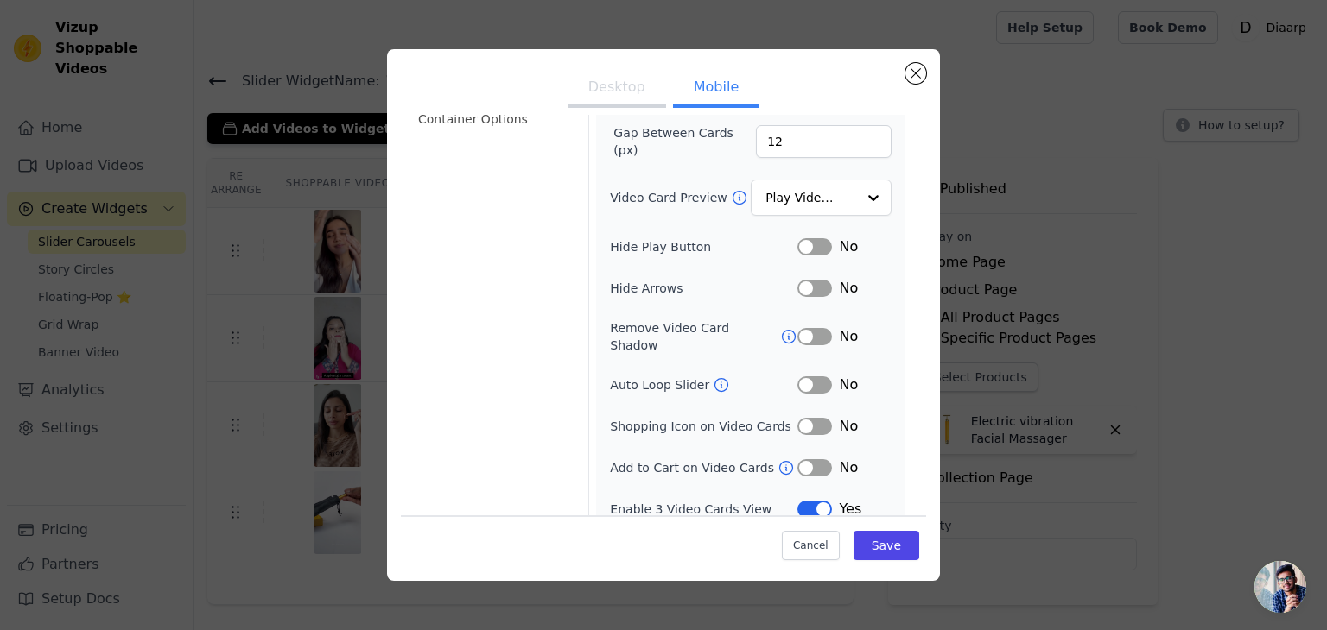
click at [713, 377] on icon at bounding box center [721, 385] width 17 height 17
click at [799, 377] on button "Label" at bounding box center [814, 385] width 35 height 17
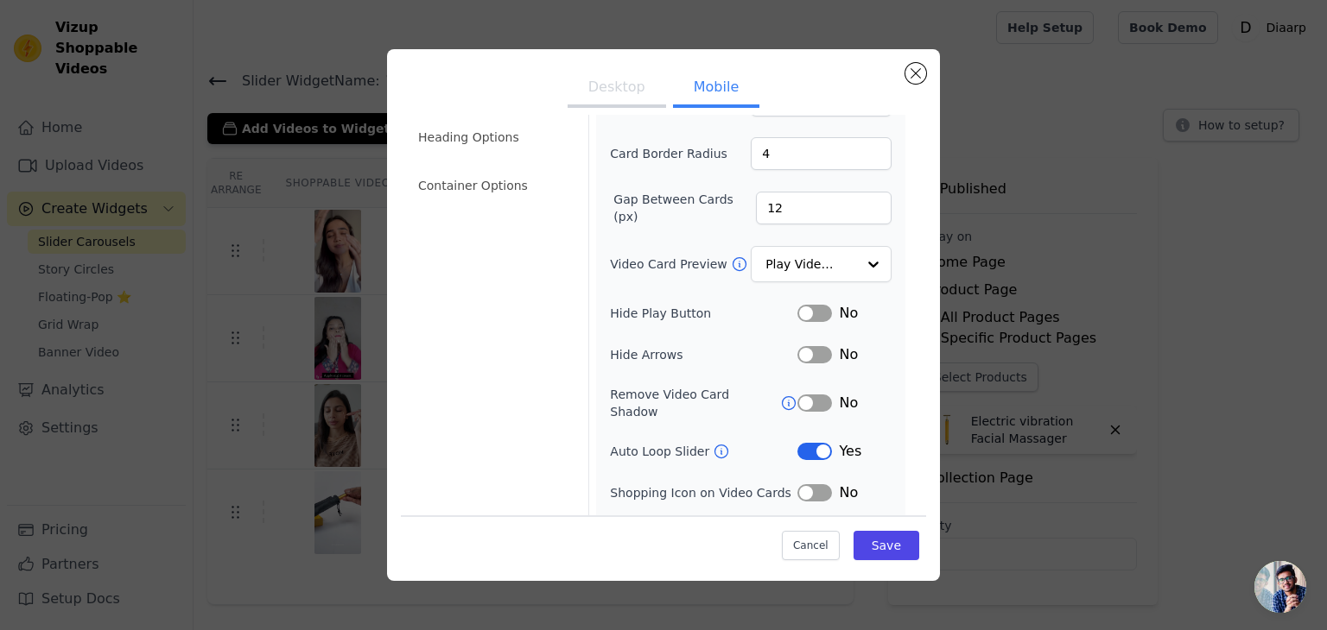
scroll to position [104, 0]
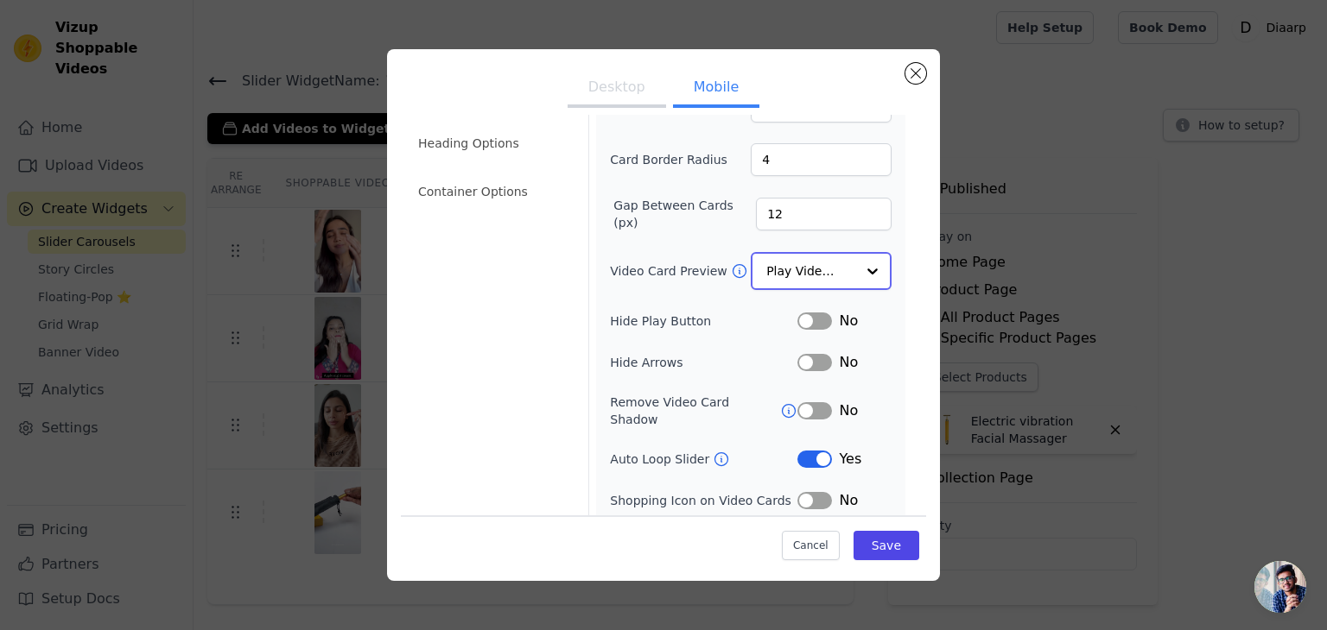
click at [809, 274] on input "Video Card Preview" at bounding box center [810, 271] width 89 height 35
click at [864, 258] on div at bounding box center [872, 271] width 35 height 35
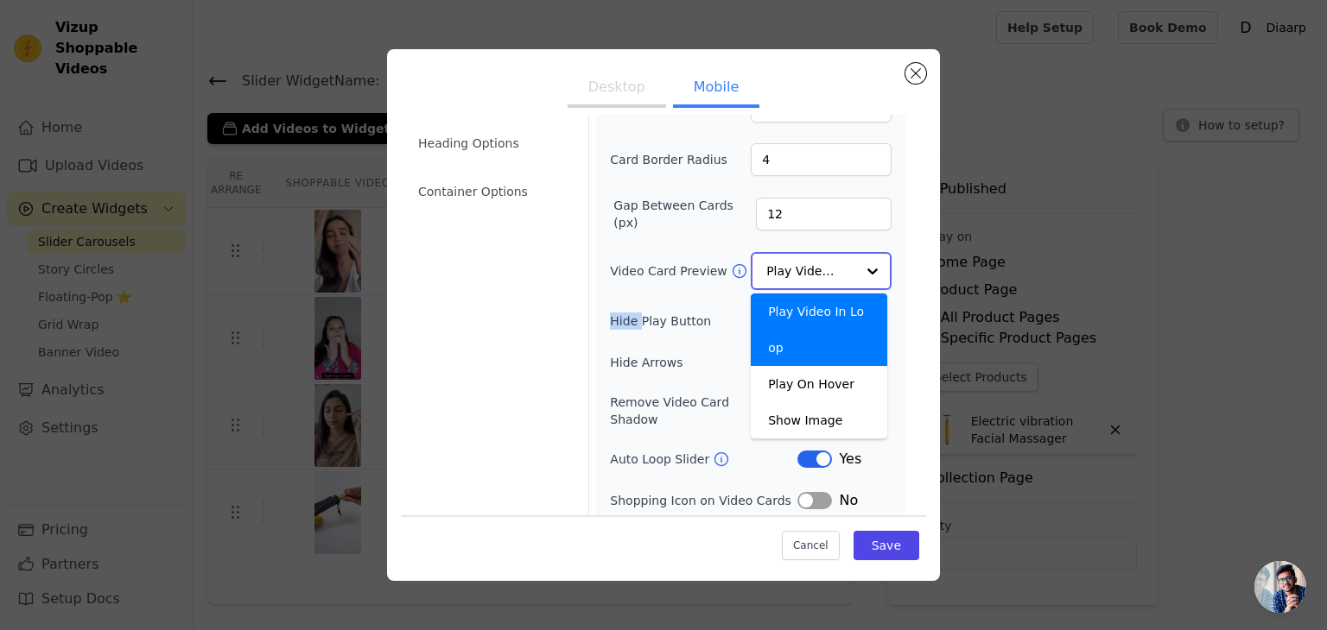
click at [864, 258] on div at bounding box center [872, 271] width 35 height 35
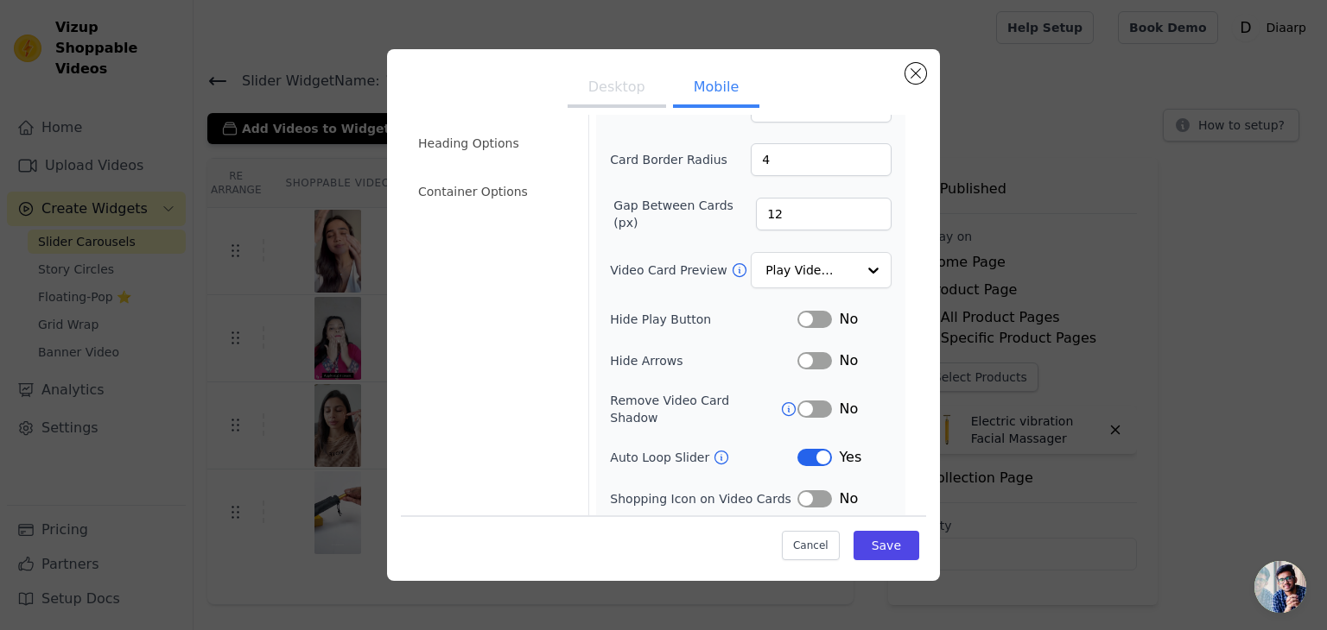
click at [897, 293] on form "Width (in px) 200 Height (in px) 355 Card Border Radius 4 Gap Between Cards (px…" at bounding box center [750, 311] width 324 height 591
click at [813, 449] on button "Label" at bounding box center [814, 457] width 35 height 17
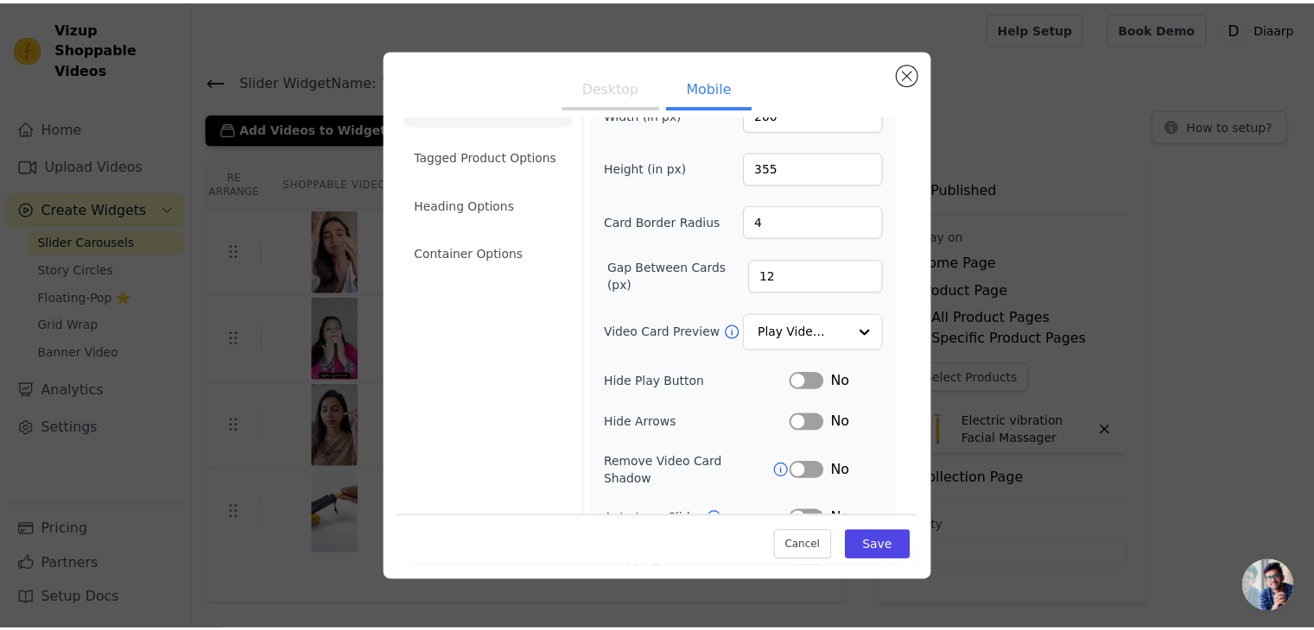
scroll to position [0, 0]
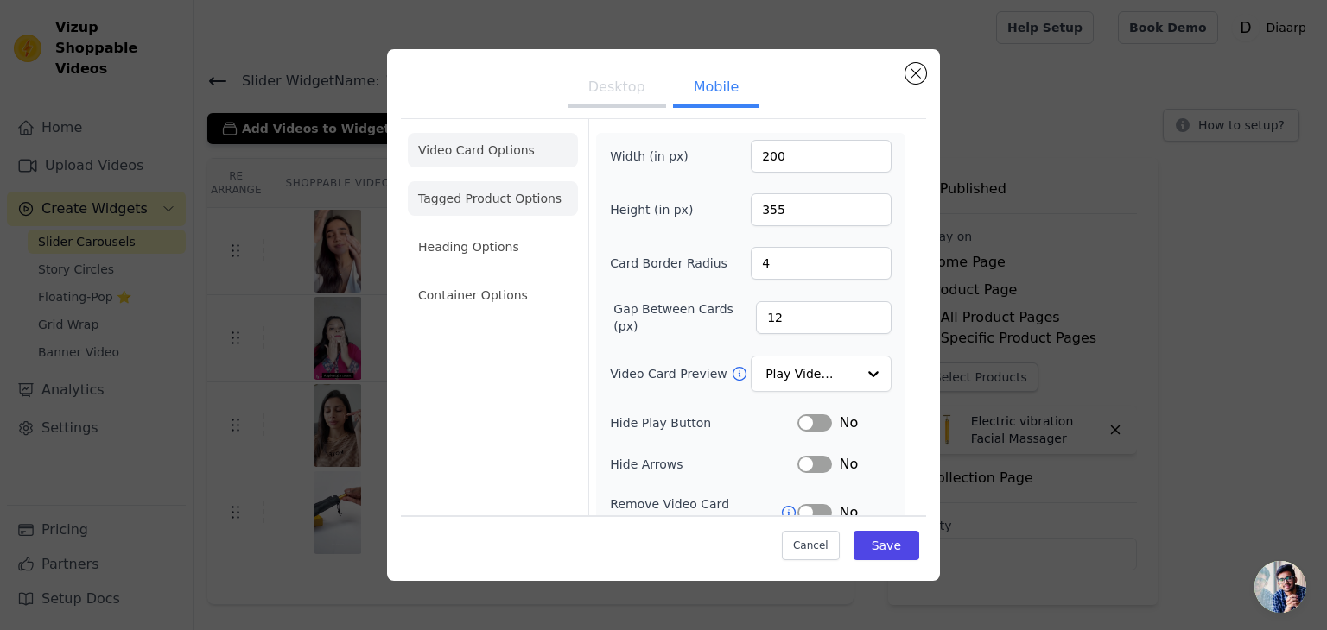
click at [519, 206] on li "Tagged Product Options" at bounding box center [493, 198] width 170 height 35
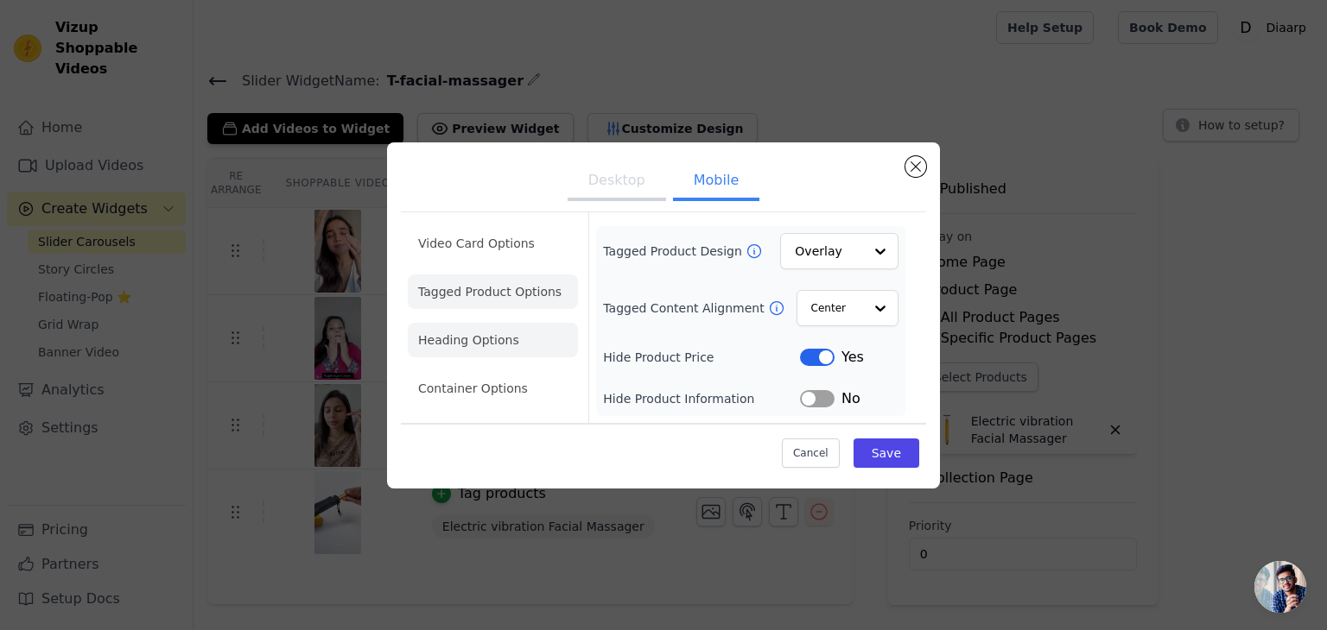
click at [494, 340] on li "Heading Options" at bounding box center [493, 340] width 170 height 35
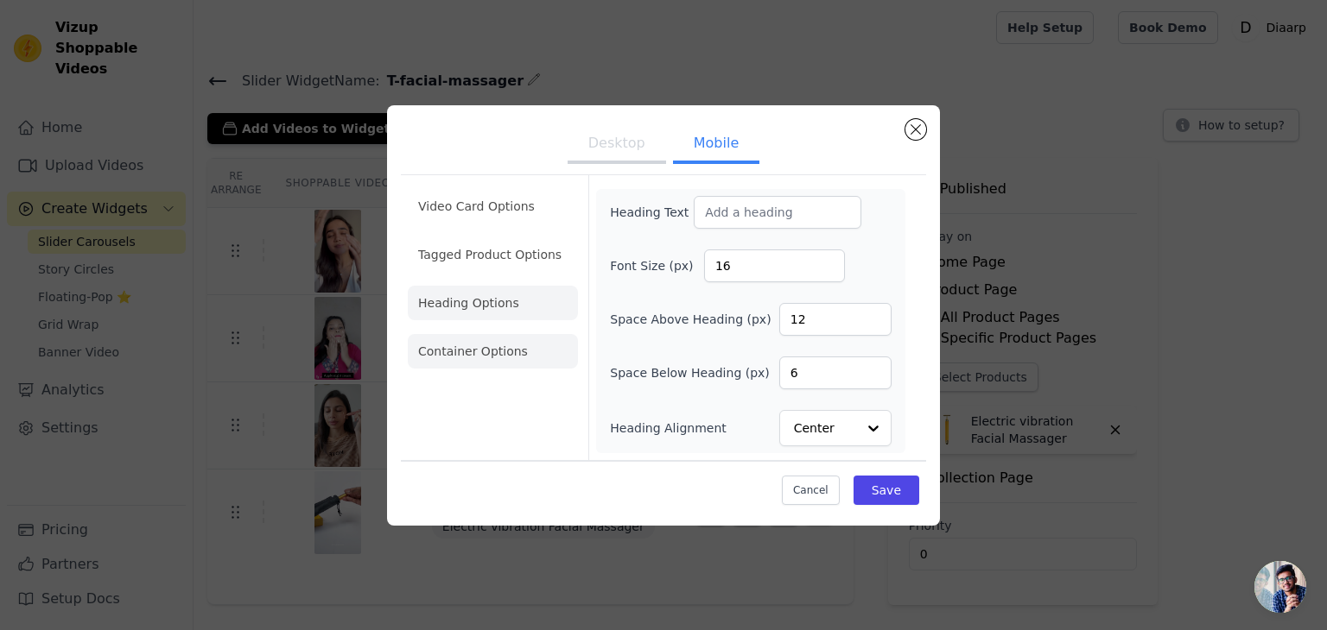
click at [507, 352] on li "Container Options" at bounding box center [493, 351] width 170 height 35
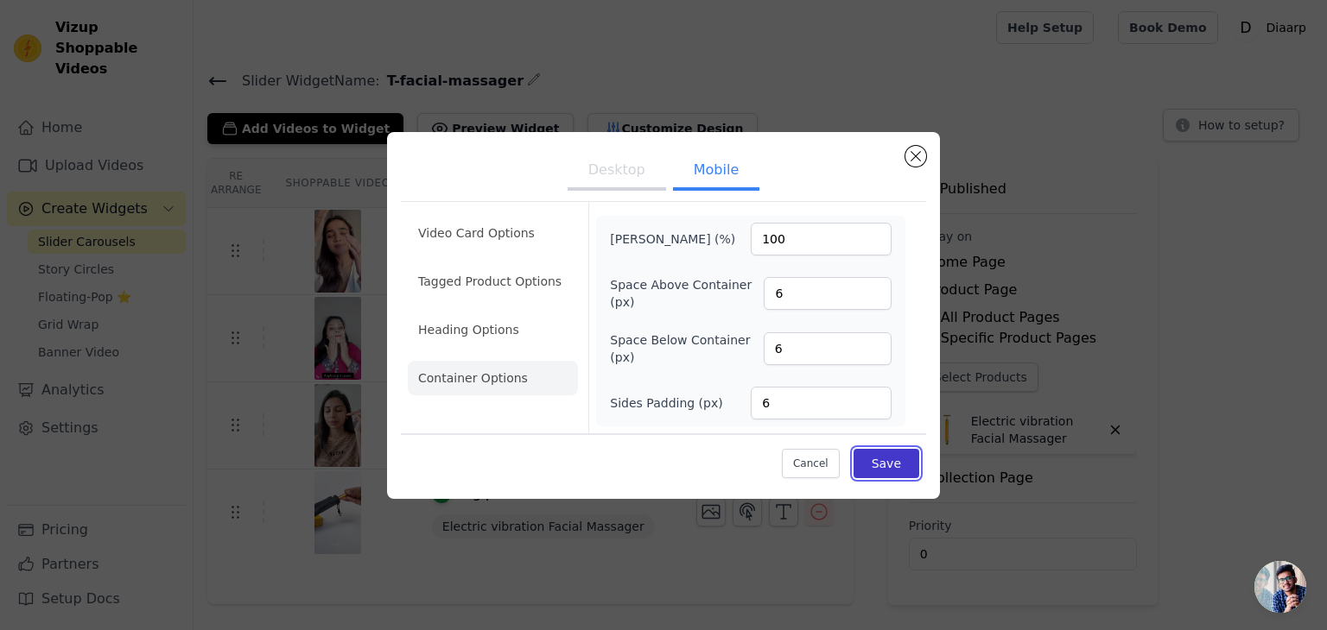
click at [884, 458] on button "Save" at bounding box center [886, 463] width 66 height 29
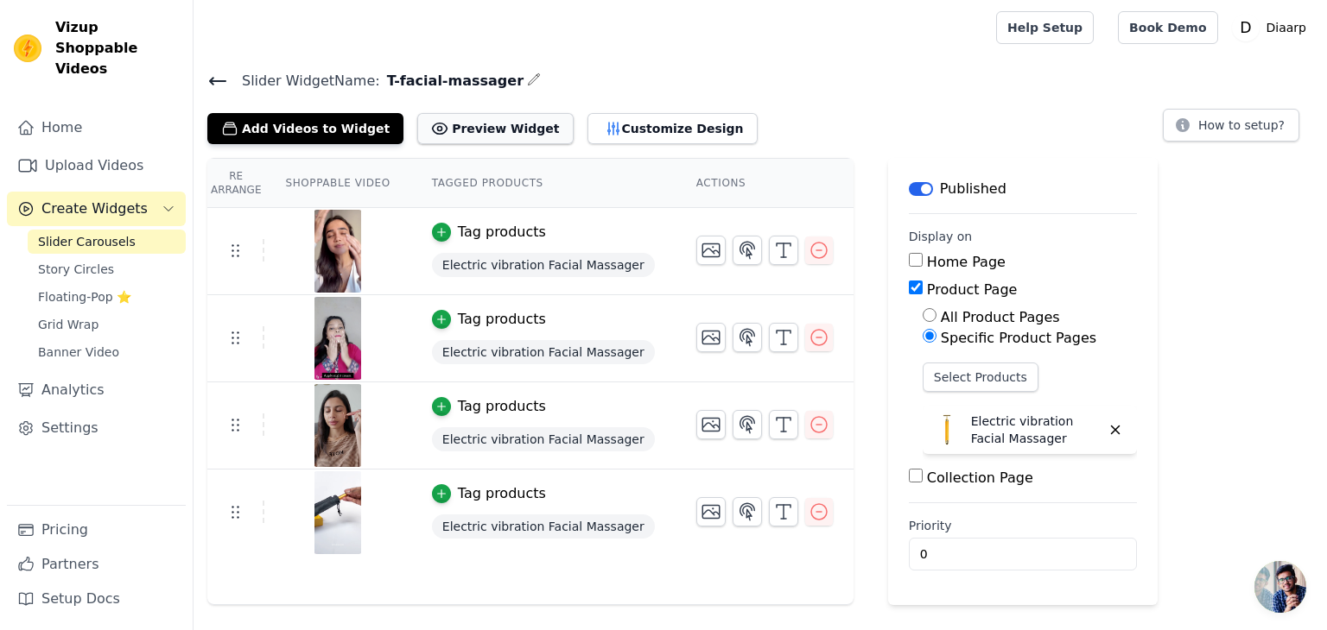
click at [454, 136] on button "Preview Widget" at bounding box center [494, 128] width 155 height 31
click at [91, 261] on span "Story Circles" at bounding box center [76, 269] width 76 height 17
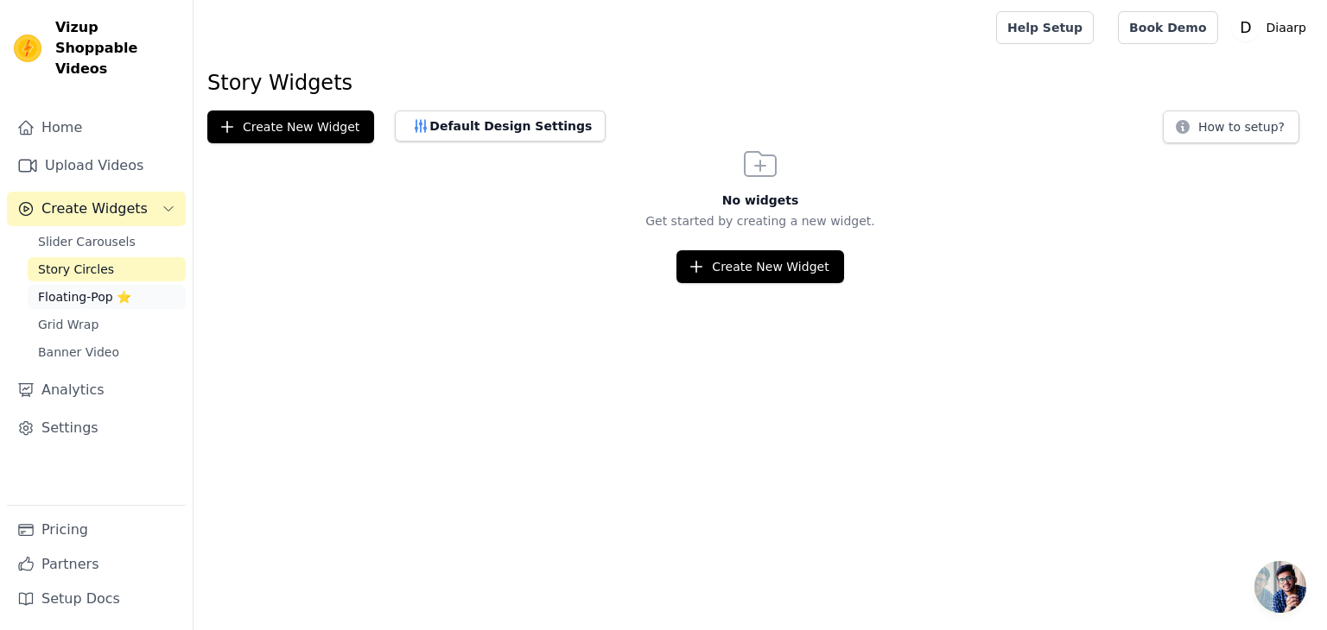
click at [86, 288] on span "Floating-Pop ⭐" at bounding box center [84, 296] width 93 height 17
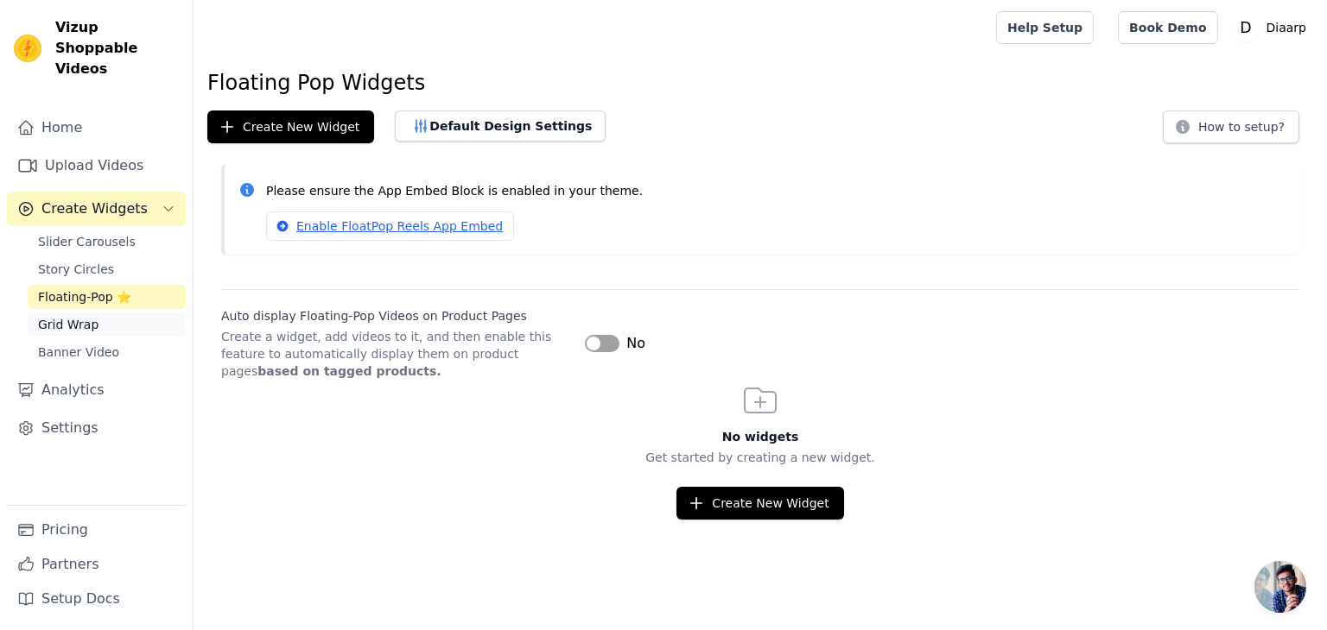
click at [83, 316] on span "Grid Wrap" at bounding box center [68, 324] width 60 height 17
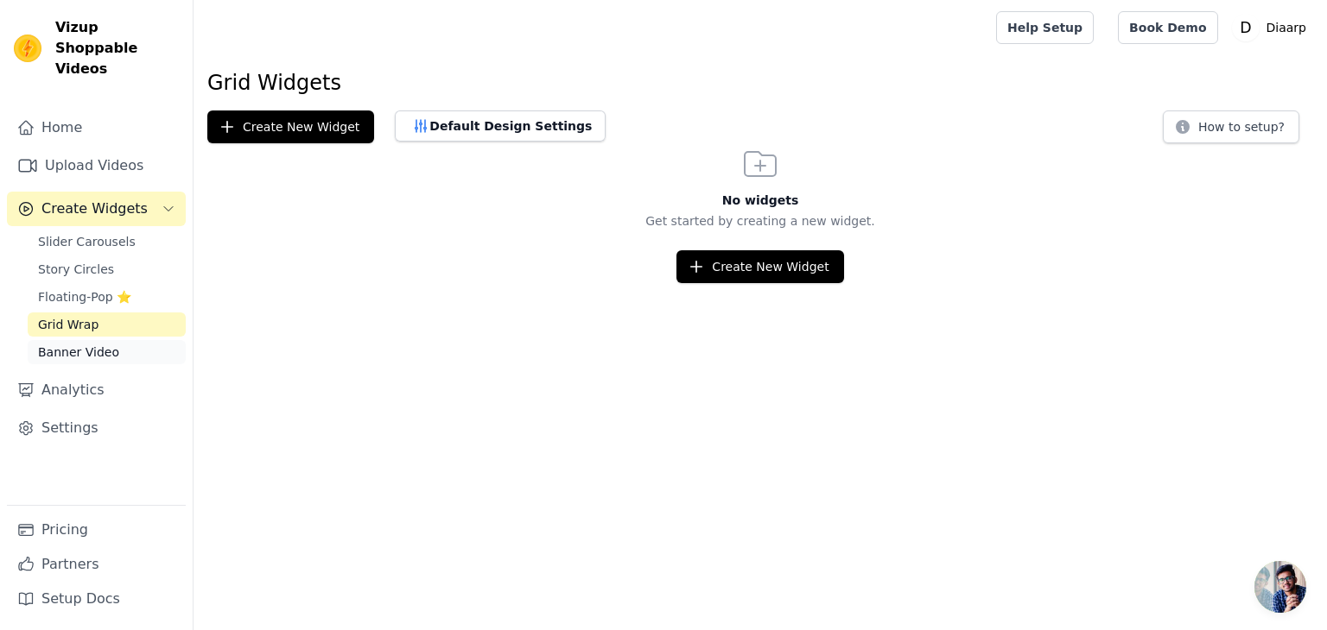
click at [79, 344] on span "Banner Video" at bounding box center [78, 352] width 81 height 17
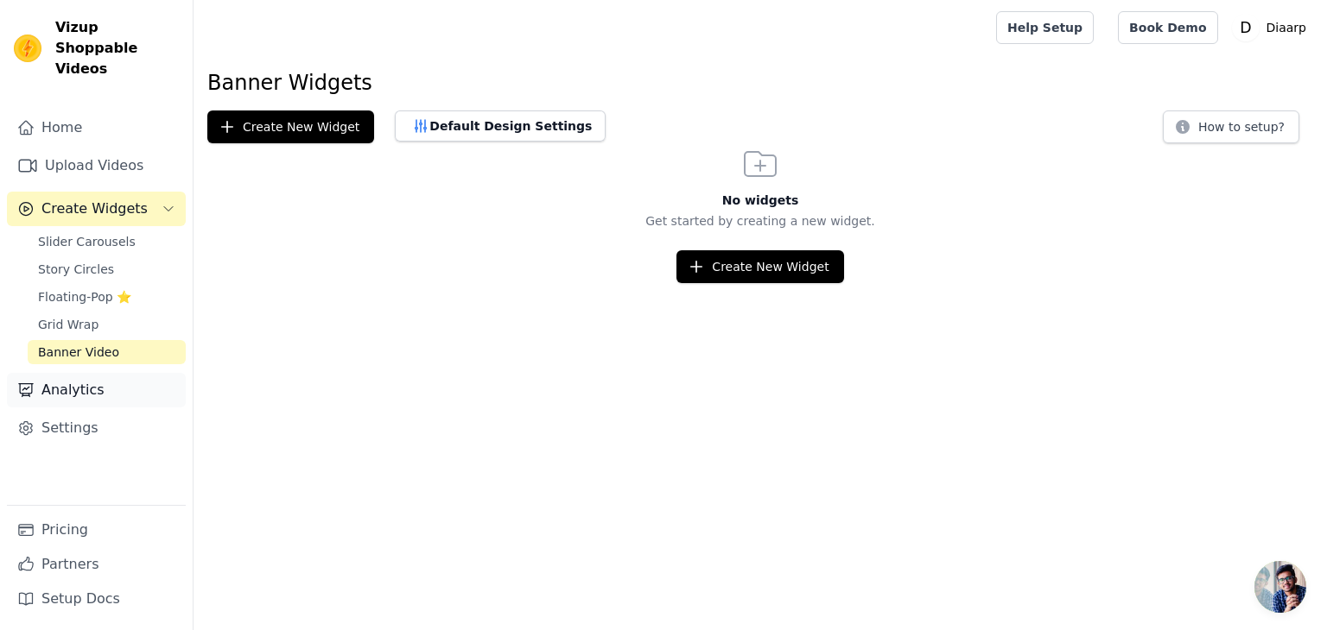
click at [84, 377] on link "Analytics" at bounding box center [96, 390] width 179 height 35
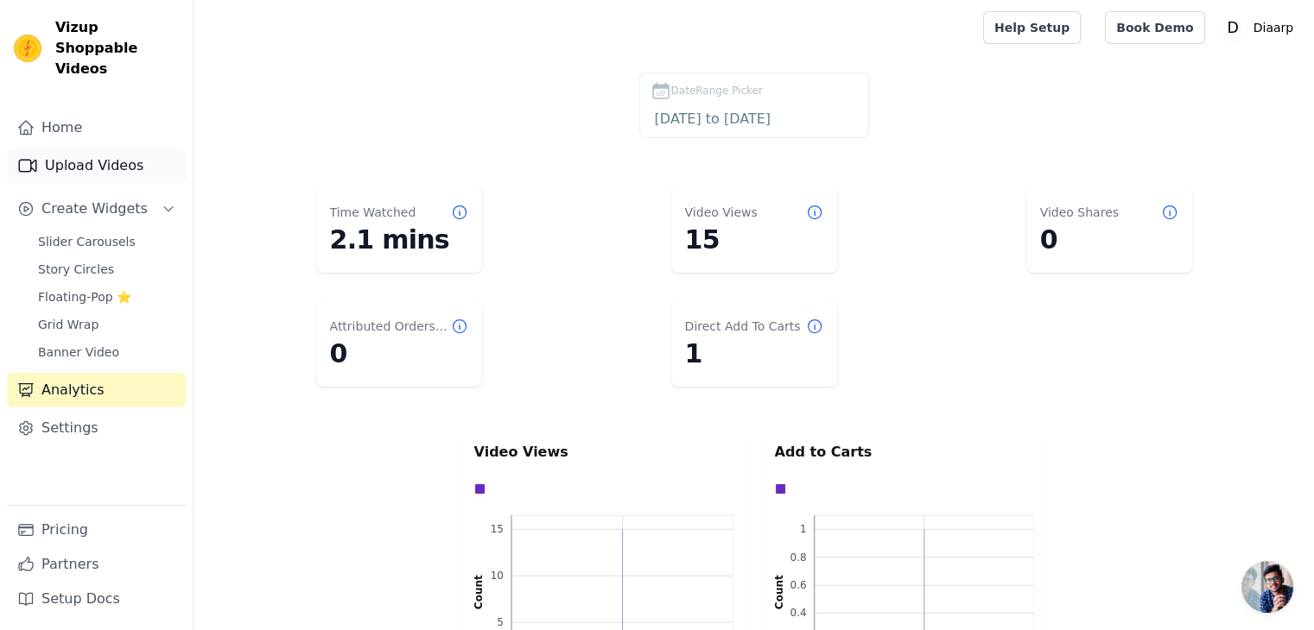
click at [74, 153] on link "Upload Videos" at bounding box center [96, 166] width 179 height 35
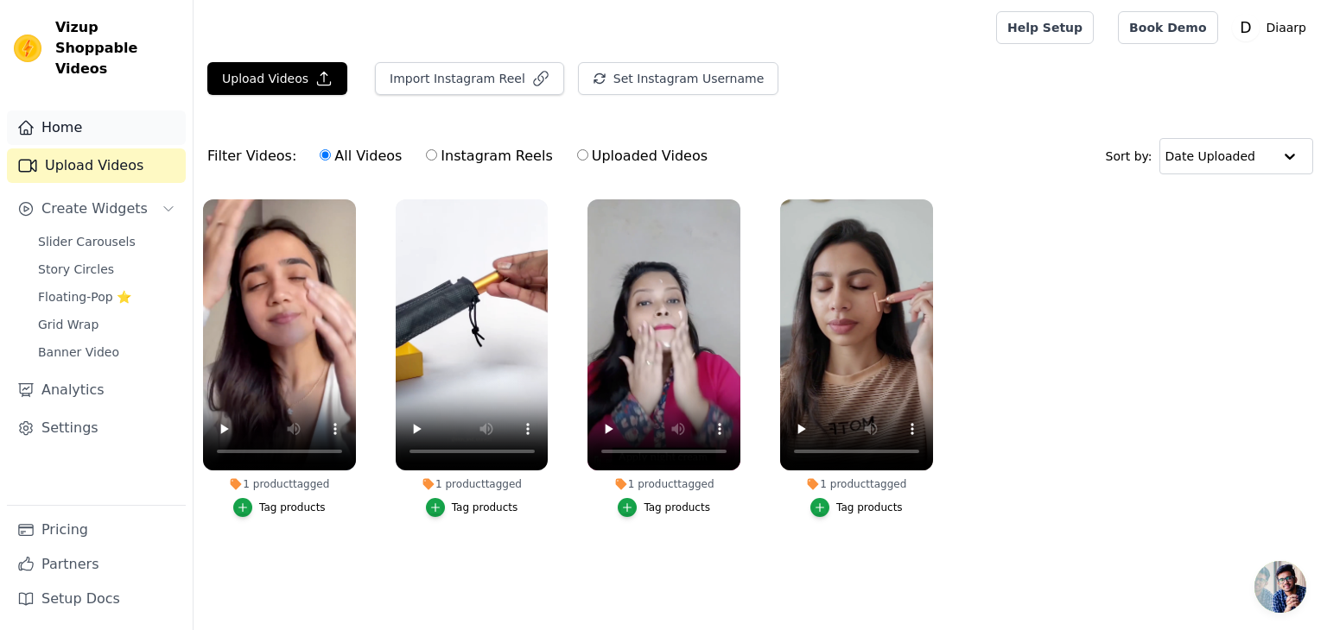
click at [73, 117] on link "Home" at bounding box center [96, 128] width 179 height 35
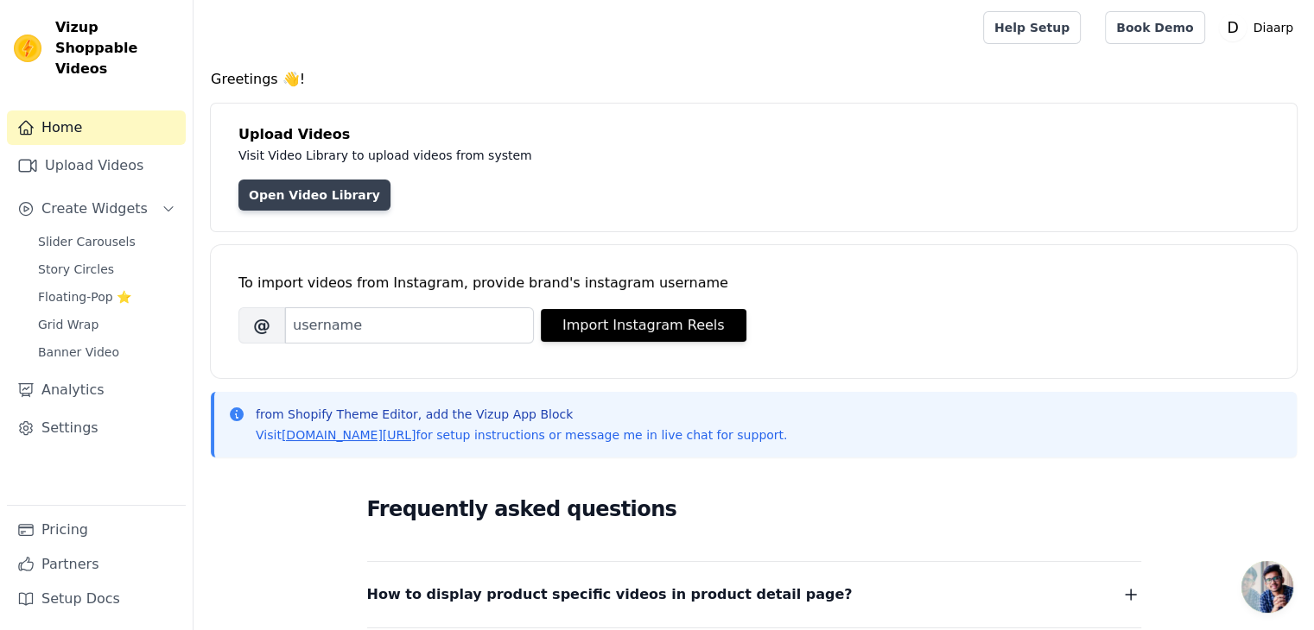
click at [328, 192] on link "Open Video Library" at bounding box center [314, 195] width 152 height 31
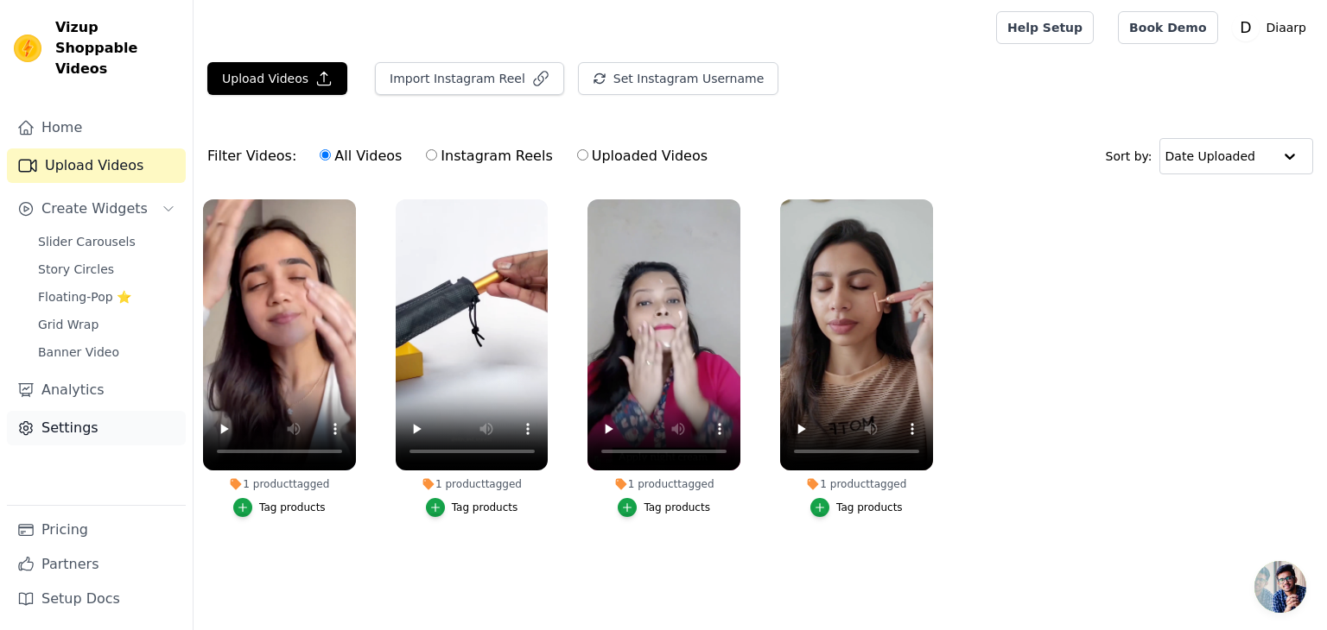
click at [86, 411] on link "Settings" at bounding box center [96, 428] width 179 height 35
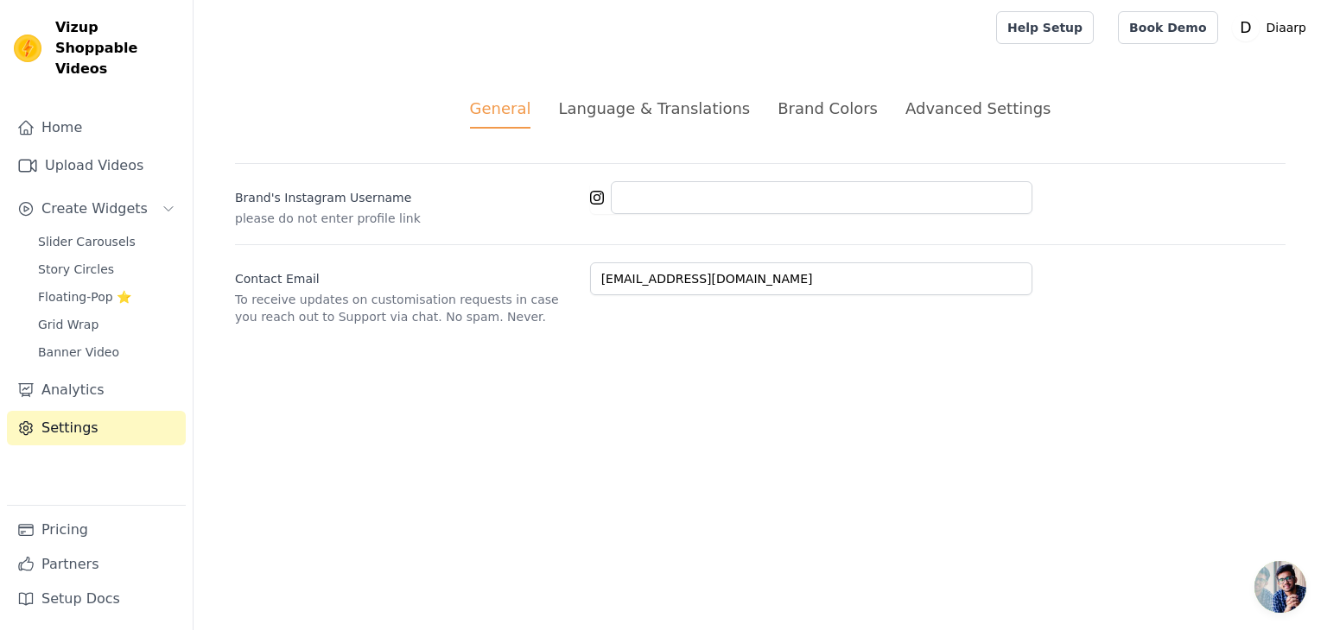
click at [812, 106] on div "Brand Colors" at bounding box center [827, 108] width 100 height 23
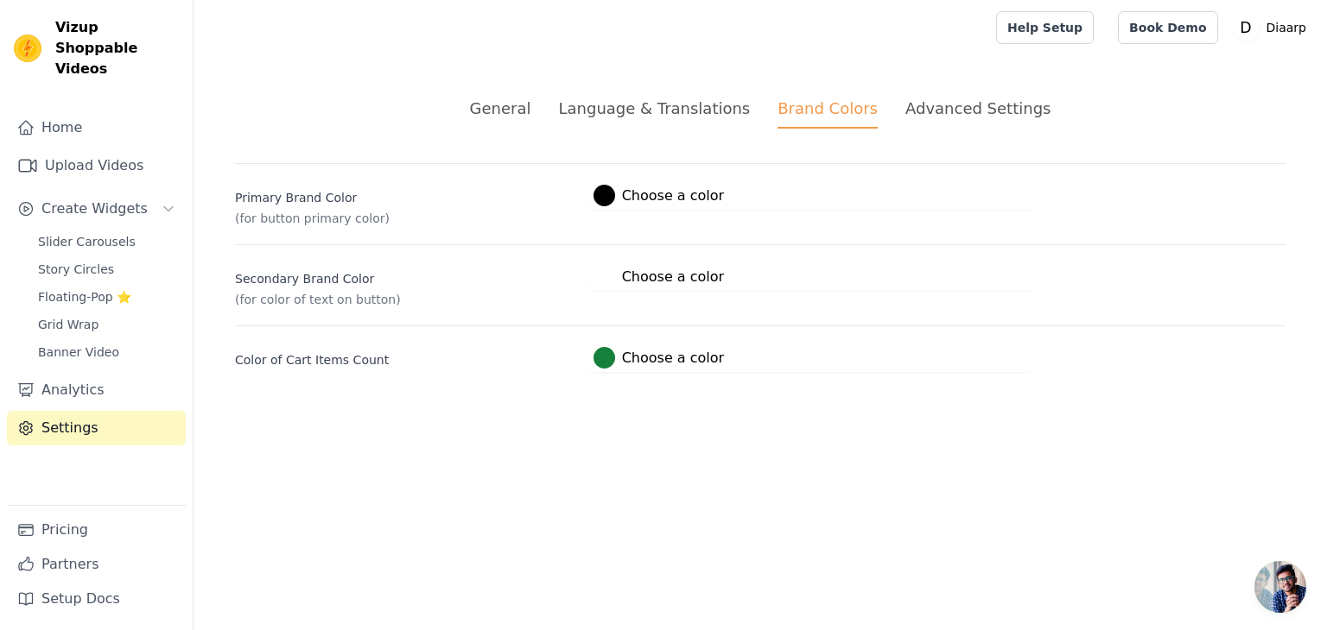
click at [591, 197] on span "#000000 Choose a color #000000 1 hex change to rgb" at bounding box center [658, 193] width 137 height 16
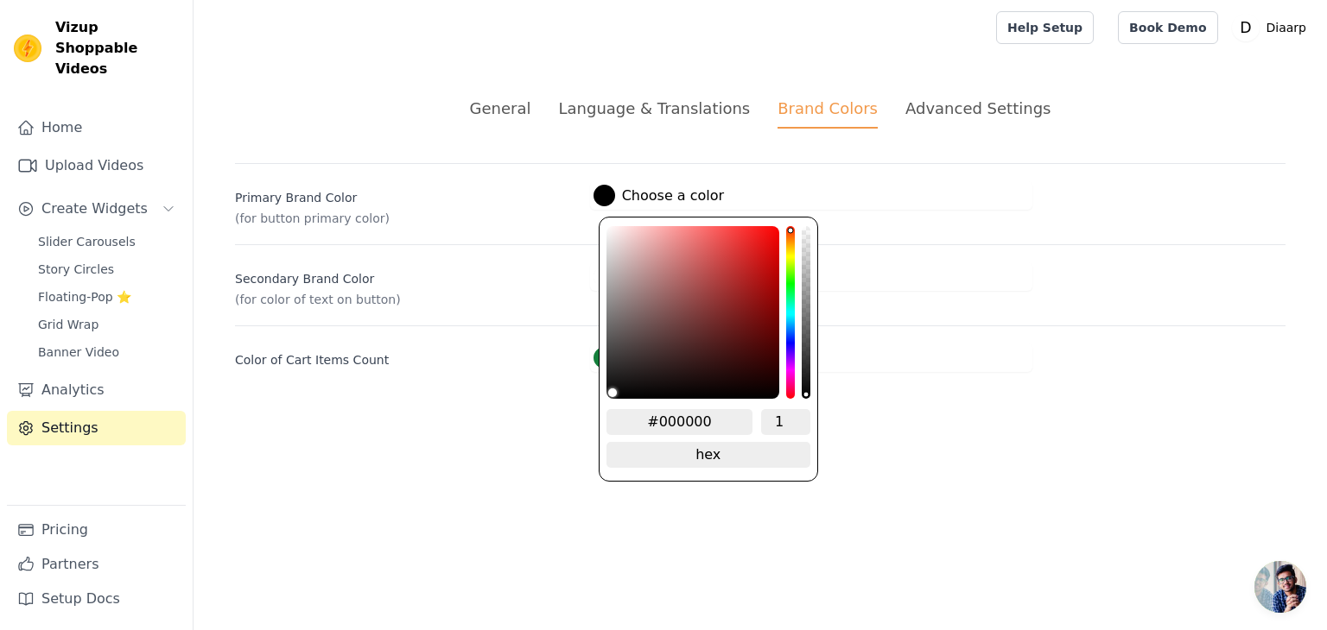
click at [599, 196] on div at bounding box center [604, 196] width 22 height 22
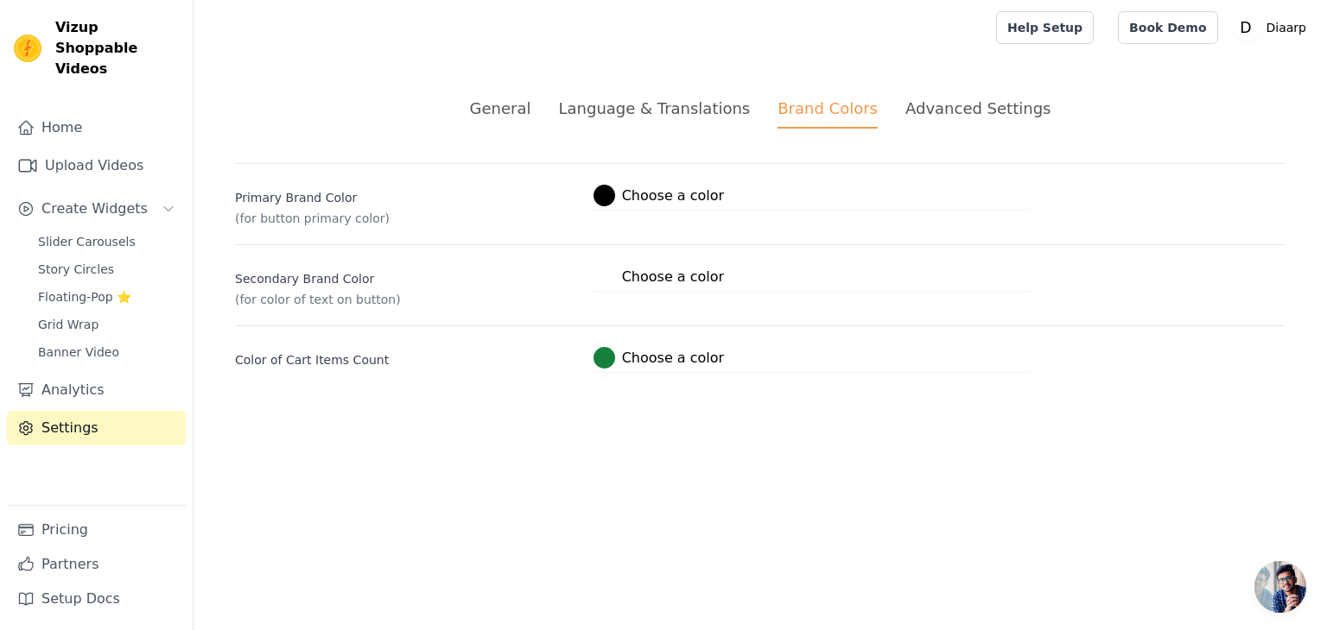
click at [396, 206] on div "Primary Brand Color (for button primary color)" at bounding box center [405, 204] width 341 height 46
click at [597, 192] on div at bounding box center [604, 196] width 22 height 22
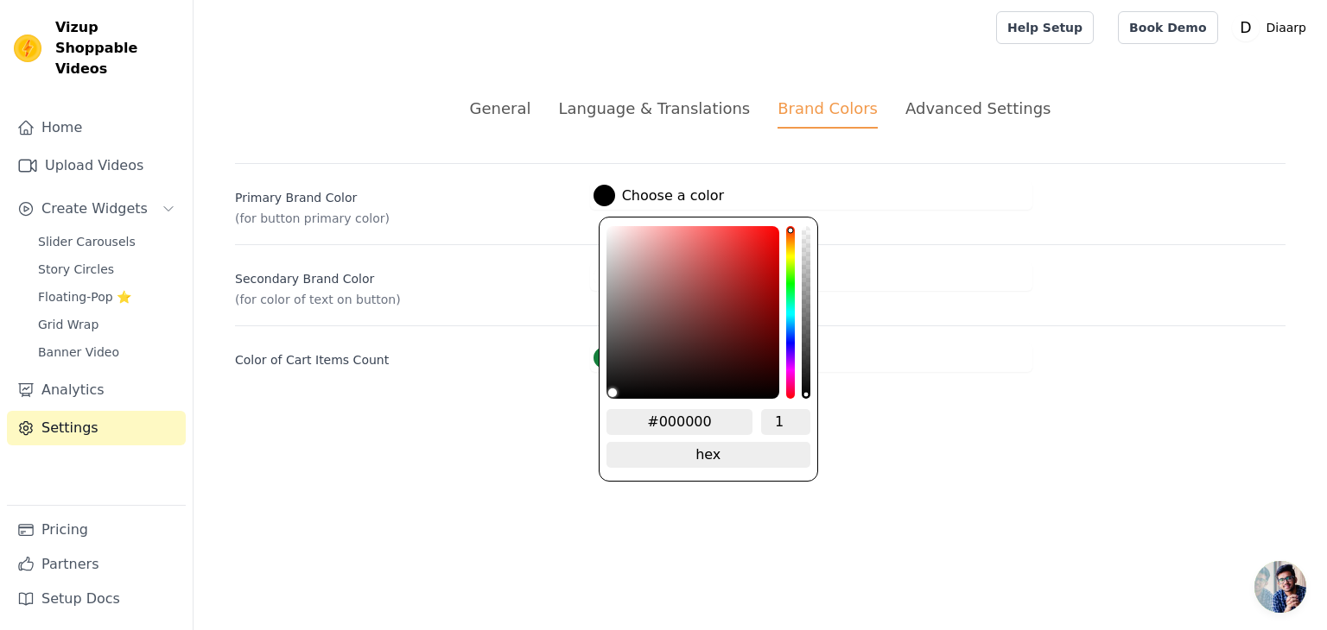
click at [682, 413] on input "#000000" at bounding box center [679, 422] width 147 height 26
paste input "1C2947"
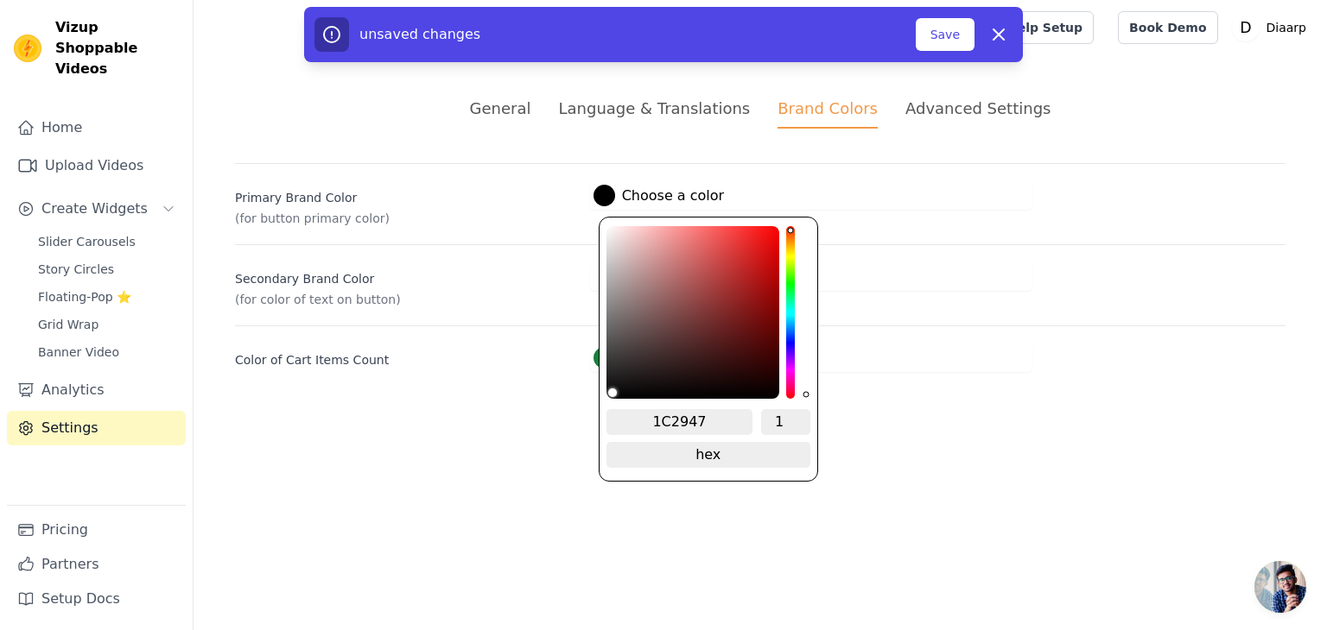
click at [656, 417] on input "1C2947" at bounding box center [679, 422] width 147 height 26
type input "#1C2947"
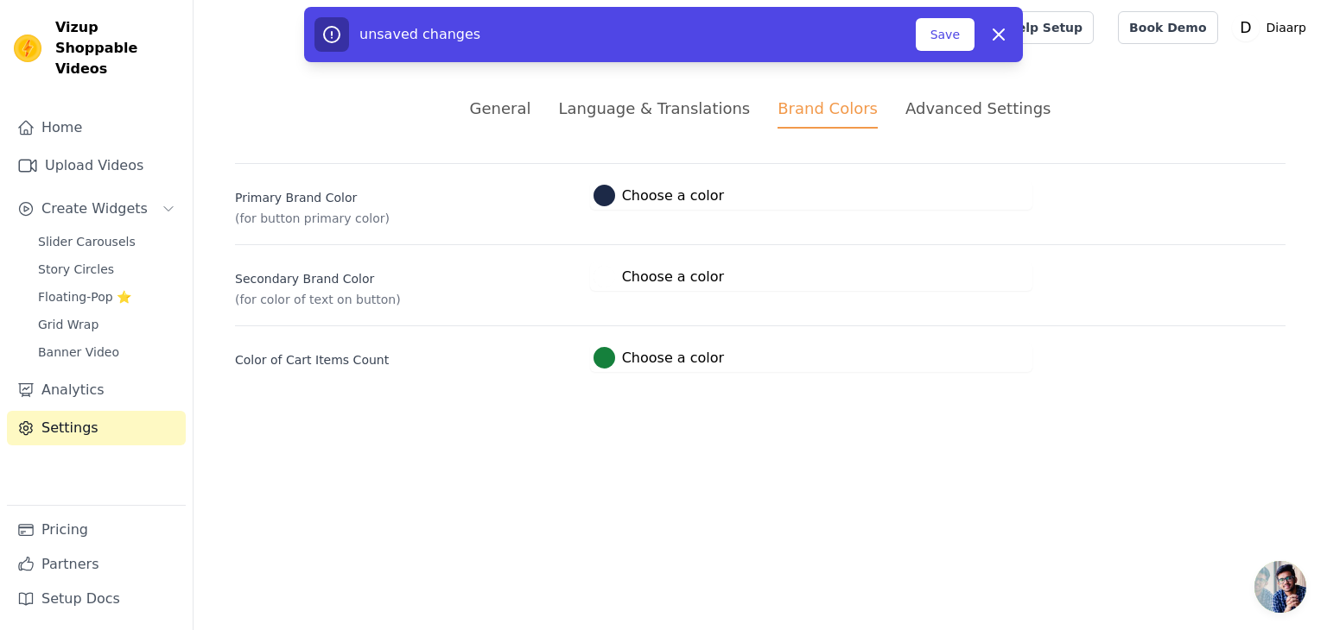
click at [903, 406] on div "General Language & Translations Brand Colors Advanced Settings unsaved changes …" at bounding box center [759, 234] width 1133 height 358
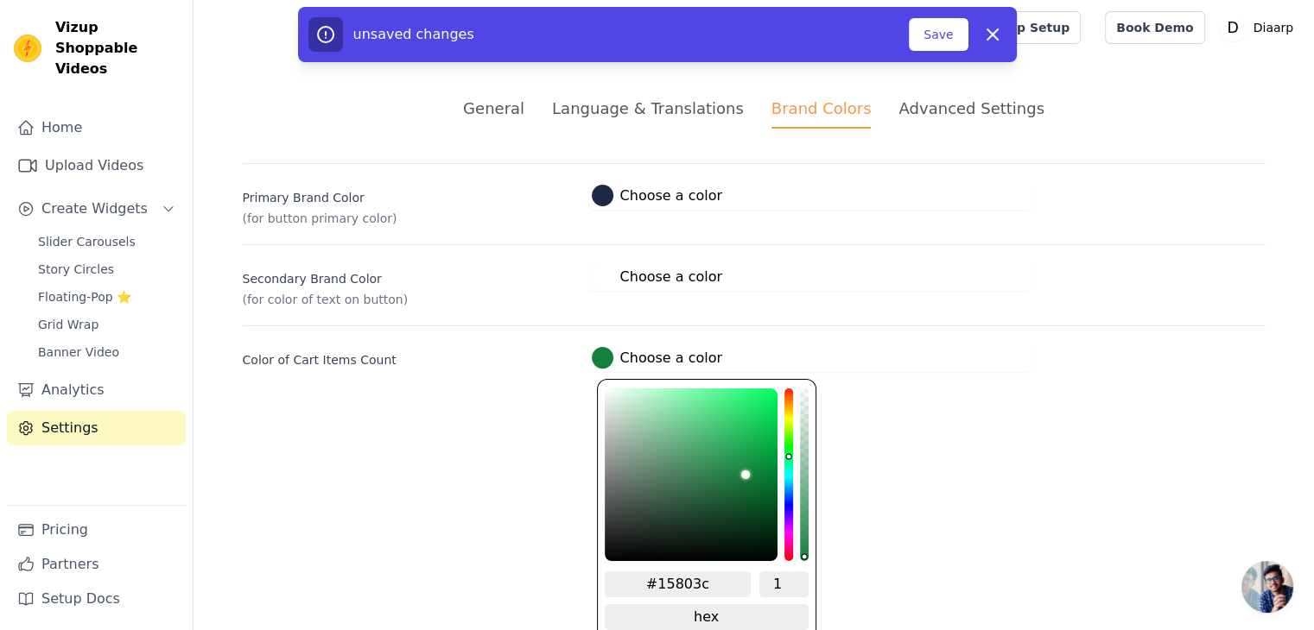
click at [602, 355] on div at bounding box center [603, 358] width 22 height 22
drag, startPoint x: 696, startPoint y: 578, endPoint x: 662, endPoint y: 573, distance: 34.0
click at [662, 573] on input "#15803c" at bounding box center [678, 585] width 147 height 26
paste input "1C2947"
type input "#1C2947"
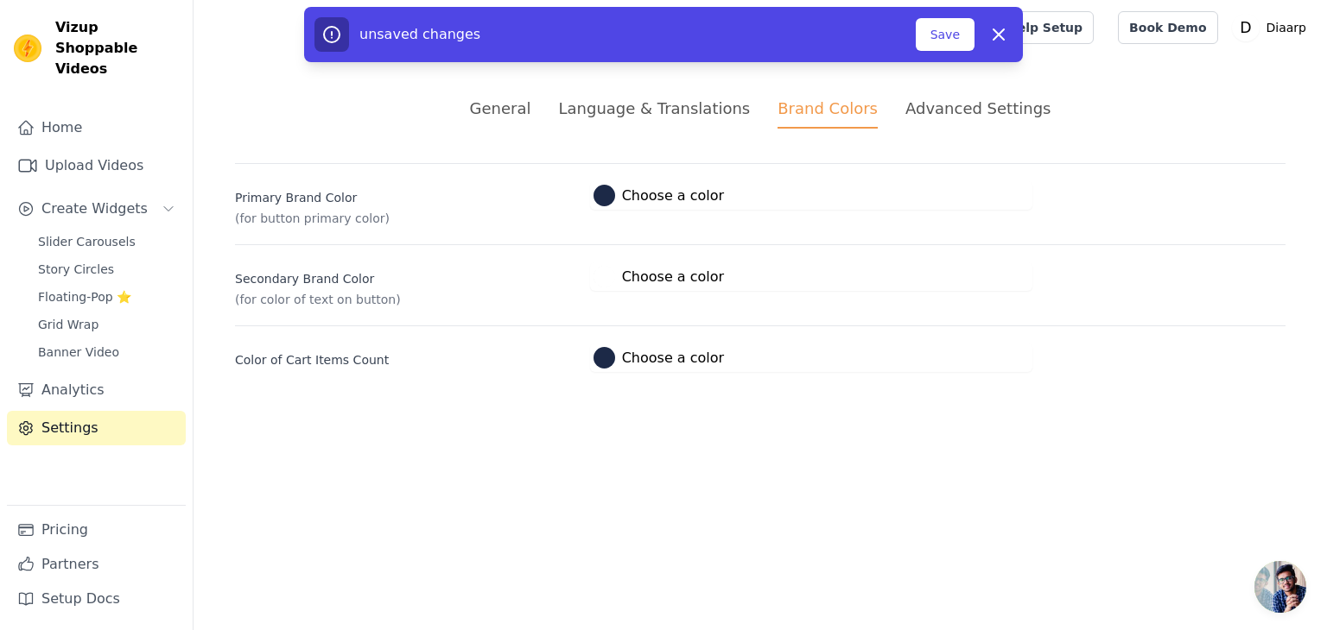
click at [953, 414] on html "Vizup Shoppable Videos Home Upload Videos Create Widgets Slider Carousels Story…" at bounding box center [663, 207] width 1327 height 414
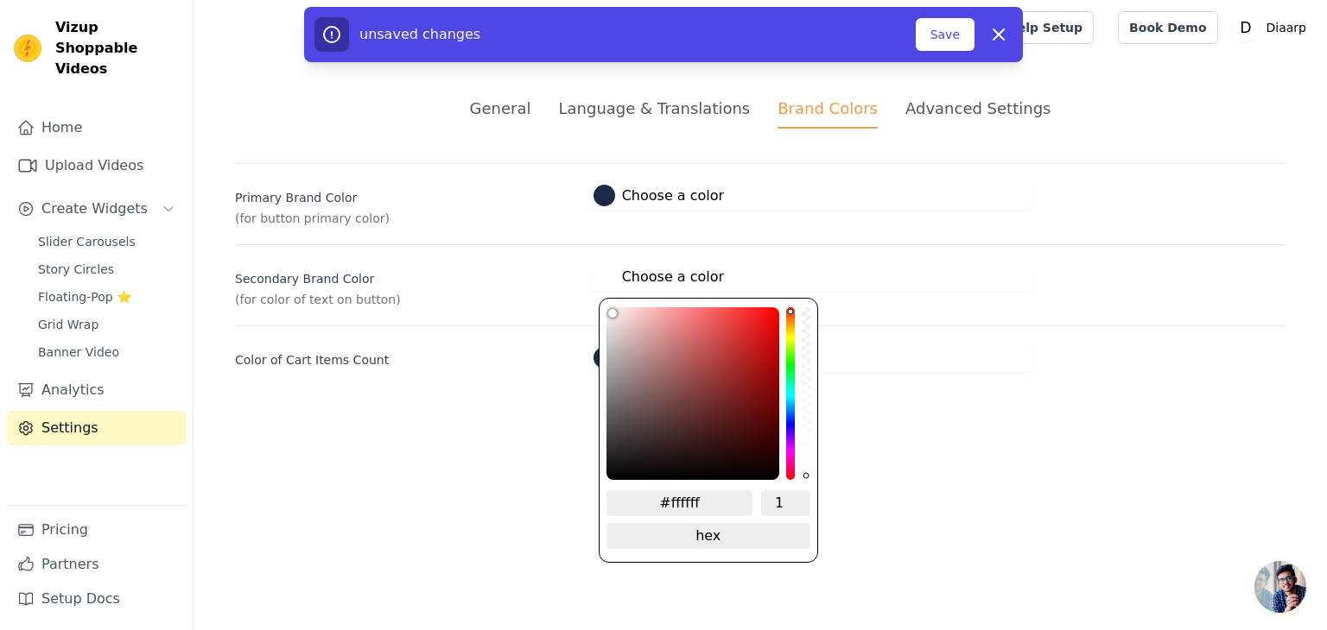
click at [598, 274] on div at bounding box center [604, 277] width 22 height 22
drag, startPoint x: 719, startPoint y: 500, endPoint x: 670, endPoint y: 491, distance: 49.1
click at [670, 491] on input "#ffffff" at bounding box center [679, 504] width 147 height 26
paste input "F0E1C6"
type input "#F0E1C6"
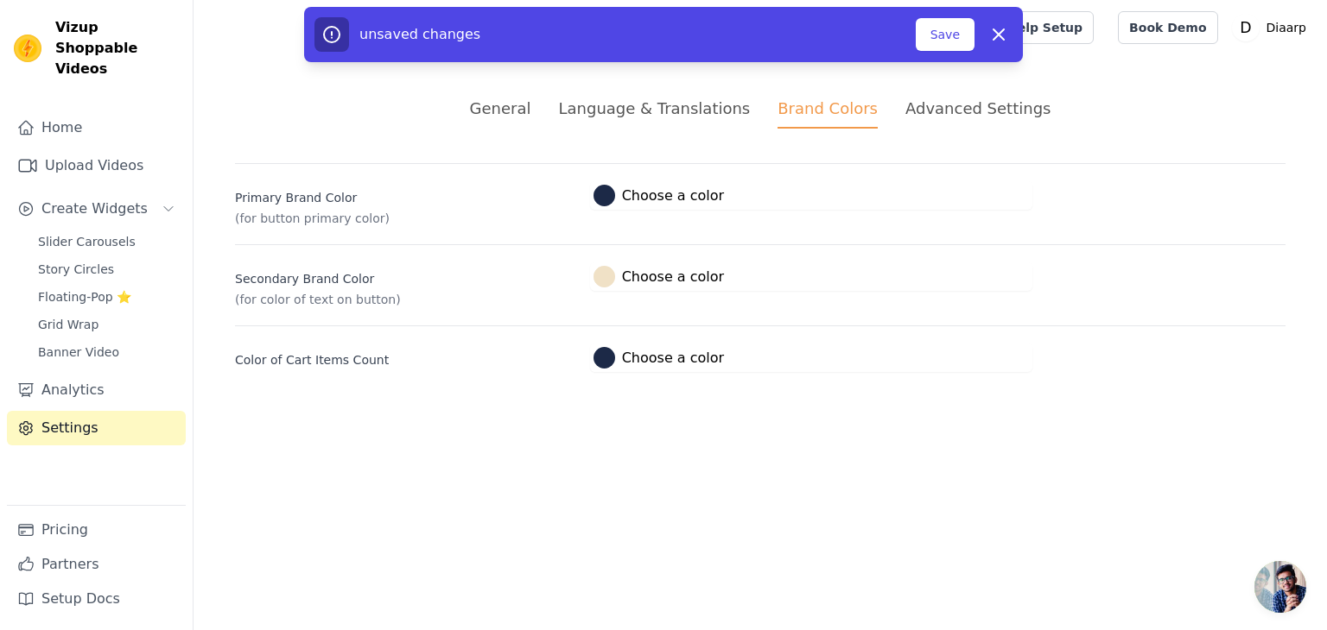
click at [912, 414] on html "Vizup Shoppable Videos Home Upload Videos Create Widgets Slider Carousels Story…" at bounding box center [663, 207] width 1327 height 414
click at [952, 46] on button "Save" at bounding box center [944, 34] width 59 height 33
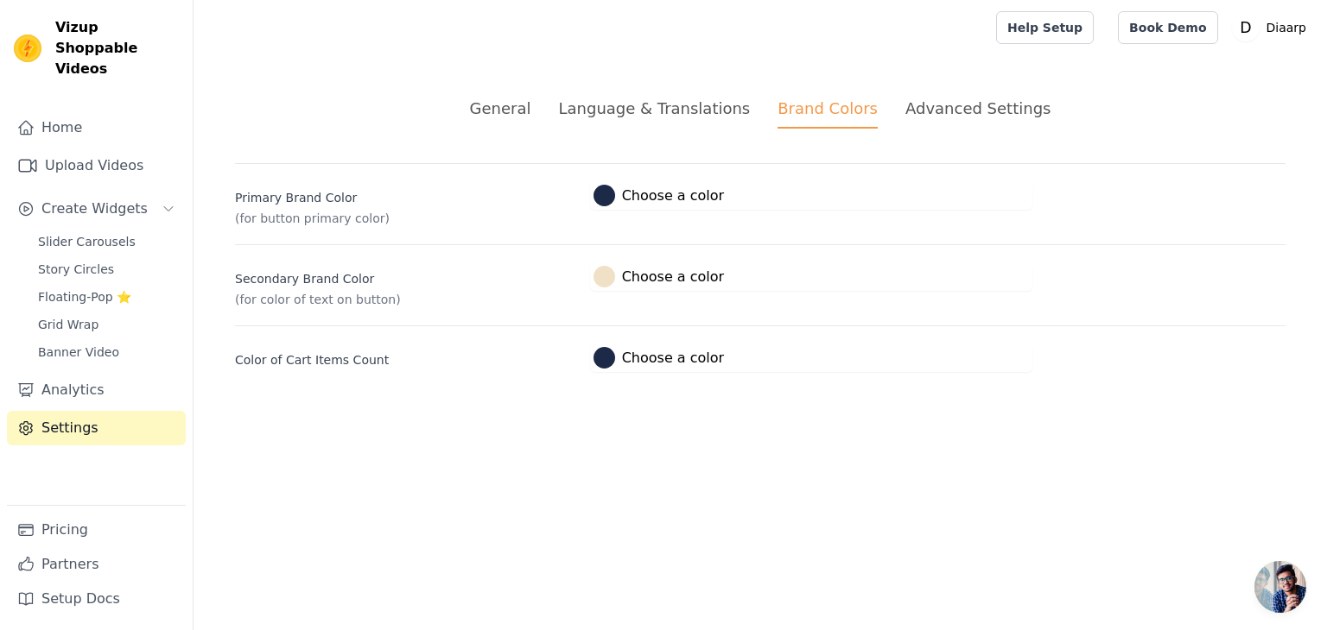
click at [953, 111] on div "Advanced Settings" at bounding box center [977, 108] width 145 height 23
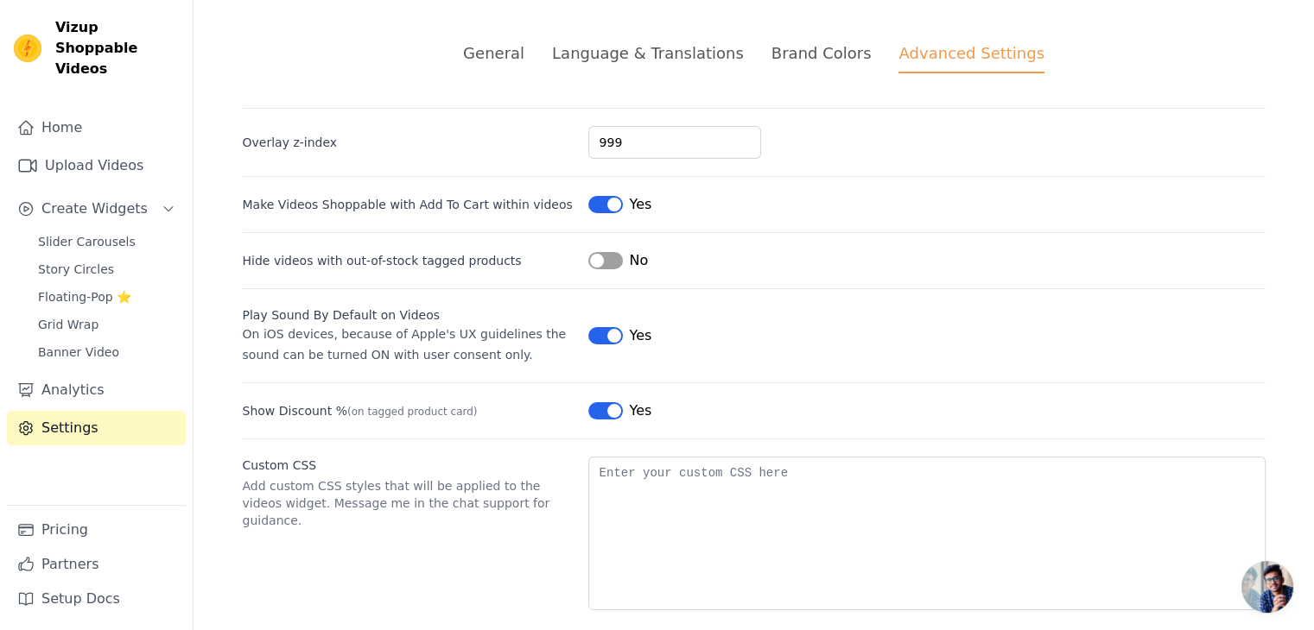
scroll to position [75, 0]
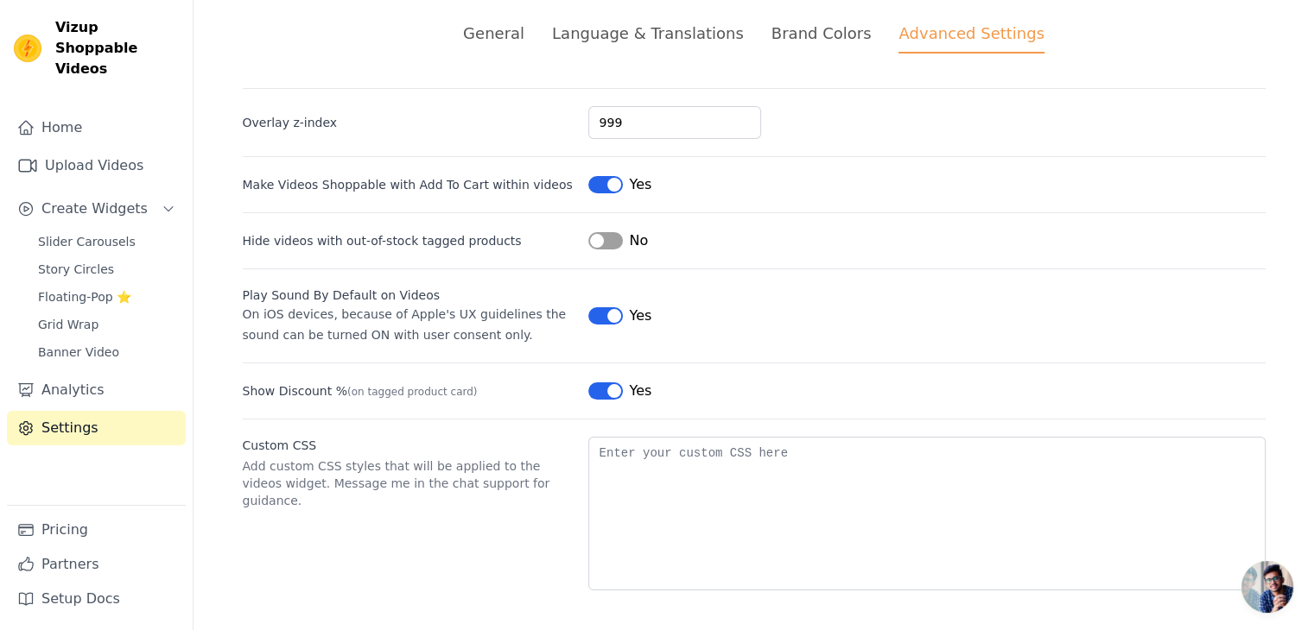
click at [602, 307] on button "Label" at bounding box center [605, 315] width 35 height 17
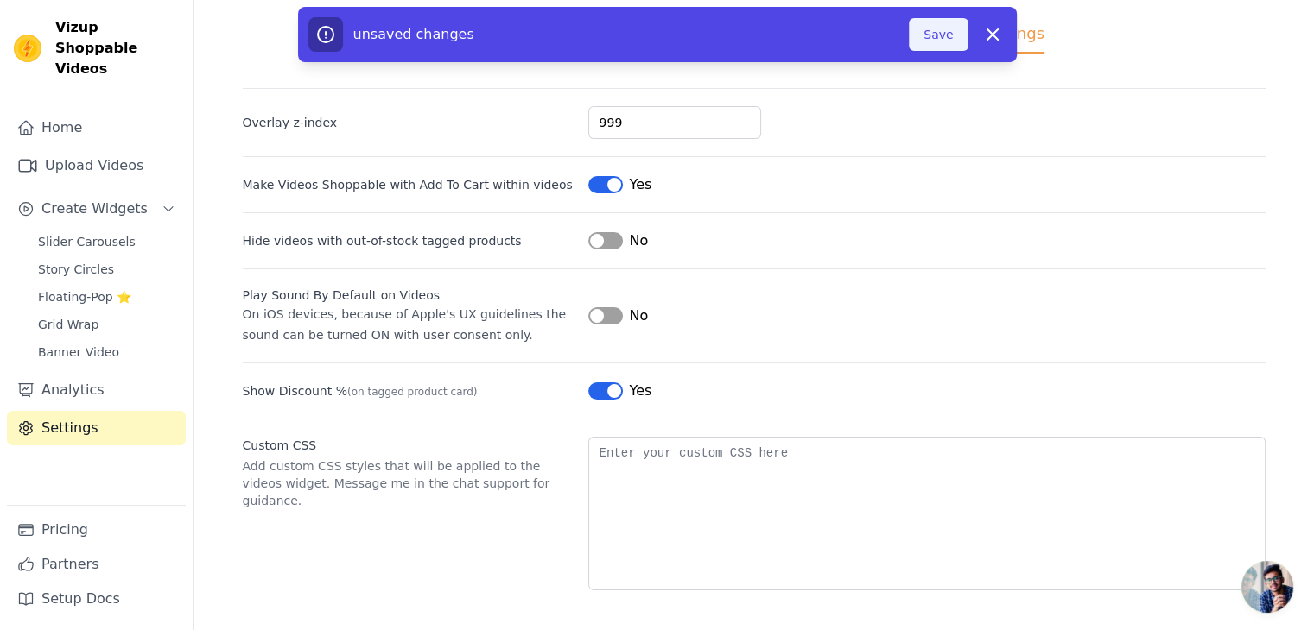
click at [950, 32] on button "Save" at bounding box center [938, 34] width 59 height 33
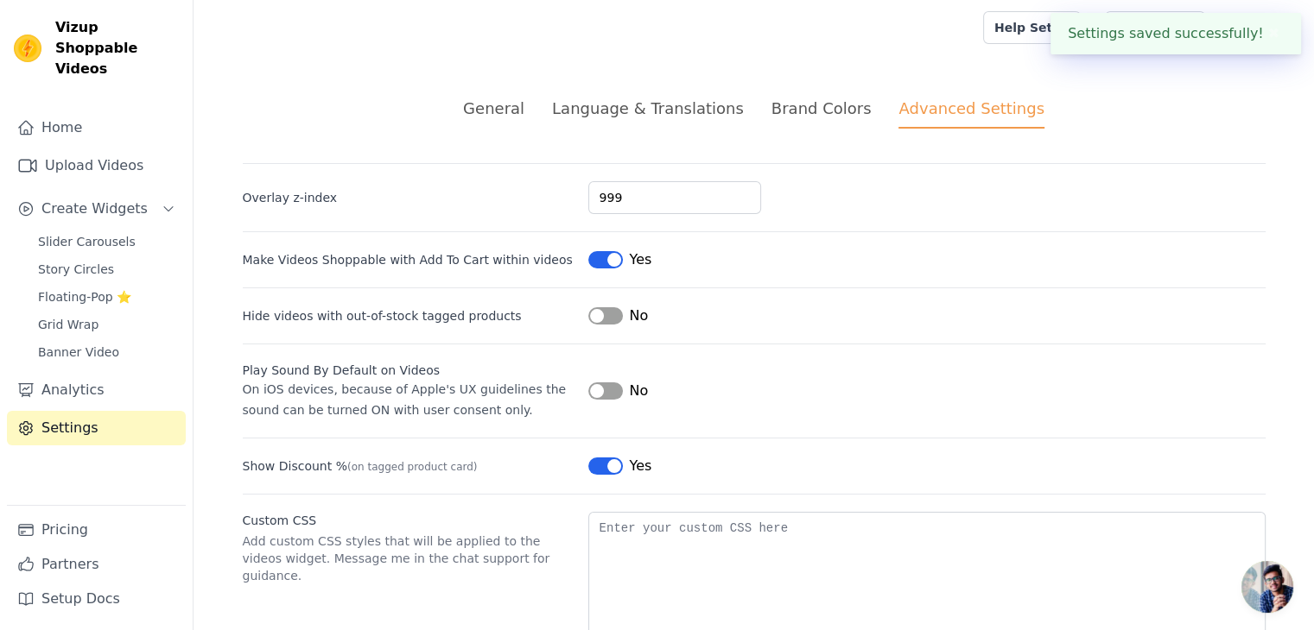
scroll to position [17, 0]
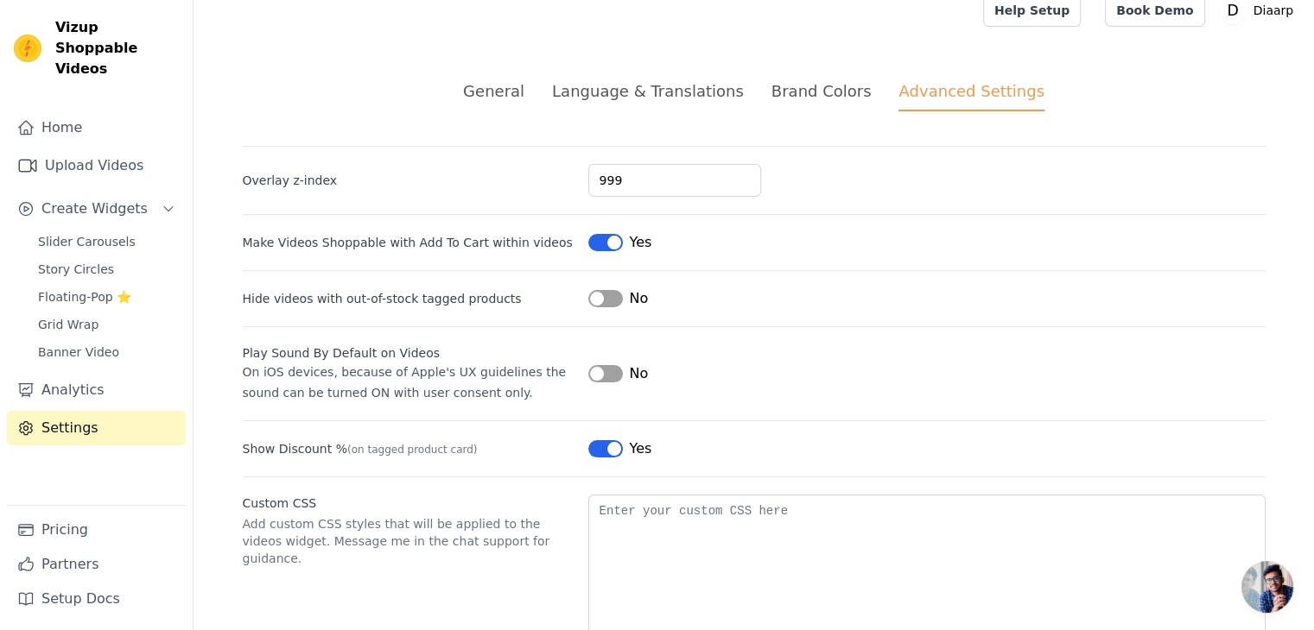
click at [816, 82] on div "Brand Colors" at bounding box center [821, 90] width 100 height 23
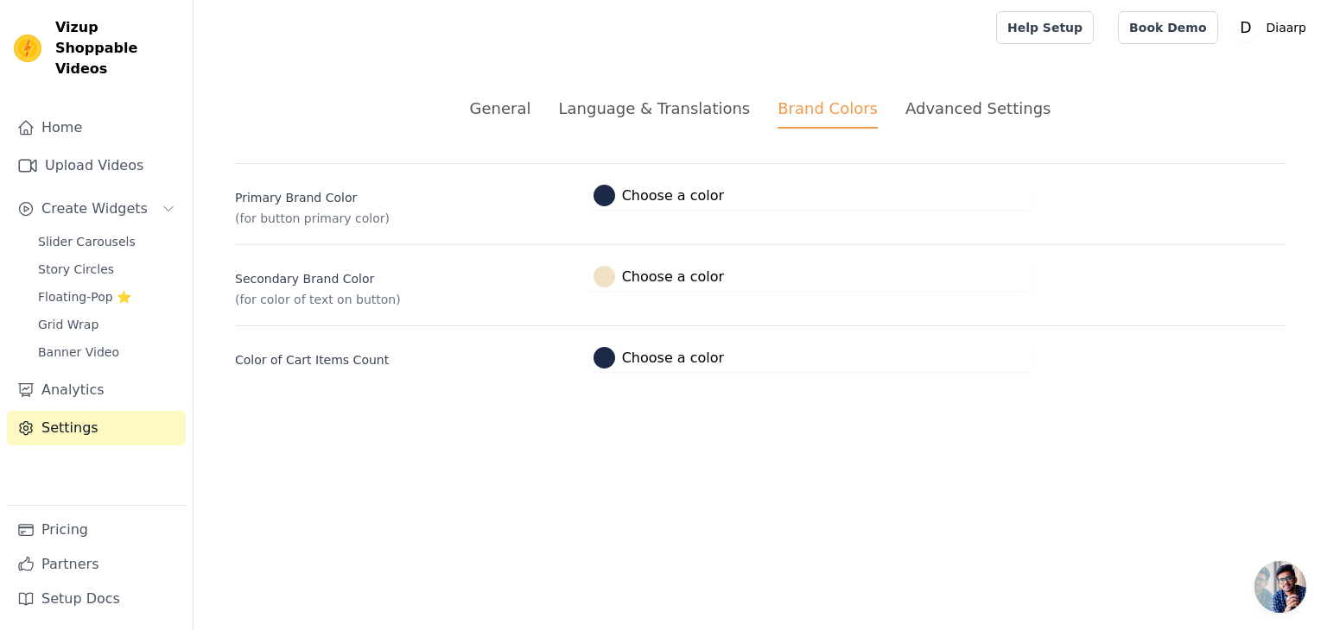
click at [719, 98] on div "Language & Translations" at bounding box center [654, 108] width 192 height 23
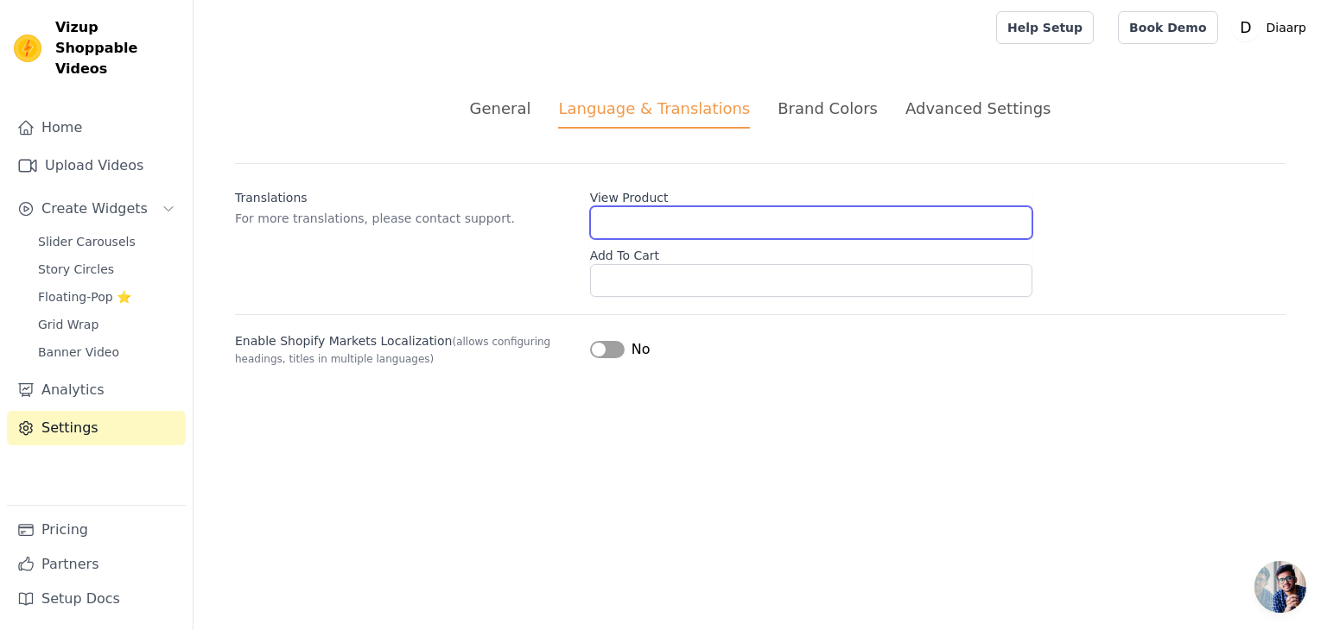
click at [647, 229] on input "View Product" at bounding box center [811, 222] width 442 height 33
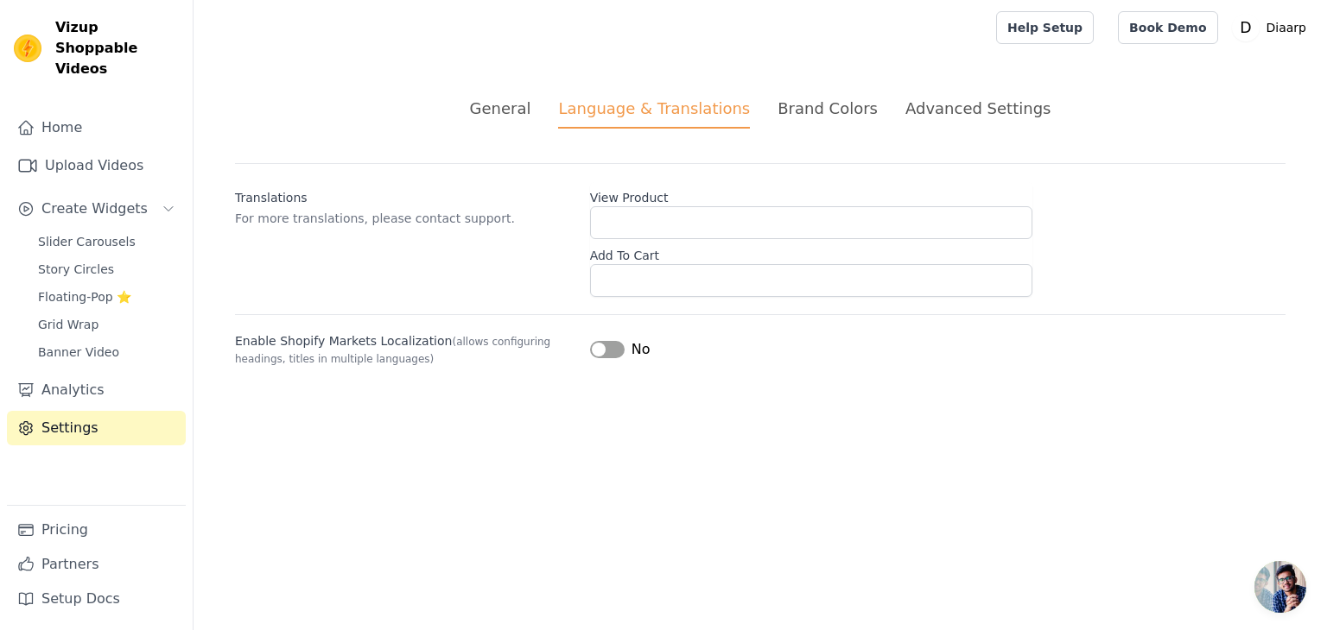
click at [529, 217] on p "For more translations, please contact support." at bounding box center [405, 218] width 341 height 17
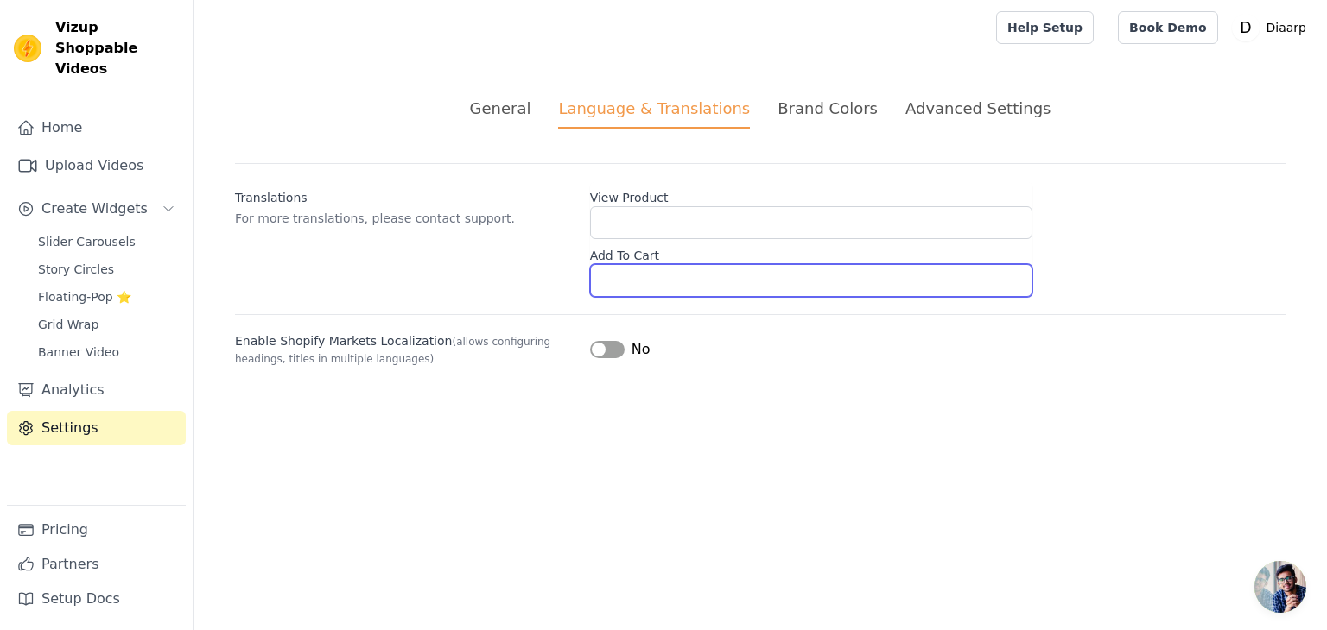
click at [653, 272] on input "Add To Cart" at bounding box center [811, 280] width 442 height 33
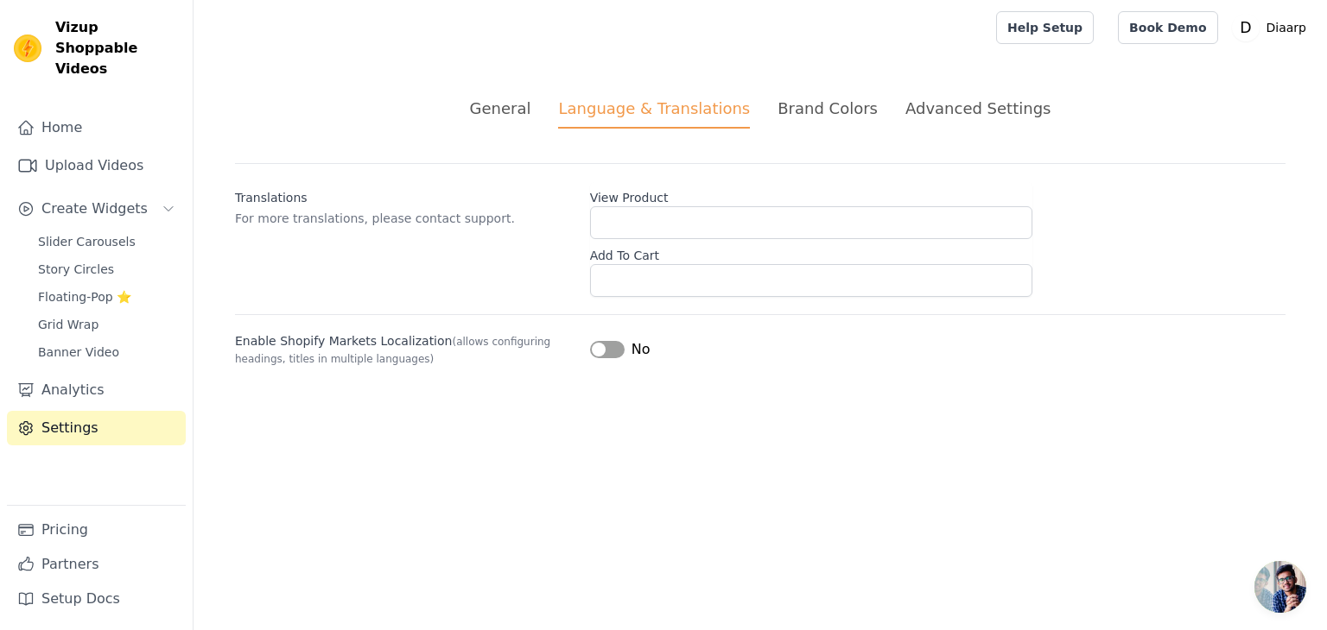
click at [575, 231] on div "Translations For more translations, please contact support. View Product Add To…" at bounding box center [760, 230] width 1050 height 134
click at [531, 122] on li "General" at bounding box center [500, 113] width 61 height 32
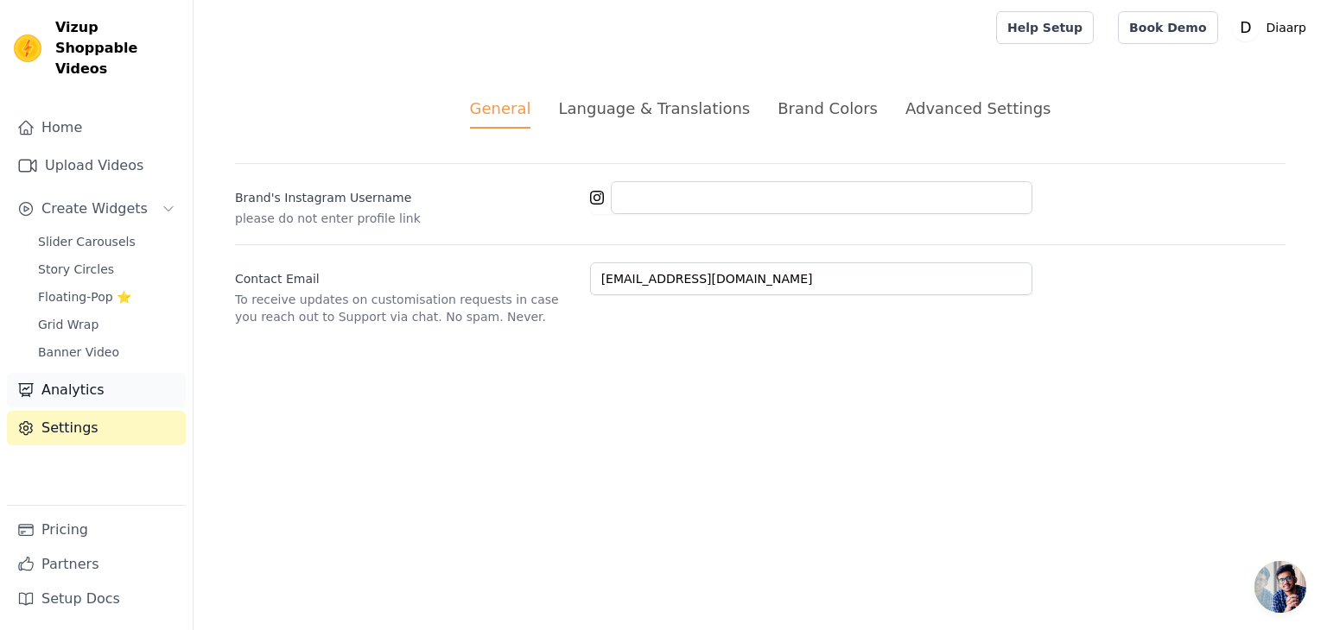
click at [97, 373] on link "Analytics" at bounding box center [96, 390] width 179 height 35
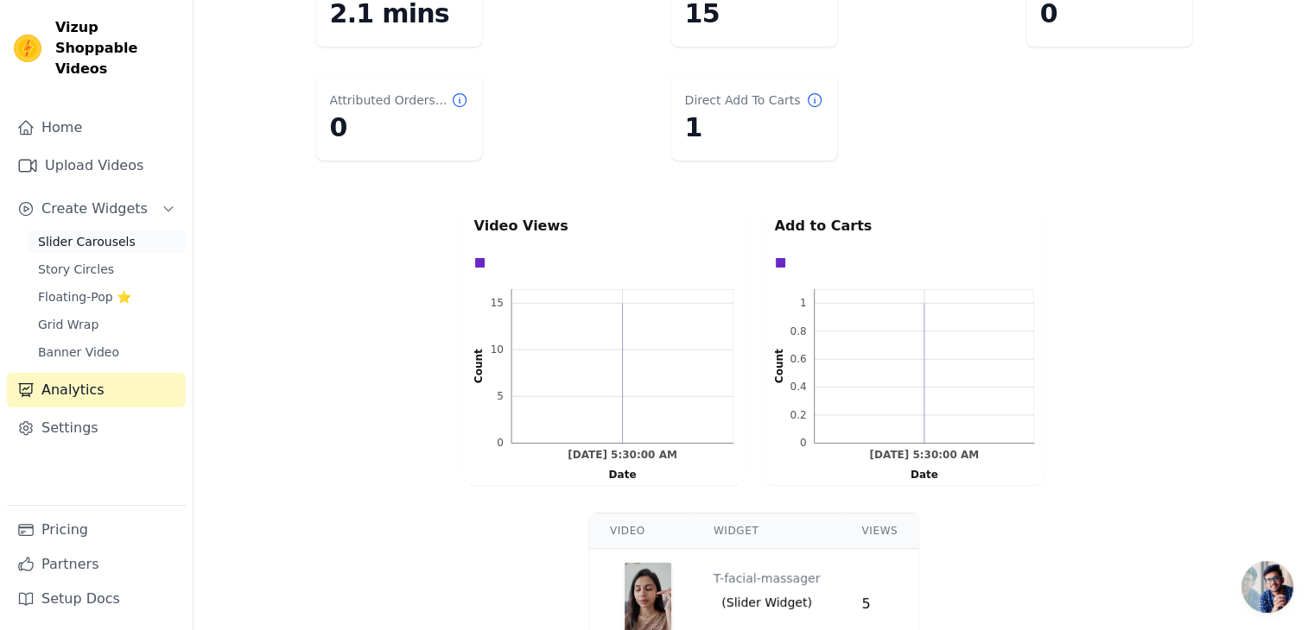
scroll to position [212, 0]
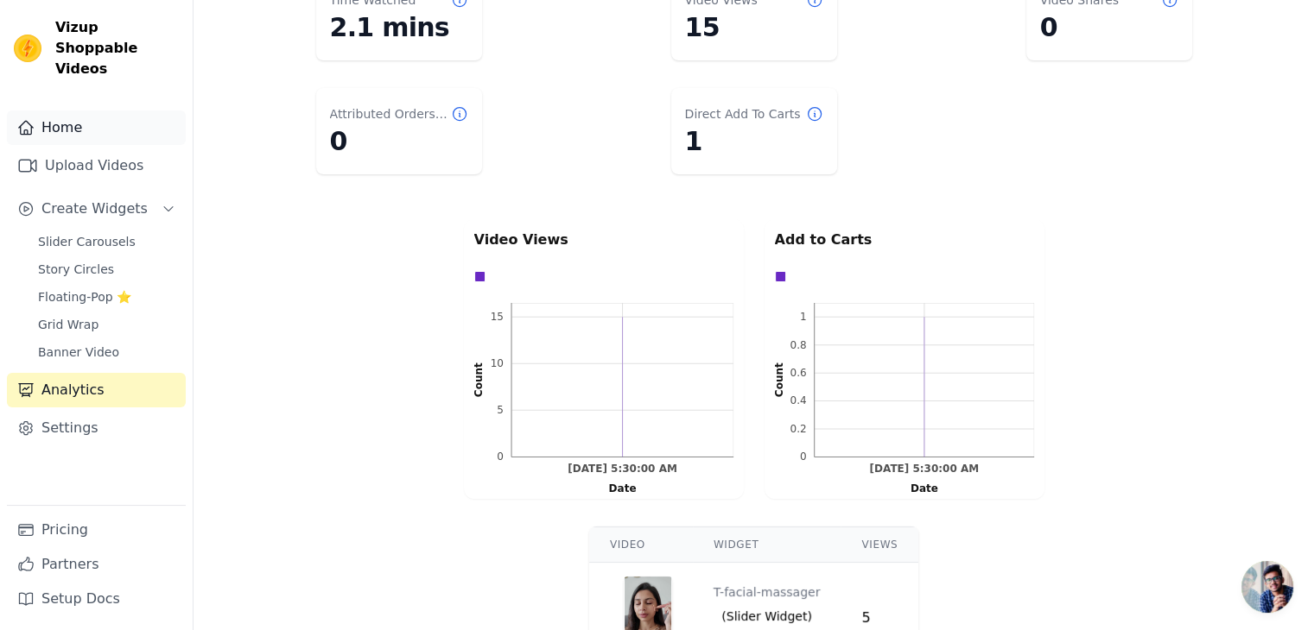
click at [103, 111] on link "Home" at bounding box center [96, 128] width 179 height 35
